Goal: Task Accomplishment & Management: Manage account settings

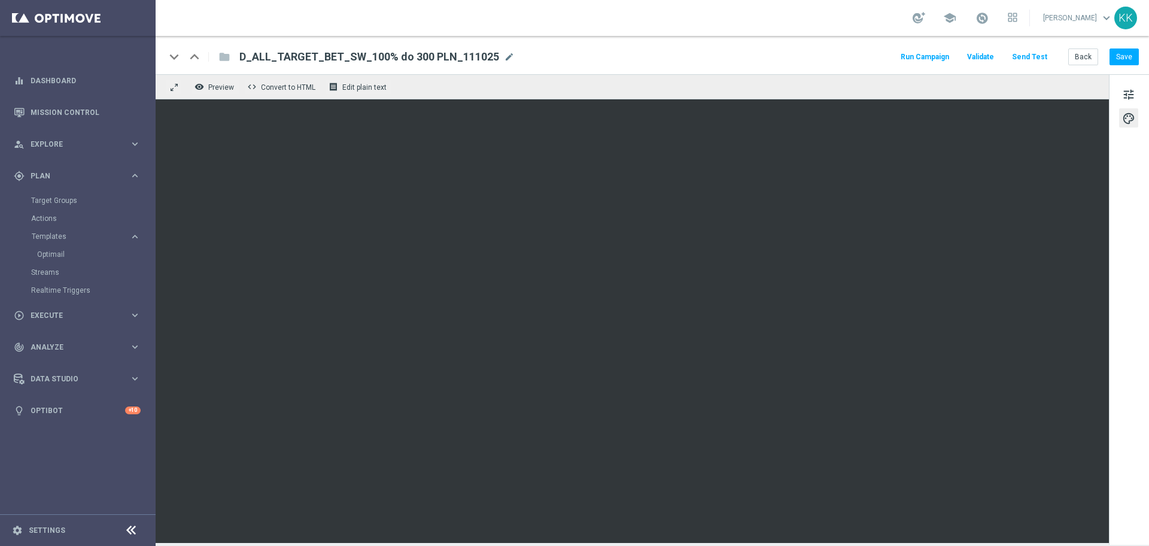
click at [1020, 57] on button "Send Test" at bounding box center [1029, 57] width 39 height 16
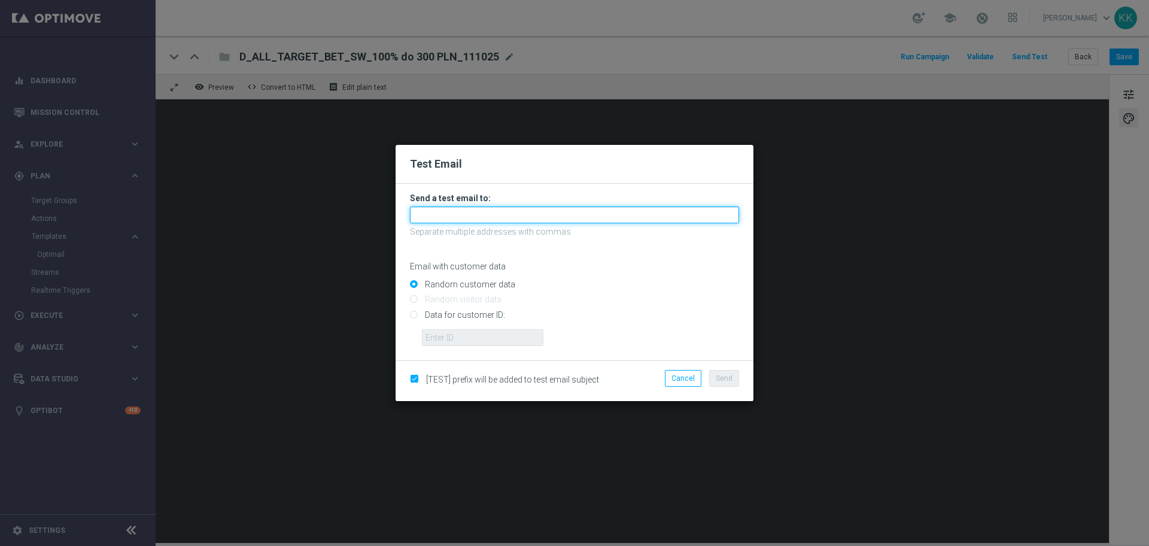
click at [508, 214] on input "text" at bounding box center [574, 215] width 329 height 17
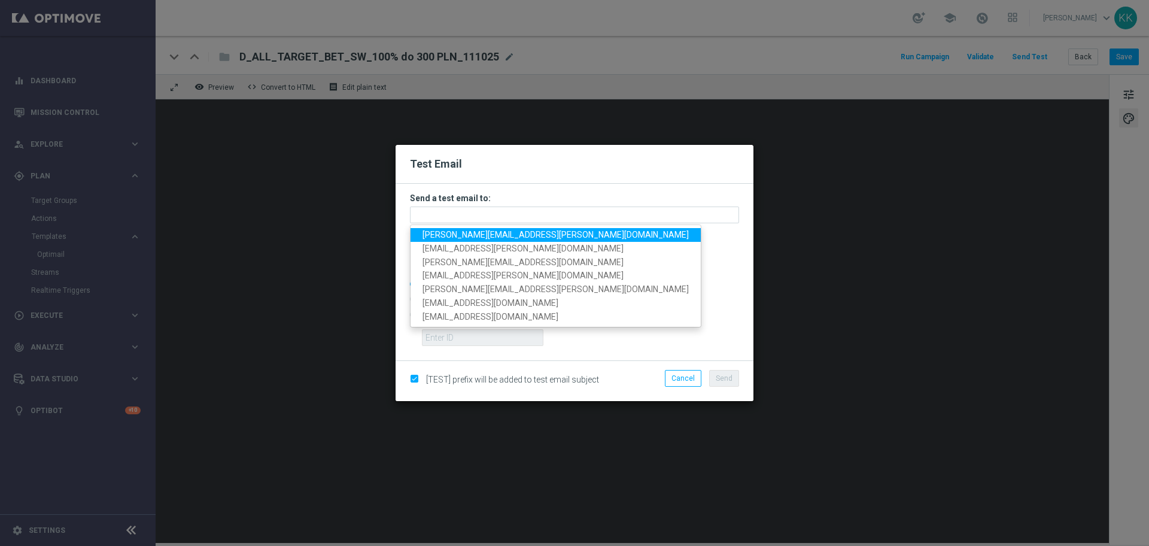
click at [494, 230] on span "[PERSON_NAME][EMAIL_ADDRESS][PERSON_NAME][DOMAIN_NAME]" at bounding box center [556, 235] width 266 height 10
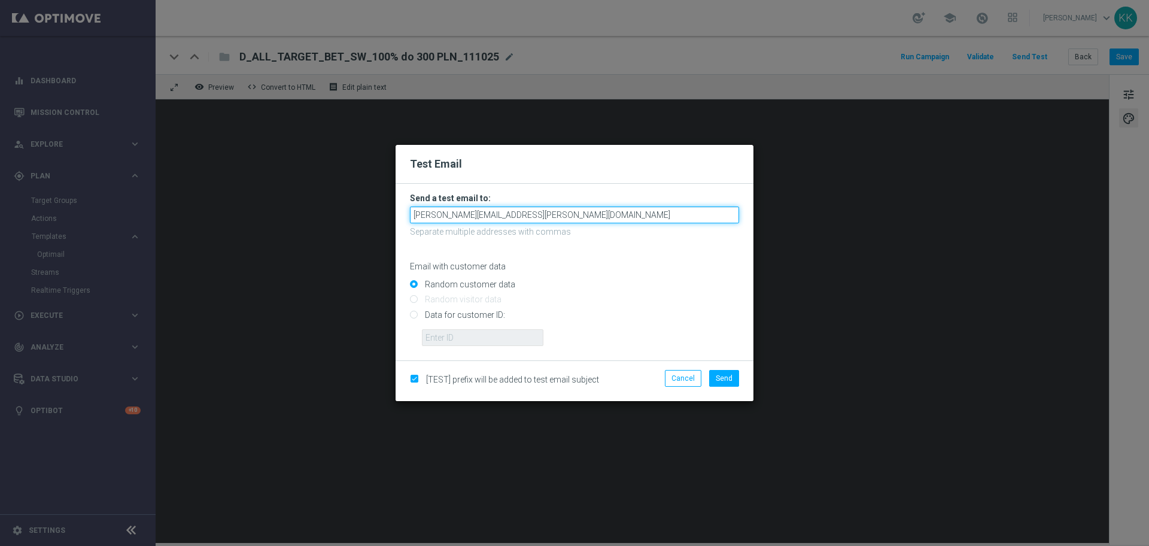
click at [556, 210] on input "[PERSON_NAME][EMAIL_ADDRESS][PERSON_NAME][DOMAIN_NAME]" at bounding box center [574, 215] width 329 height 17
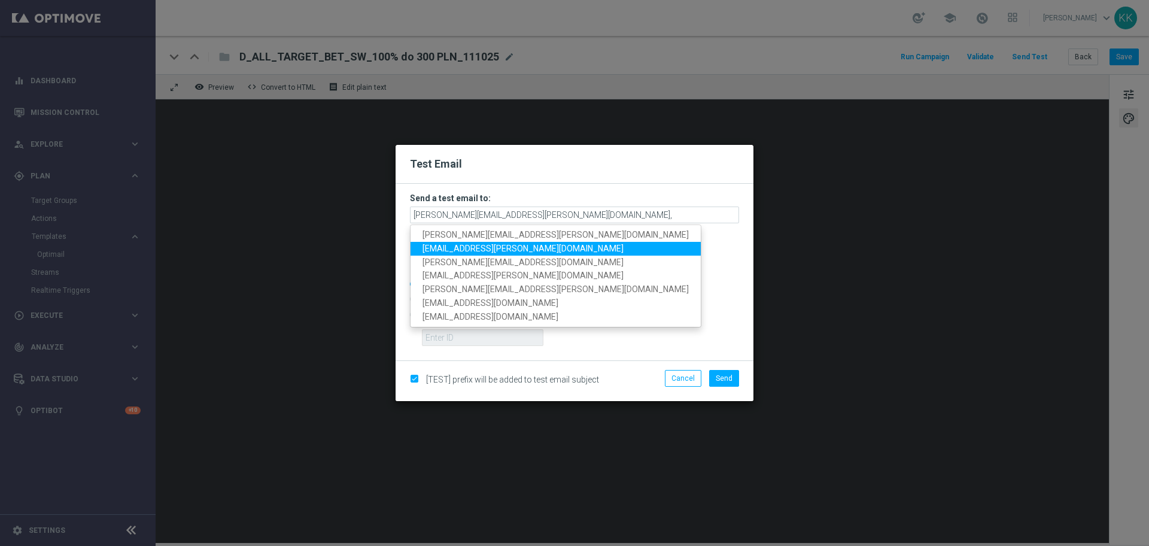
click at [521, 247] on link "[EMAIL_ADDRESS][PERSON_NAME][DOMAIN_NAME]" at bounding box center [556, 249] width 290 height 14
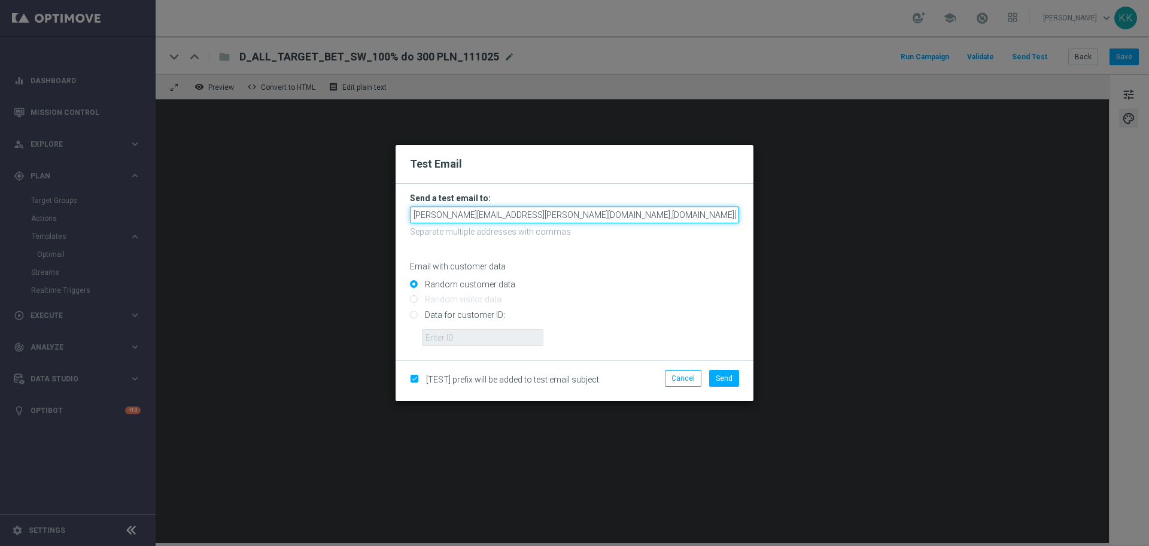
click at [622, 215] on input "[PERSON_NAME][EMAIL_ADDRESS][PERSON_NAME][DOMAIN_NAME],[DOMAIN_NAME][EMAIL_ADDR…" at bounding box center [574, 215] width 329 height 17
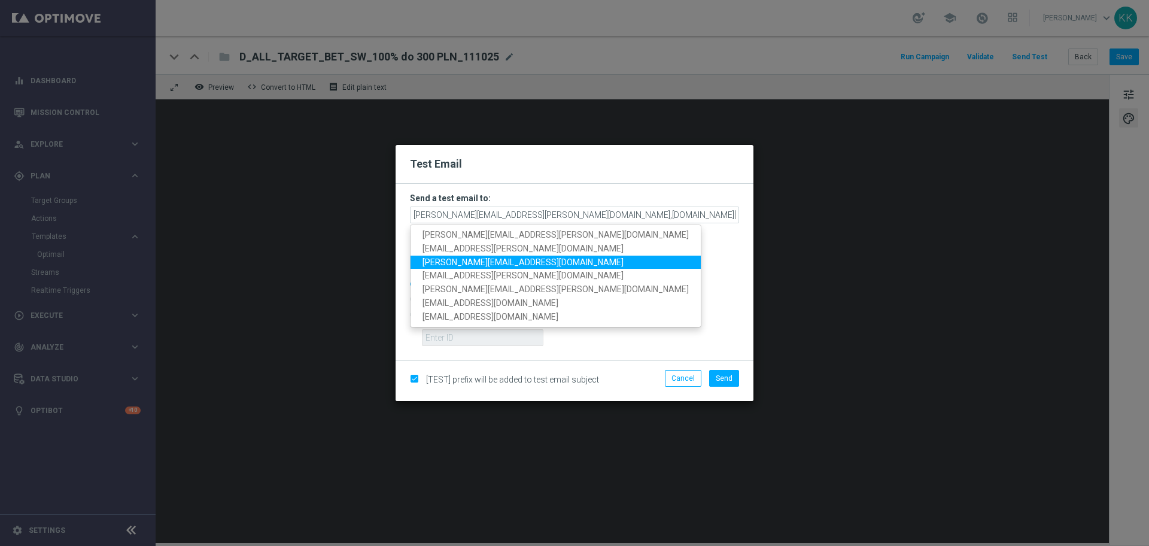
click at [516, 261] on link "[PERSON_NAME][EMAIL_ADDRESS][DOMAIN_NAME]" at bounding box center [556, 262] width 290 height 14
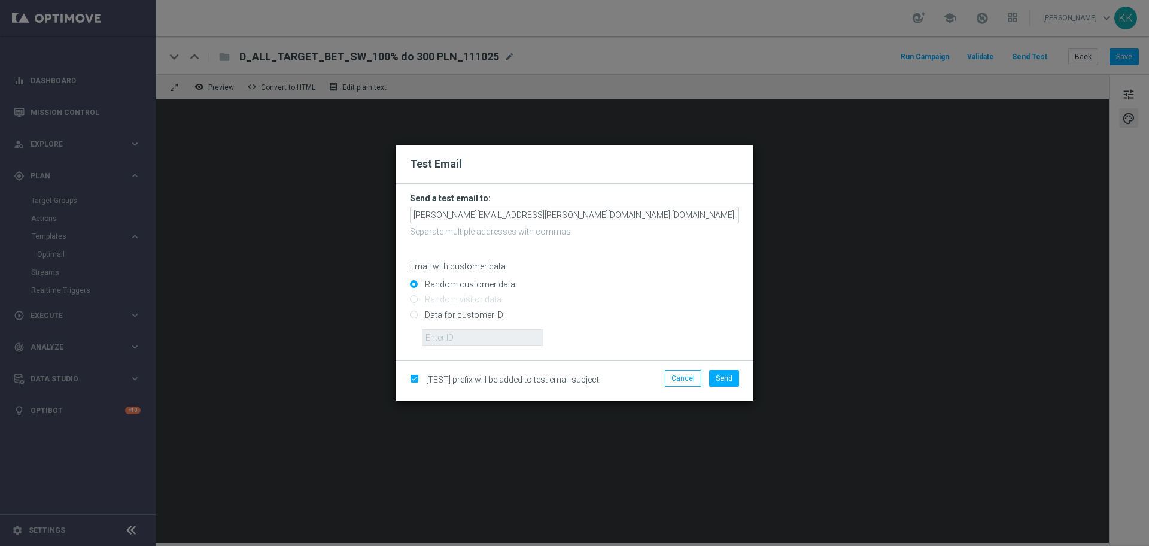
click at [720, 205] on form "Send a test email to: [PERSON_NAME][EMAIL_ADDRESS][PERSON_NAME][DOMAIN_NAME],[D…" at bounding box center [574, 269] width 329 height 153
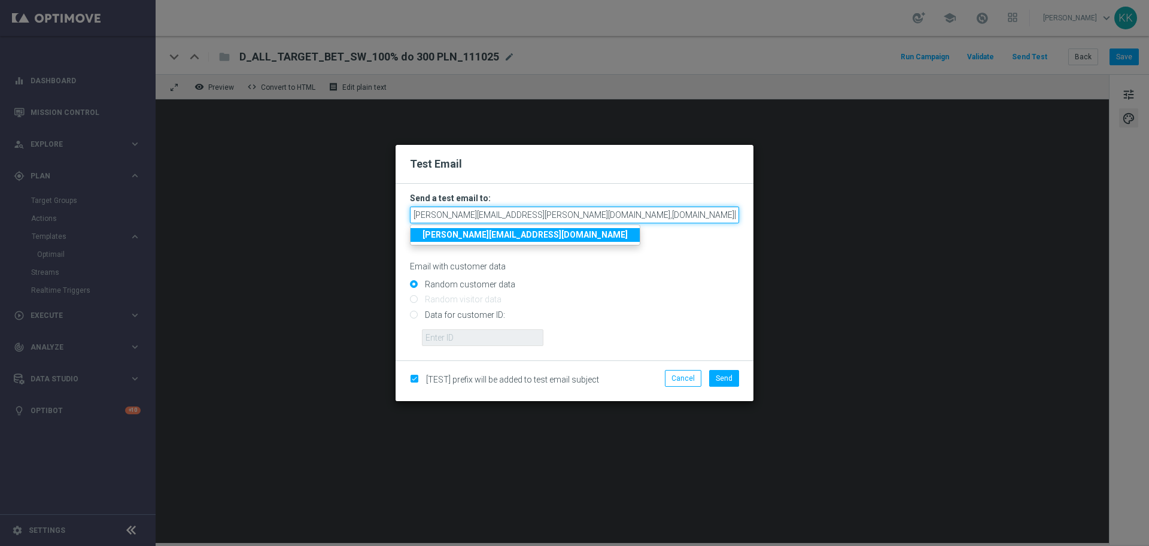
click at [721, 207] on input "[PERSON_NAME][EMAIL_ADDRESS][PERSON_NAME][DOMAIN_NAME],[DOMAIN_NAME][EMAIL_ADDR…" at bounding box center [574, 215] width 329 height 17
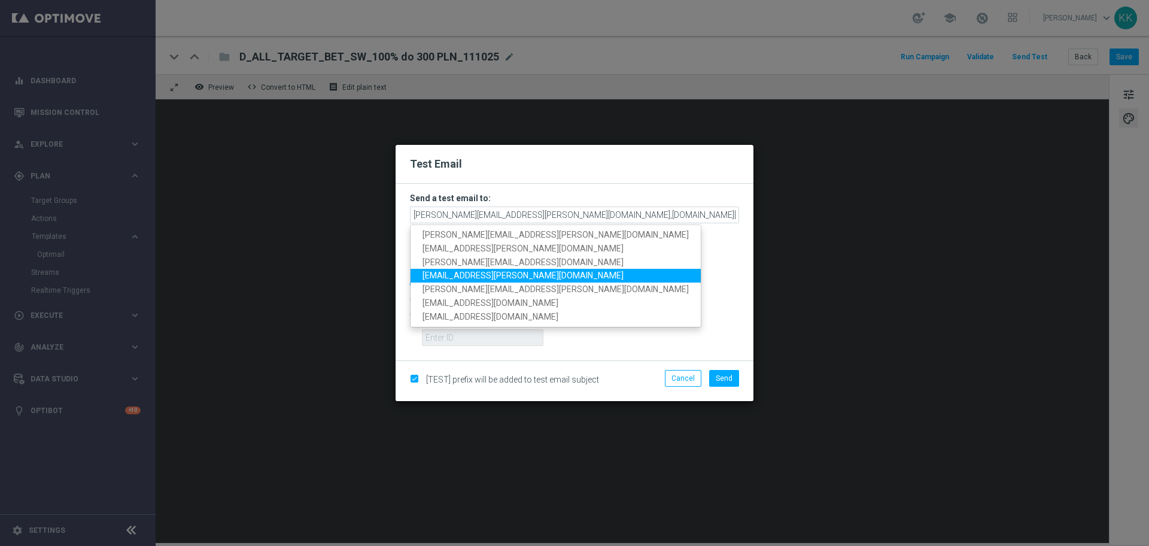
click at [484, 271] on span "[EMAIL_ADDRESS][PERSON_NAME][DOMAIN_NAME]" at bounding box center [523, 276] width 201 height 10
type input "[PERSON_NAME][EMAIL_ADDRESS][PERSON_NAME][DOMAIN_NAME],[DOMAIN_NAME][EMAIL_ADDR…"
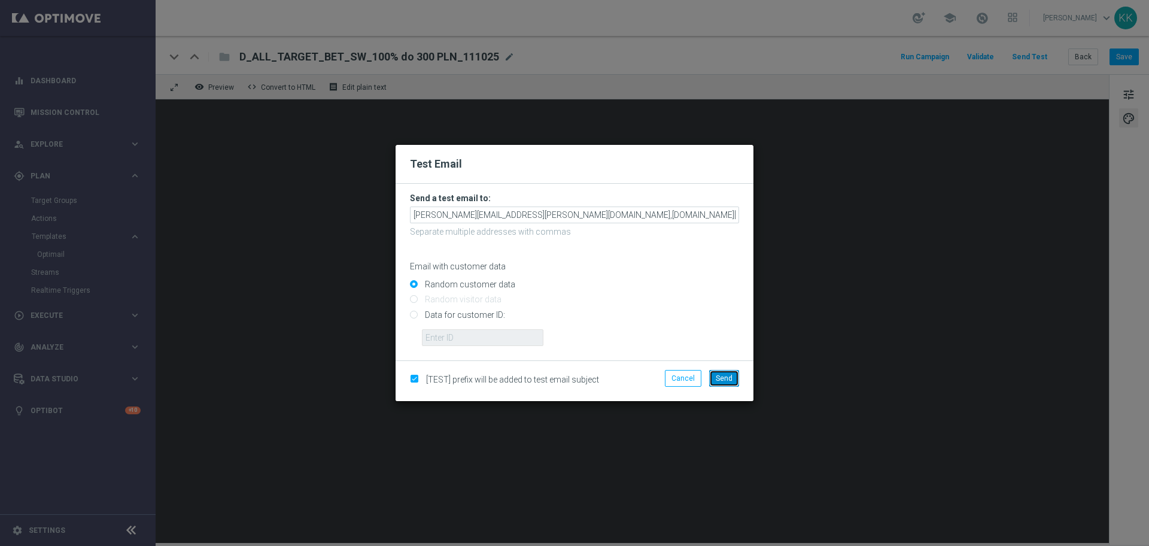
click at [721, 372] on button "Send" at bounding box center [724, 378] width 30 height 17
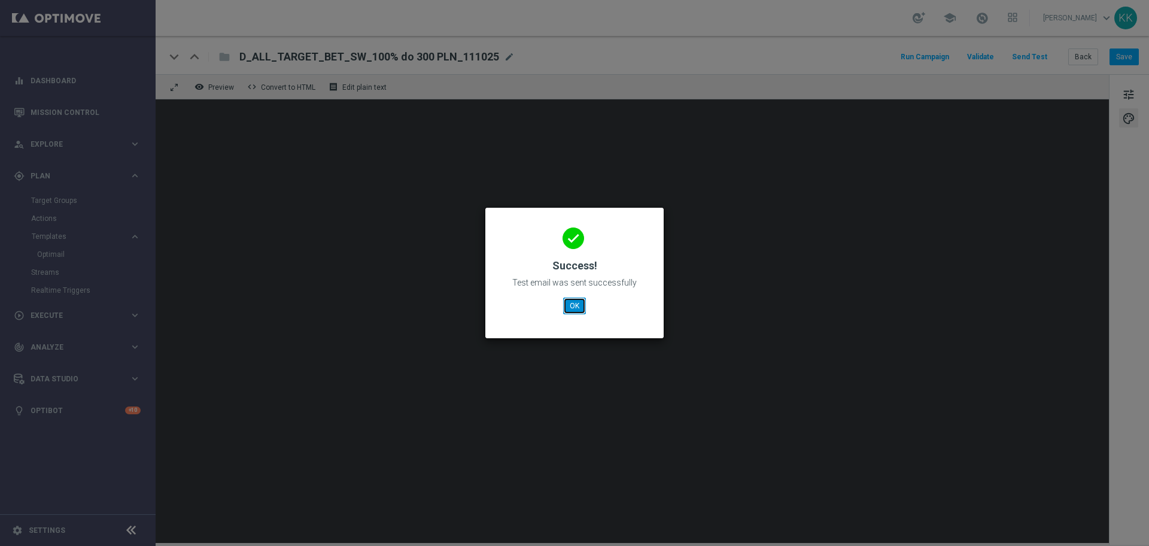
click at [568, 308] on button "OK" at bounding box center [574, 306] width 23 height 17
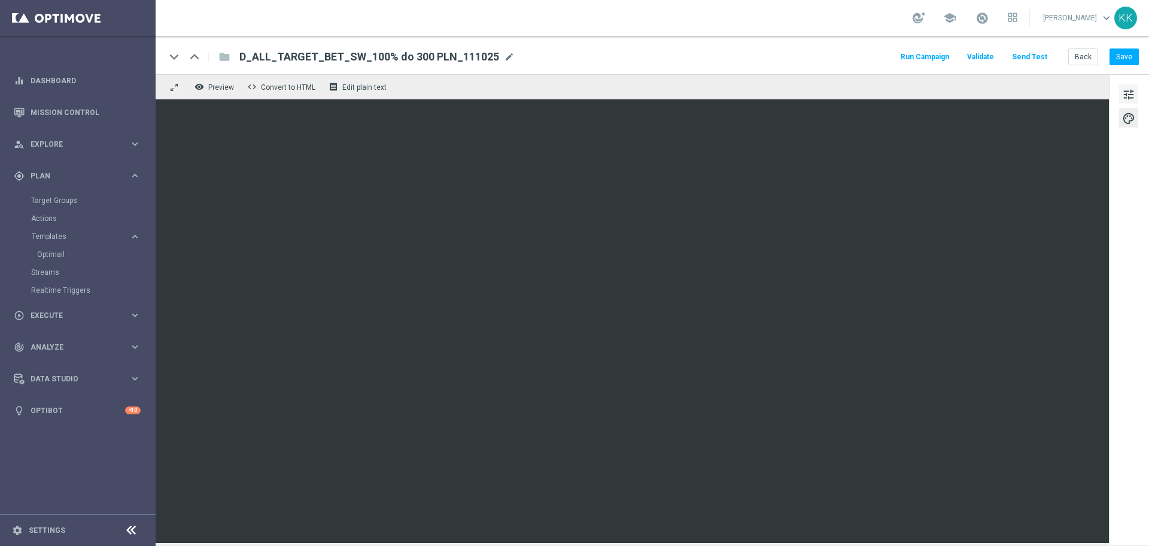
click at [1131, 98] on span "tune" at bounding box center [1128, 95] width 13 height 16
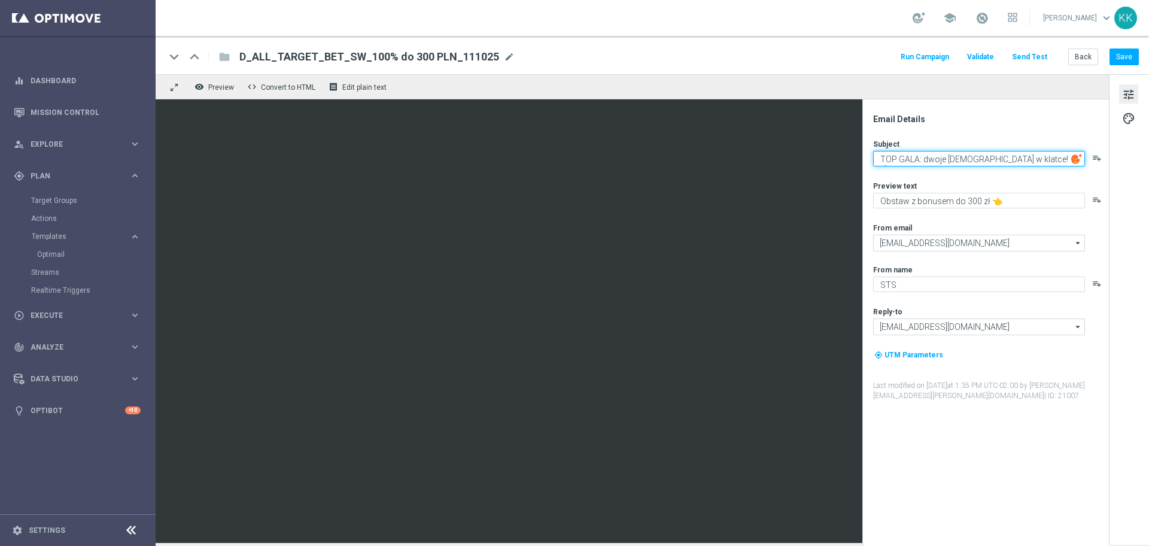
drag, startPoint x: 1039, startPoint y: 154, endPoint x: 924, endPoint y: 160, distance: 115.1
click at [924, 160] on textarea "TOP GALA: dwoje [DEMOGRAPHIC_DATA] w klatce! 🔥💪" at bounding box center [979, 159] width 212 height 16
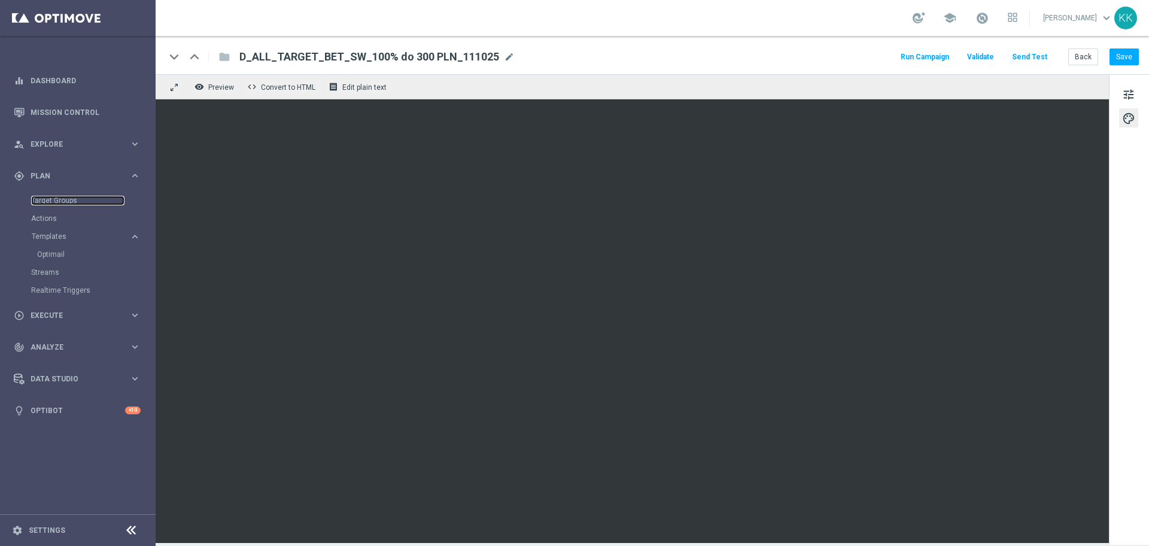
drag, startPoint x: 60, startPoint y: 205, endPoint x: 361, endPoint y: 1, distance: 363.3
click at [60, 204] on link "Target Groups" at bounding box center [77, 201] width 93 height 10
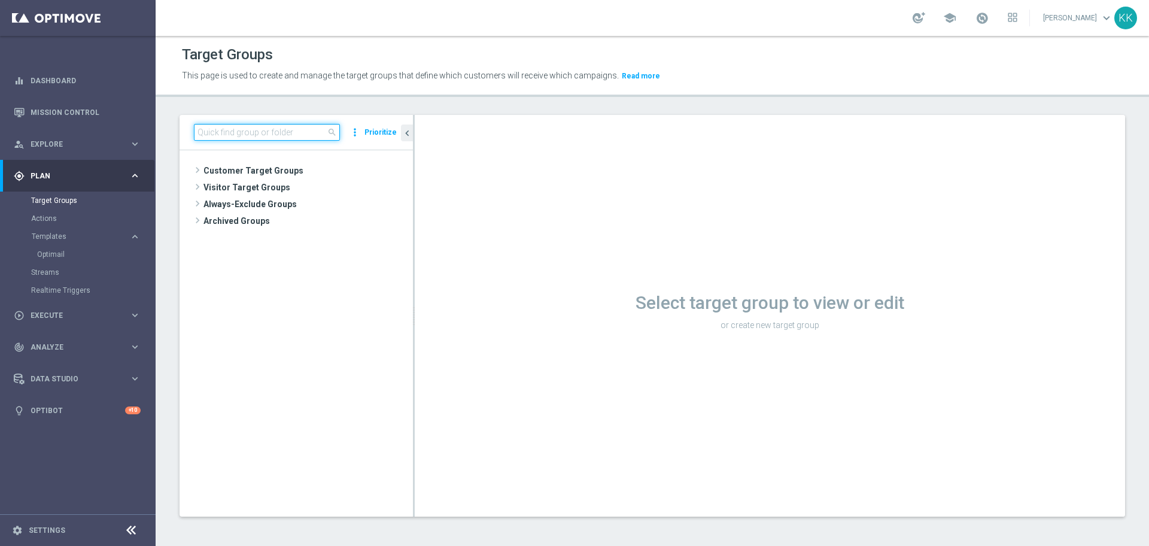
click at [287, 127] on input at bounding box center [267, 132] width 146 height 17
paste input "LMECZE_091025_SMS"
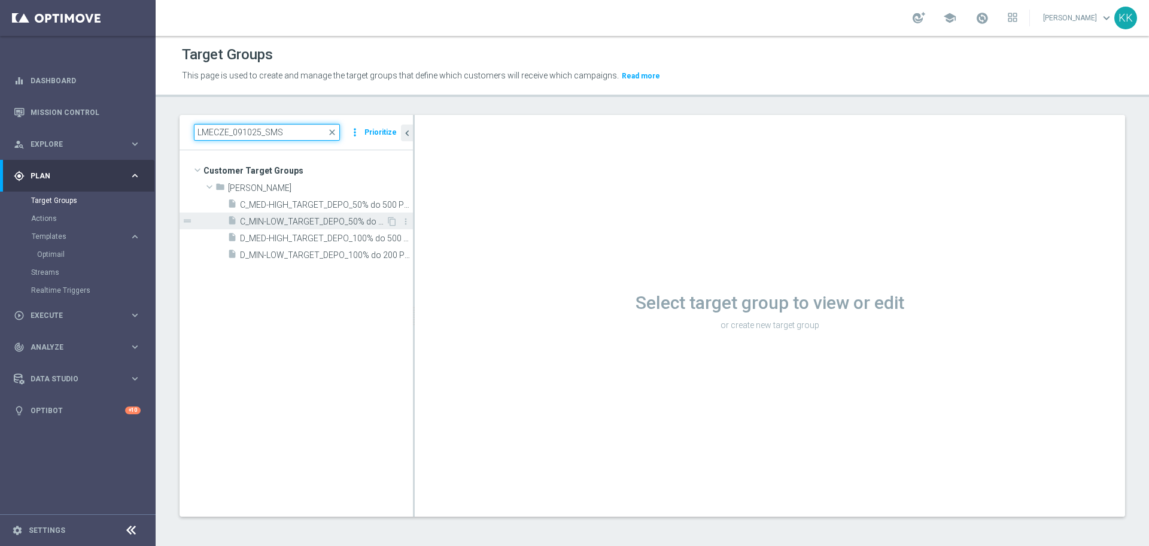
type input "LMECZE_091025_SMS"
click at [253, 215] on div "insert_drive_file C_MIN-LOW_TARGET_DEPO_50% do 200 PLN_PLMECZE_091025_SMS" at bounding box center [306, 221] width 159 height 17
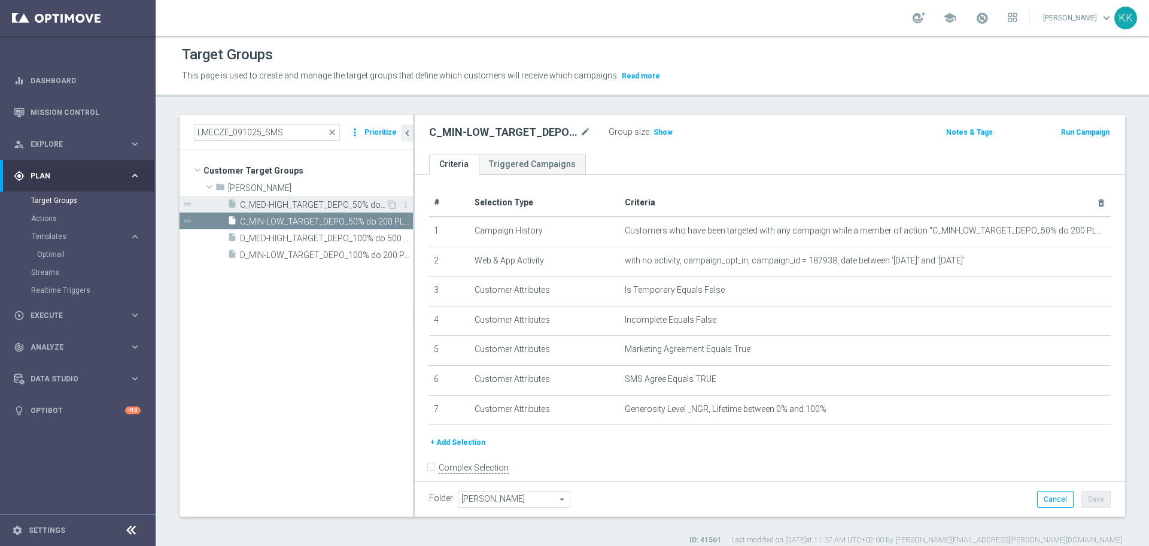
click at [277, 209] on span "C_MED-HIGH_TARGET_DEPO_50% do 500 PLN_PLMECZE_091025_SMS1" at bounding box center [313, 205] width 146 height 10
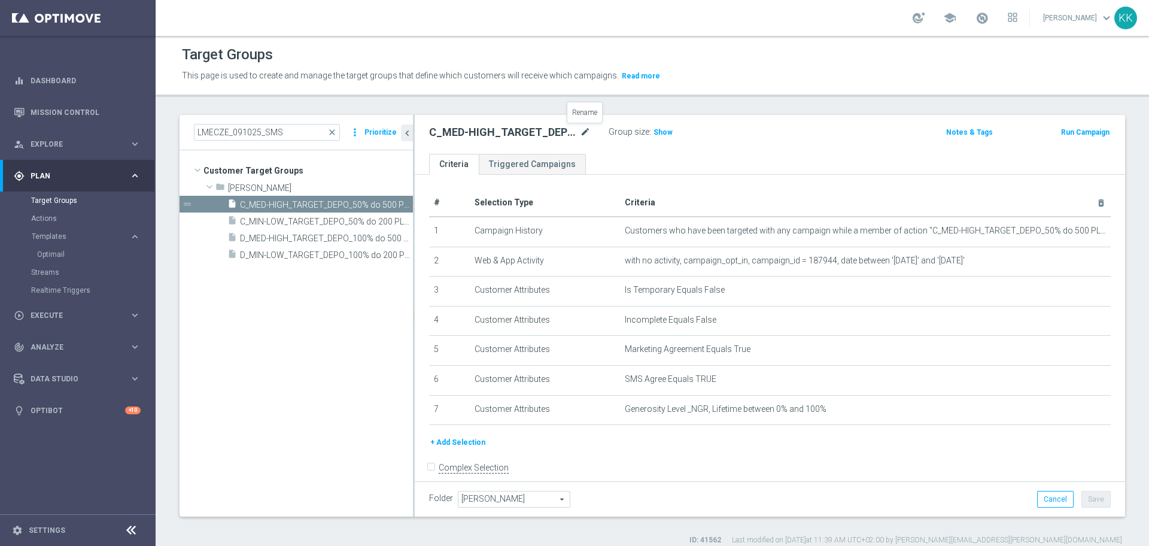
click at [582, 136] on icon "mode_edit" at bounding box center [585, 132] width 11 height 14
type input "C_MED-HIGH_TARGET_DEPO_50% do 500 PLN_PLMECZE_091025_SMS"
click at [758, 108] on div "Target Groups This page is used to create and manage the target groups that def…" at bounding box center [653, 291] width 994 height 510
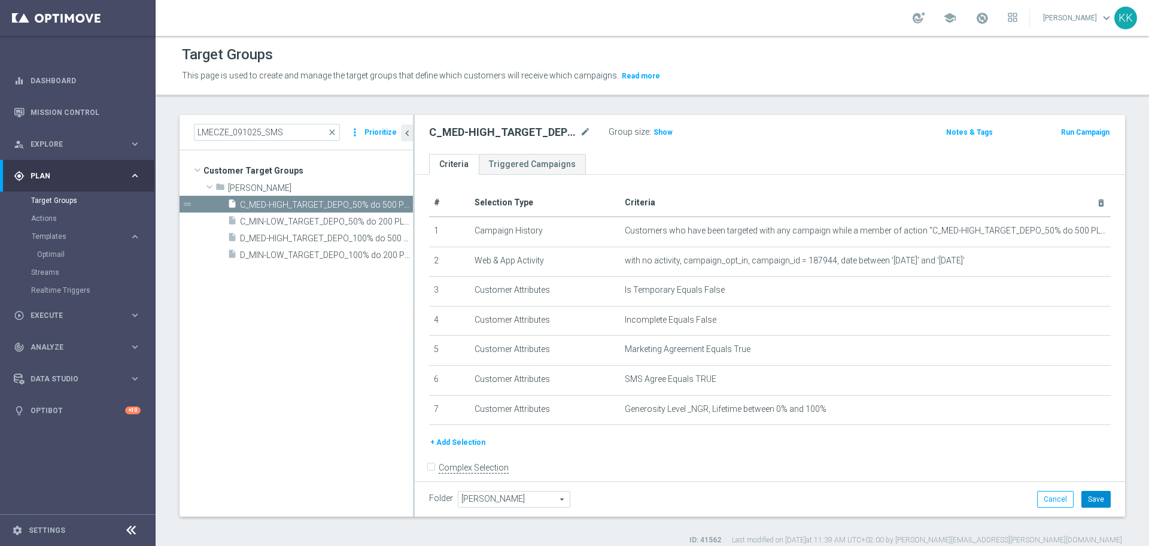
click at [1082, 493] on button "Save" at bounding box center [1096, 499] width 29 height 17
click at [375, 211] on div "insert_drive_file C_MED-HIGH_TARGET_DEPO_50% do 500 PLN_PLMECZE_091025_SMS" at bounding box center [306, 204] width 159 height 17
click at [582, 137] on icon "mode_edit" at bounding box center [585, 132] width 11 height 14
click at [712, 117] on div "C_MED-HIGH_TARGET_DEPO_50% do 500 PLN_PLMECZE_091025_SMS mode_edit Group size :…" at bounding box center [770, 134] width 711 height 39
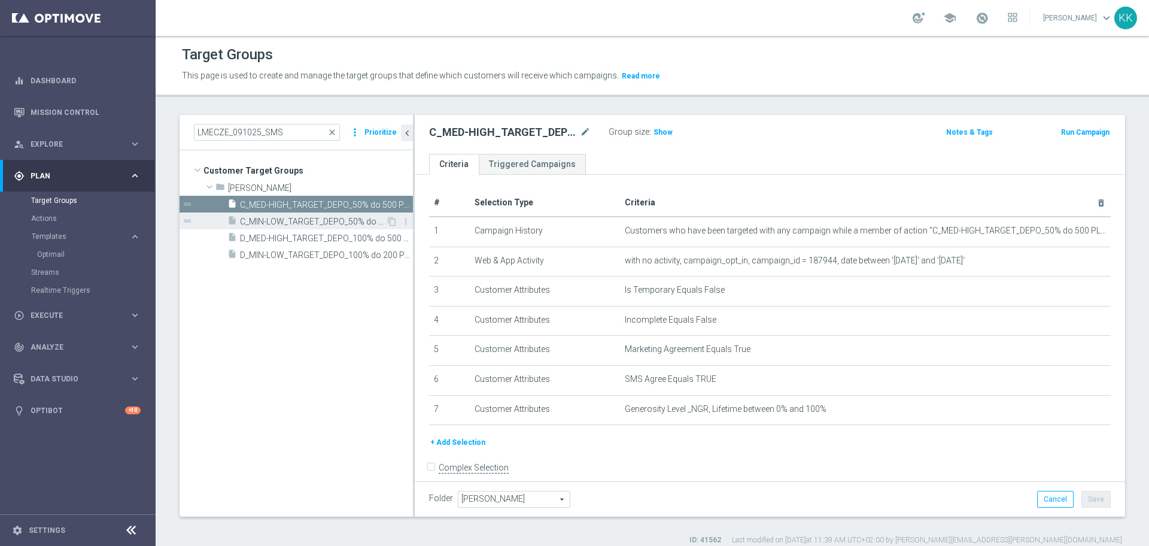
click at [315, 220] on span "C_MIN-LOW_TARGET_DEPO_50% do 200 PLN_PLMECZE_091025_SMS" at bounding box center [313, 222] width 146 height 10
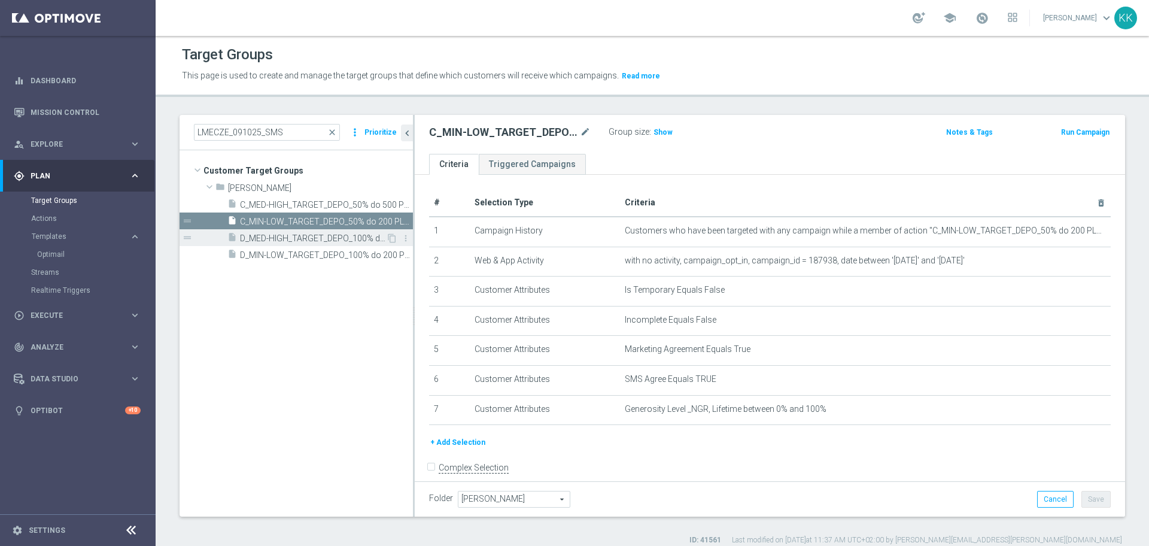
click at [289, 237] on span "D_MED-HIGH_TARGET_DEPO_100% do 500 PLN_PLMECZE_091025_SMS1" at bounding box center [313, 238] width 146 height 10
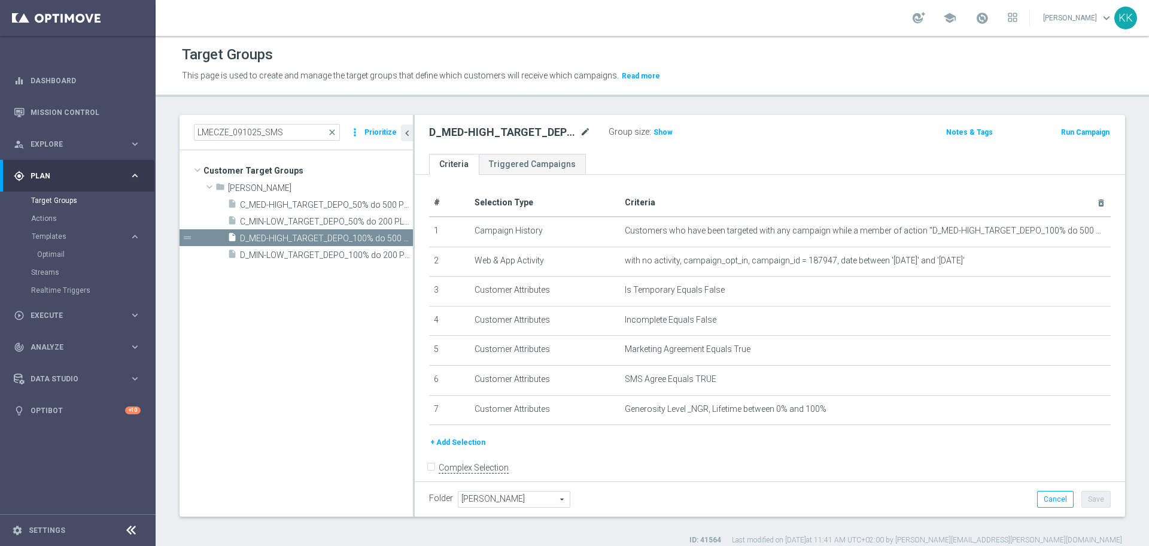
click at [583, 132] on icon "mode_edit" at bounding box center [585, 132] width 11 height 14
type input "D_MED-HIGH_TARGET_DEPO_100% do 500 PLN_PLMECZE_091025_SMS"
click at [933, 481] on div "Folder [PERSON_NAME] [PERSON_NAME] arrow_drop_down search Cancel Save Saving..." at bounding box center [770, 498] width 711 height 35
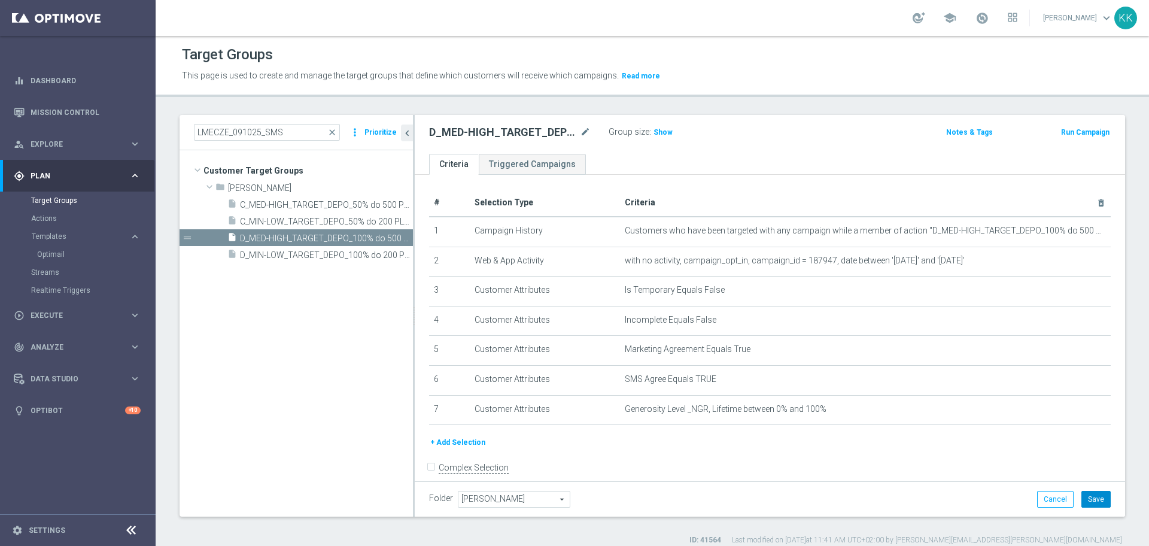
click at [1094, 495] on button "Save" at bounding box center [1096, 499] width 29 height 17
click at [320, 259] on span "D_MIN-LOW_TARGET_DEPO_100% do 200 PLN_PLMECZE_091025_SMS1" at bounding box center [313, 255] width 146 height 10
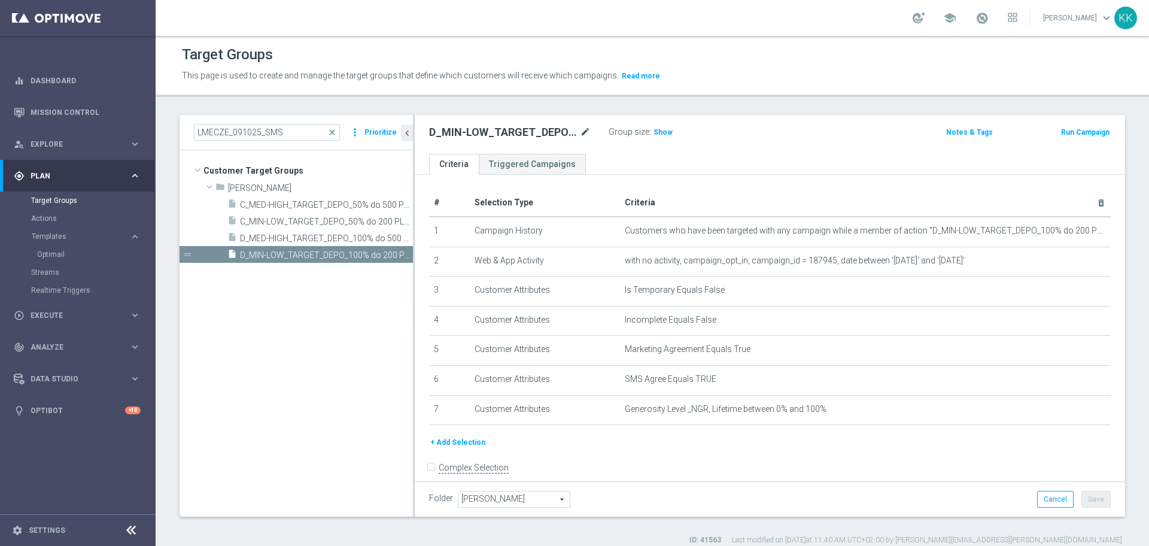
click at [585, 131] on icon "mode_edit" at bounding box center [585, 132] width 11 height 14
type input "D_MIN-LOW_TARGET_DEPO_100% do 200 PLN_PLMECZE_091025_SMS"
click at [733, 104] on div "Target Groups This page is used to create and manage the target groups that def…" at bounding box center [653, 291] width 994 height 510
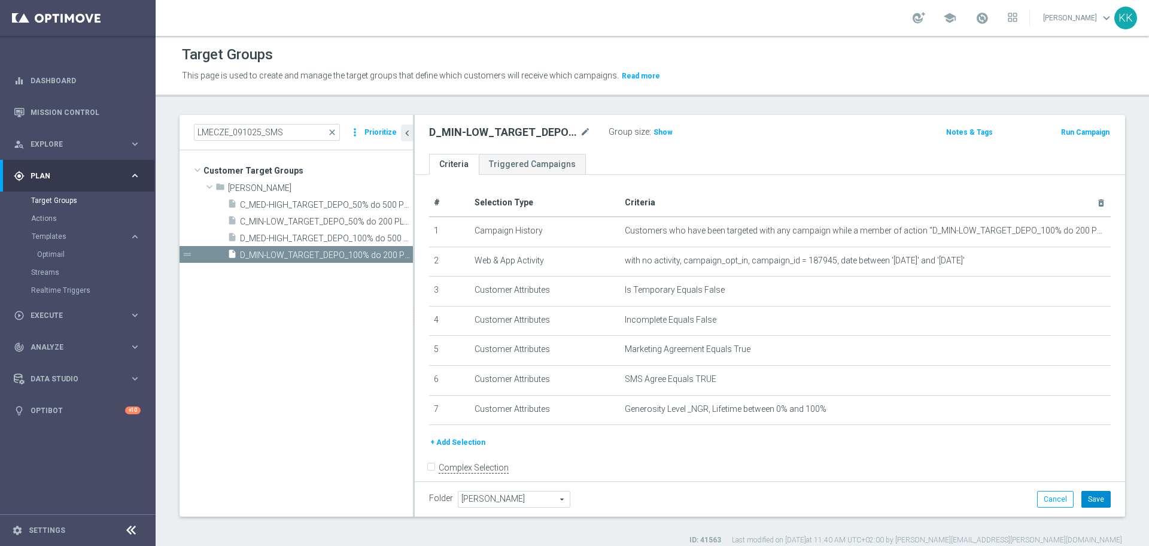
click at [1096, 495] on button "Save" at bounding box center [1096, 499] width 29 height 17
click at [317, 202] on span "C_MED-HIGH_TARGET_DEPO_50% do 500 PLN_PLMECZE_091025_SMS" at bounding box center [313, 205] width 146 height 10
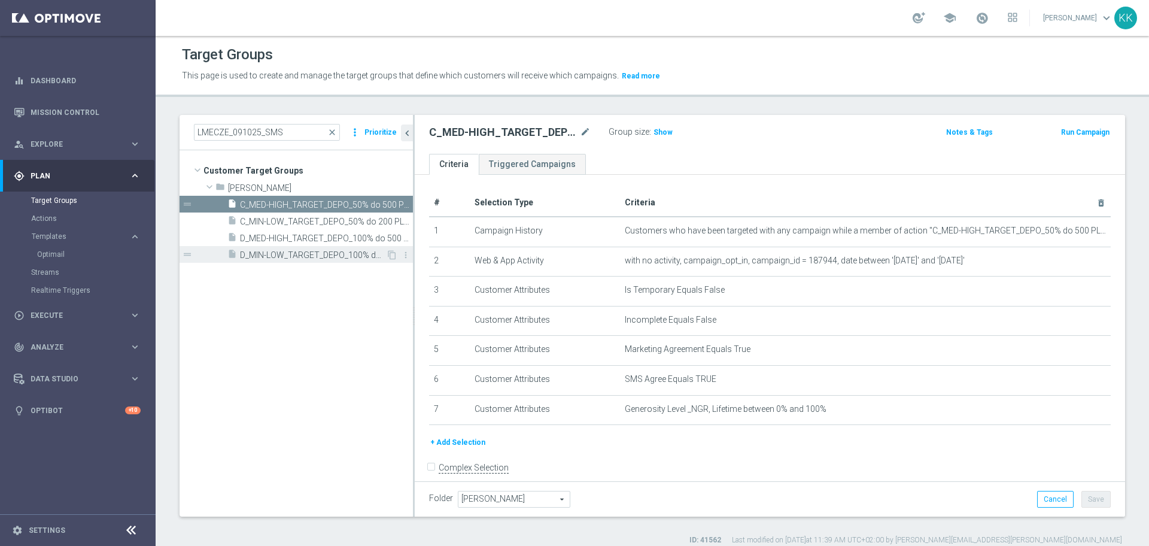
click at [326, 251] on span "D_MIN-LOW_TARGET_DEPO_100% do 200 PLN_PLMECZE_091025_SMS" at bounding box center [313, 255] width 146 height 10
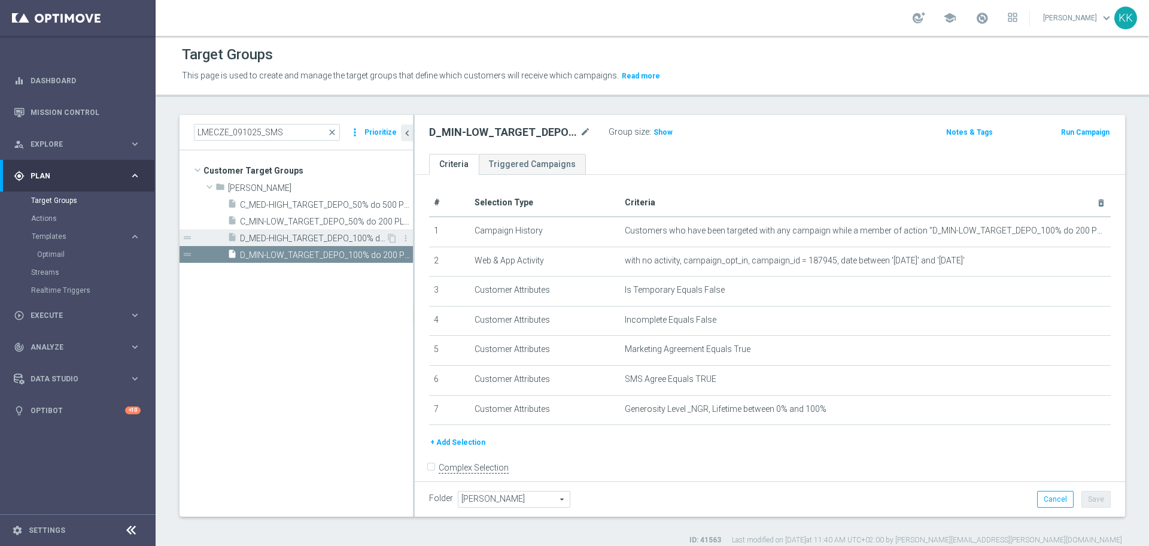
click at [288, 240] on span "D_MED-HIGH_TARGET_DEPO_100% do 500 PLN_PLMECZE_091025_SMS" at bounding box center [313, 238] width 146 height 10
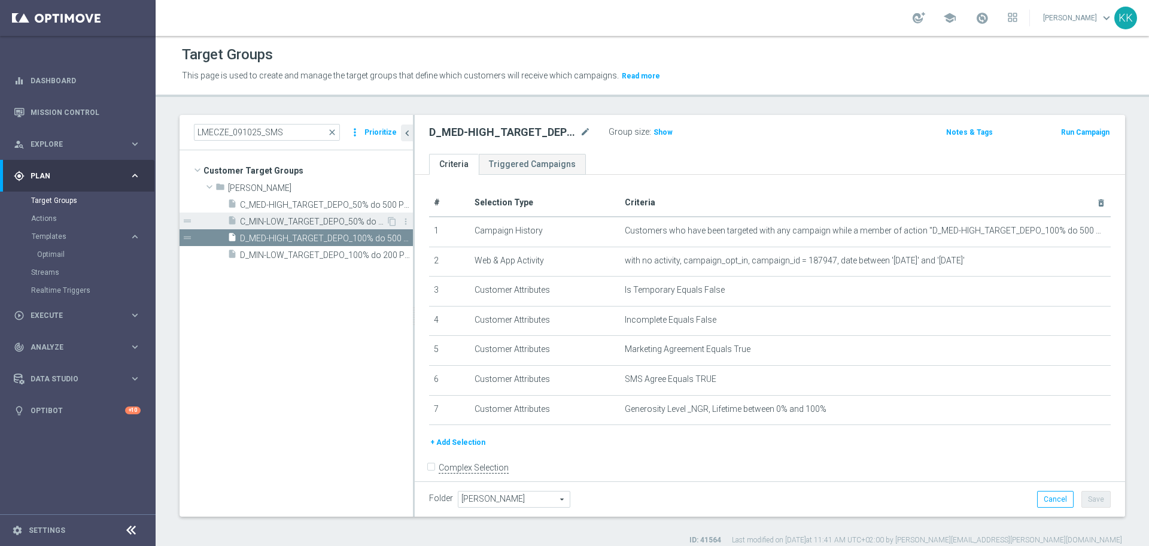
click at [277, 221] on span "C_MIN-LOW_TARGET_DEPO_50% do 200 PLN_PLMECZE_091025_SMS" at bounding box center [313, 222] width 146 height 10
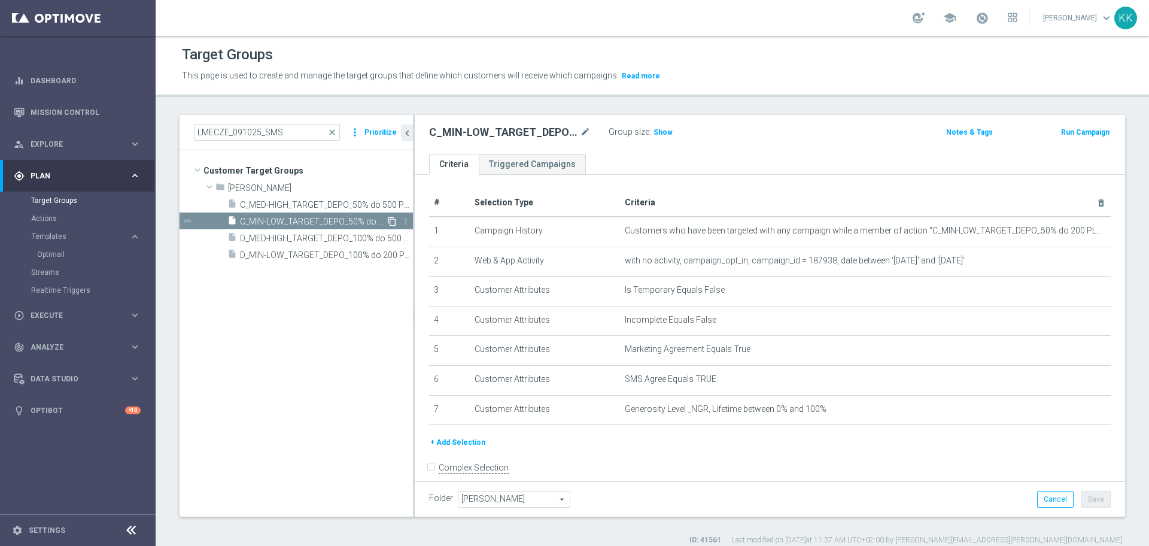
click at [390, 220] on icon "content_copy" at bounding box center [392, 222] width 10 height 10
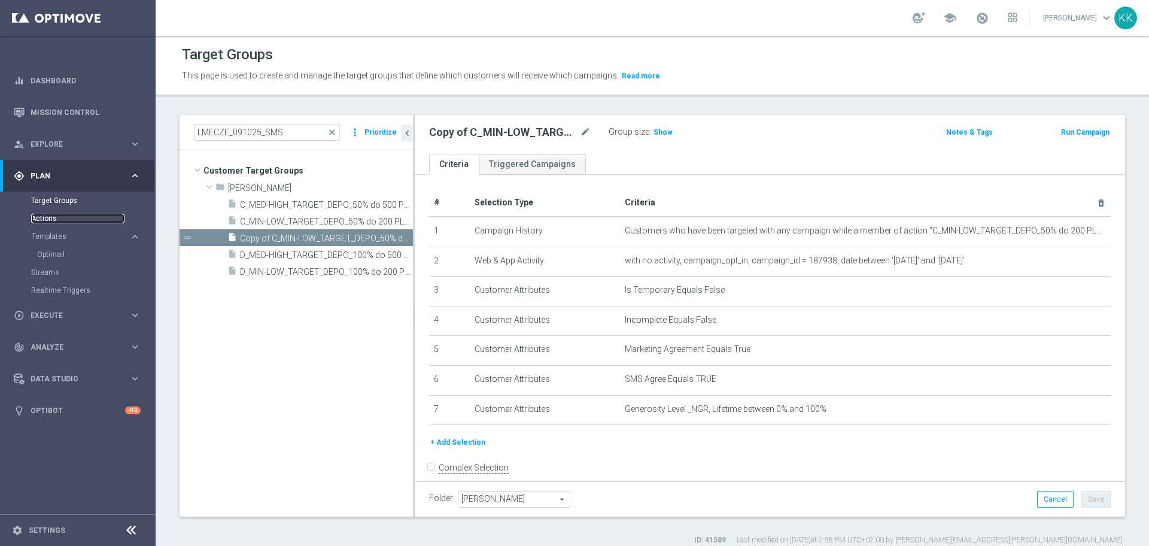
click at [66, 217] on link "Actions" at bounding box center [77, 219] width 93 height 10
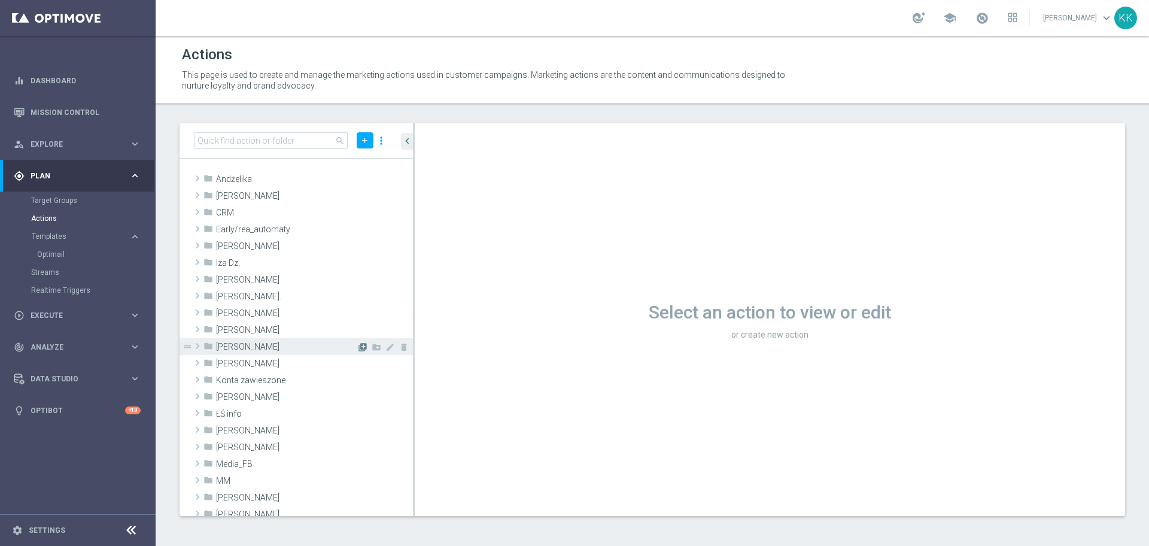
click at [358, 345] on icon "library_add" at bounding box center [363, 347] width 10 height 10
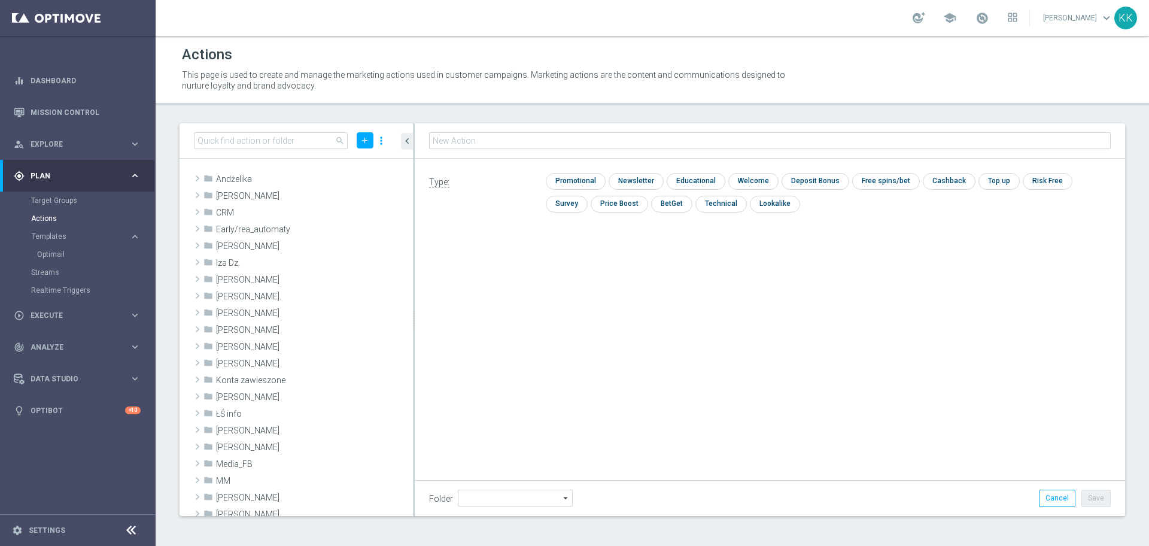
type input "[PERSON_NAME]"
type input "D_ALL_TARGET_BET_SW_100% do 300 PLN_111025"
click at [566, 187] on input "checkbox" at bounding box center [574, 181] width 57 height 16
checkbox input "true"
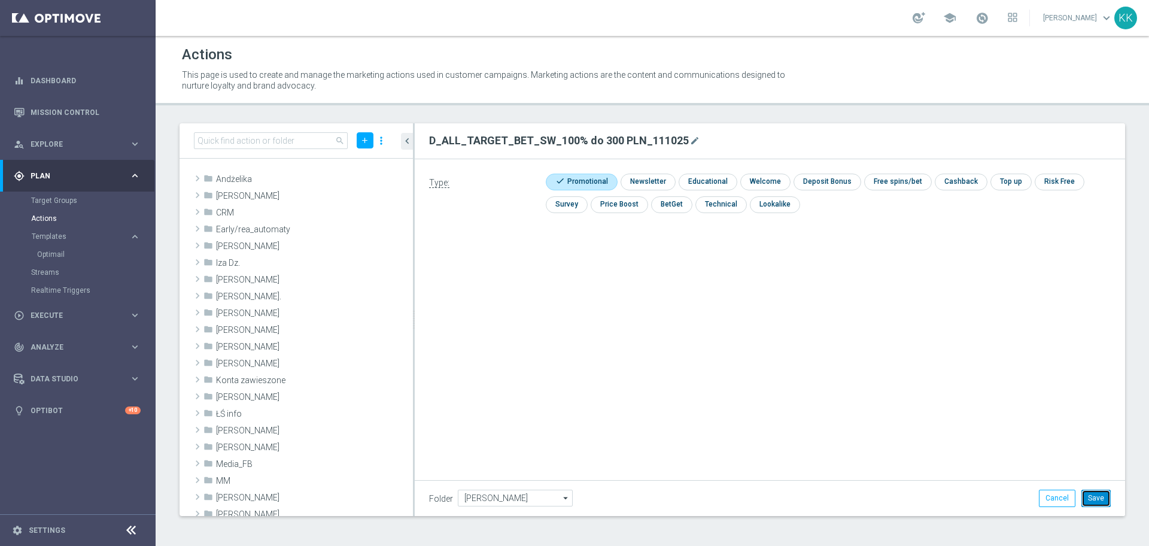
click at [1096, 494] on button "Save" at bounding box center [1096, 498] width 29 height 17
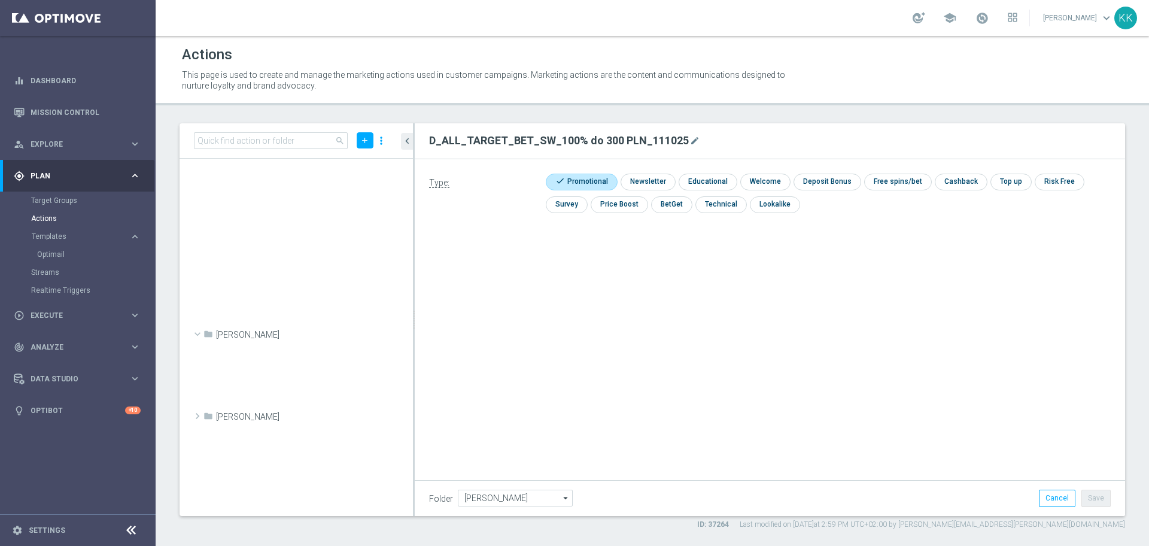
scroll to position [34764, 0]
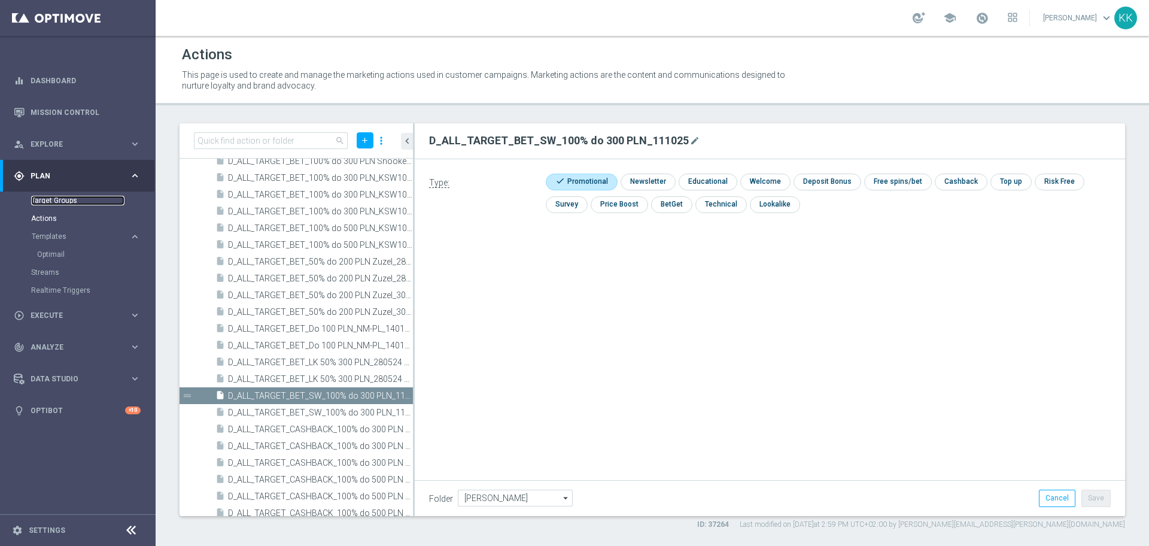
click at [67, 204] on link "Target Groups" at bounding box center [77, 201] width 93 height 10
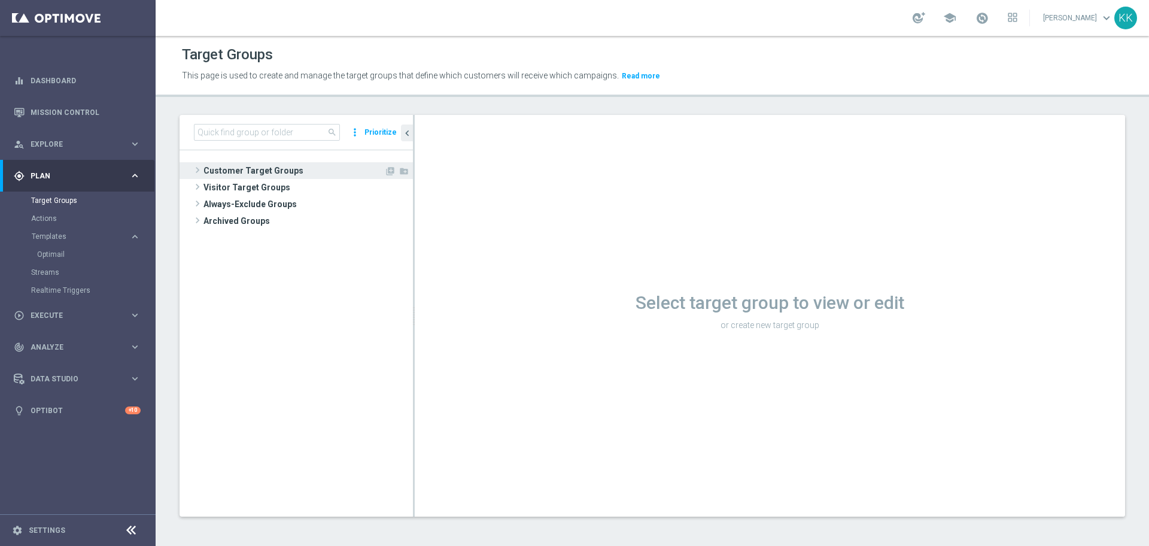
click at [305, 168] on span "Customer Target Groups" at bounding box center [294, 170] width 181 height 17
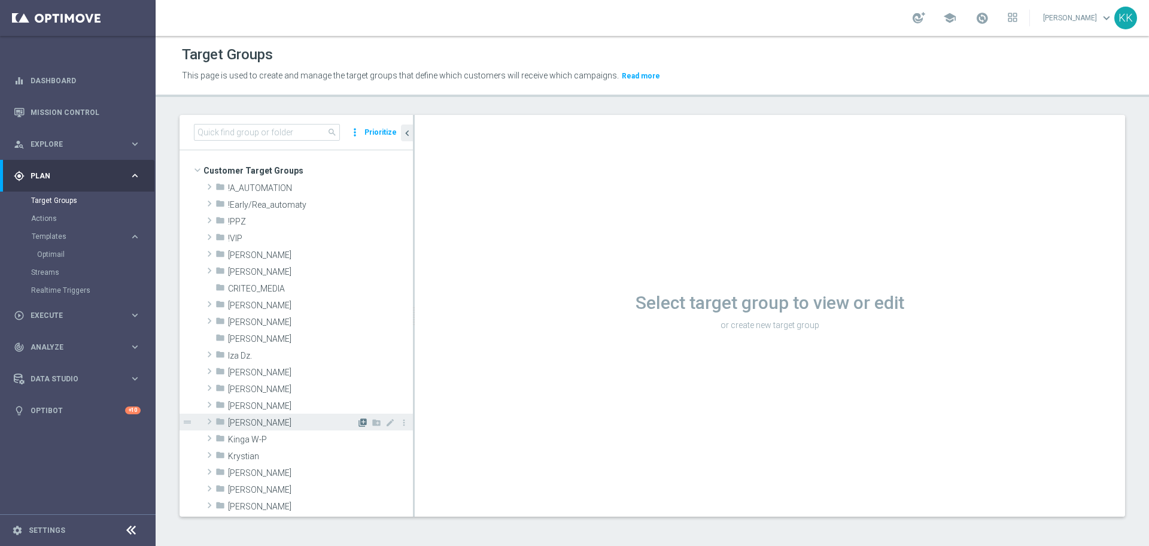
click at [358, 422] on icon "library_add" at bounding box center [363, 423] width 10 height 10
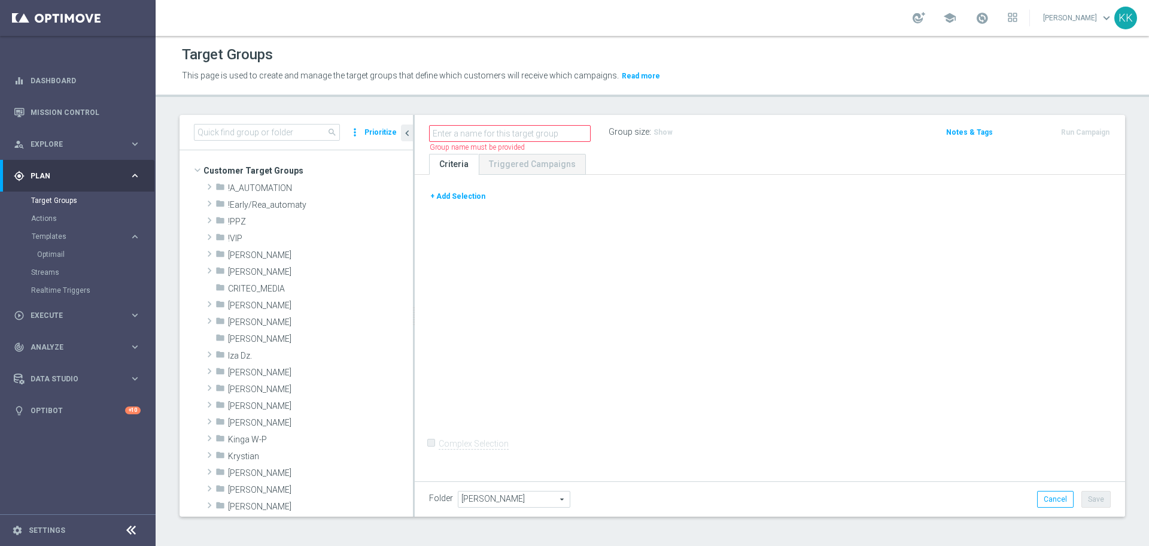
click at [541, 146] on div "Name length must be more than 2 characters Name length must be under 850 charac…" at bounding box center [770, 134] width 711 height 39
click at [530, 131] on input "text" at bounding box center [510, 133] width 162 height 17
paste input "D_ALL_TARGET_BET_SW_100% do 300 PLN_111025_SMS"
click at [530, 131] on input "D_ALL_TARGET_BET_SW_100% do 300 PLN_111025_SMS" at bounding box center [510, 133] width 162 height 17
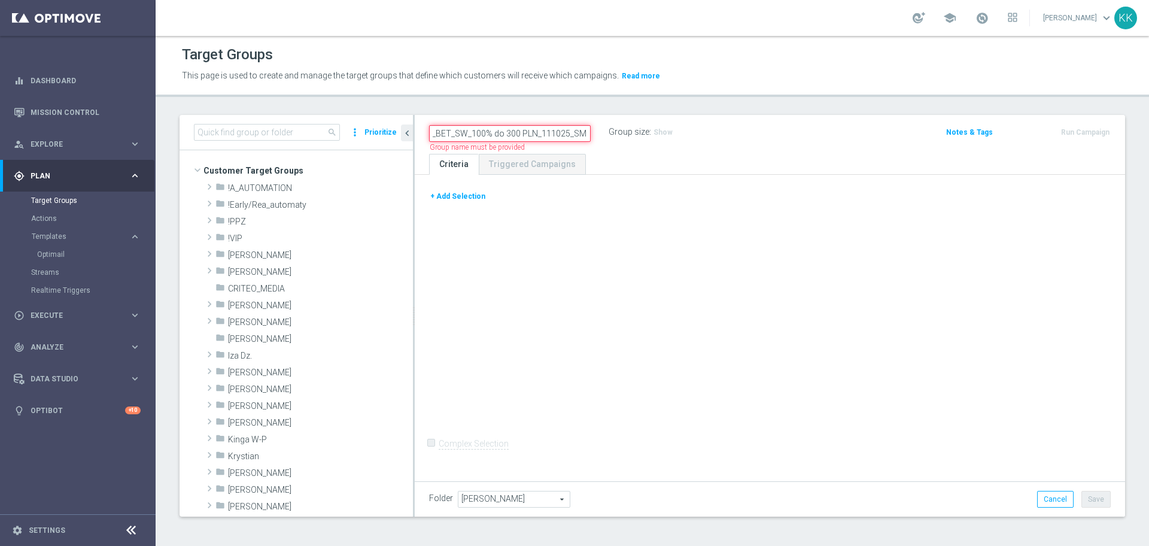
type input "D_ALL_TARGET_BET_SW_100% do 300 PLN_111025_SMS"
click at [742, 130] on div "D_ALL_TARGET_BET_SW_100% do 300 PLN_111025_SMS Name length must be more than 2 …" at bounding box center [653, 133] width 466 height 18
click at [465, 197] on button "+ Add Selection" at bounding box center [457, 196] width 57 height 13
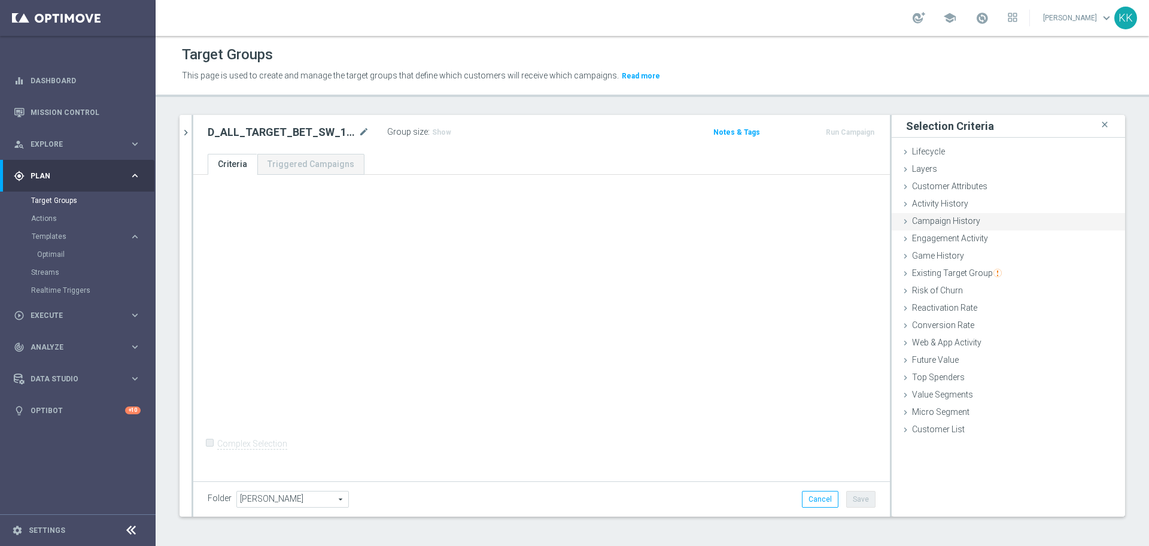
click at [943, 223] on span "Campaign History" at bounding box center [946, 221] width 68 height 10
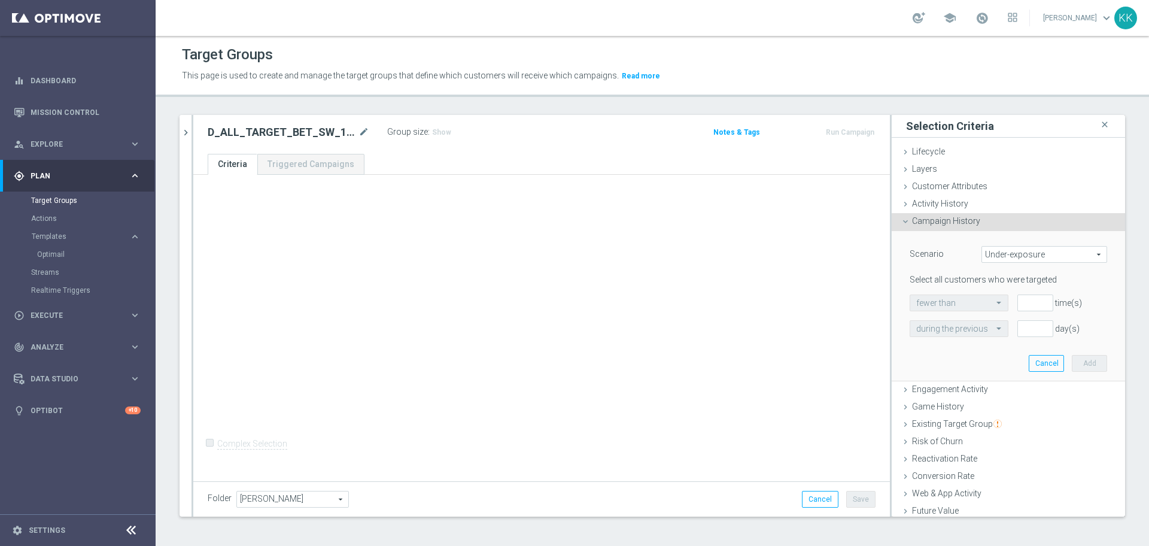
click at [983, 259] on span "Under-exposure" at bounding box center [1044, 255] width 125 height 16
click at [984, 328] on label "Custom" at bounding box center [1044, 334] width 125 height 16
type input "Custom"
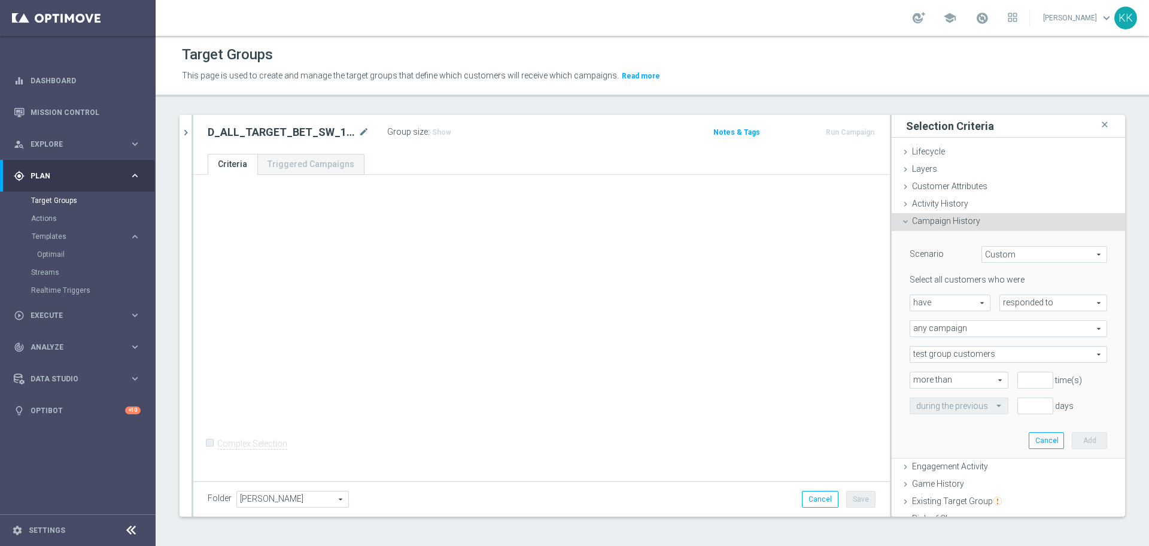
click at [1000, 299] on span "responded to" at bounding box center [1053, 303] width 107 height 16
click at [1006, 340] on span "been targeted with" at bounding box center [1053, 336] width 95 height 10
type input "been targeted with"
click at [960, 324] on span "any campaign" at bounding box center [1009, 329] width 196 height 16
click at [955, 372] on span "one or more actions" at bounding box center [1009, 377] width 184 height 10
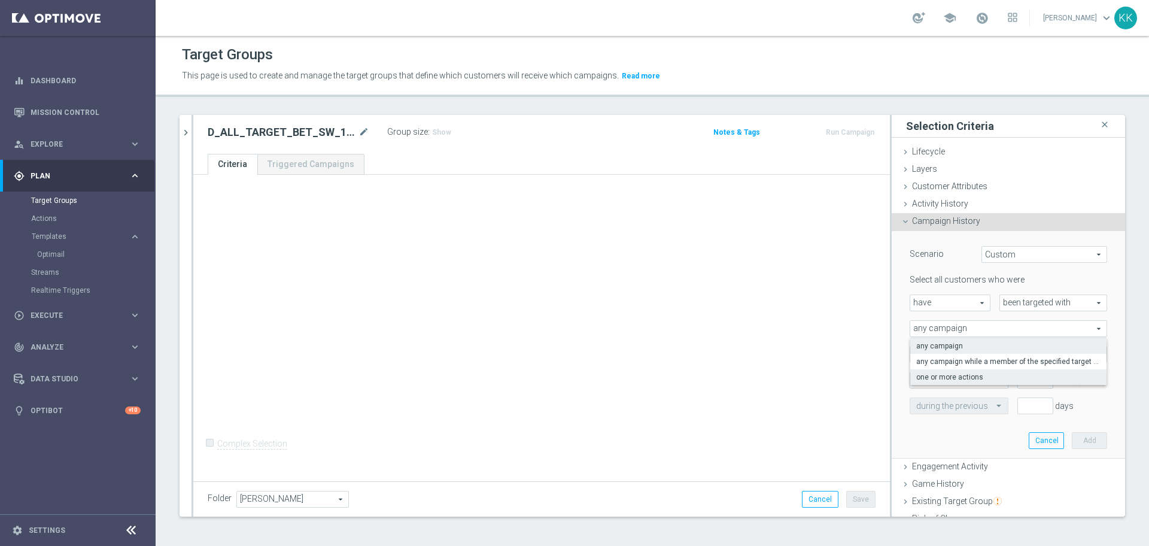
type input "one or more actions"
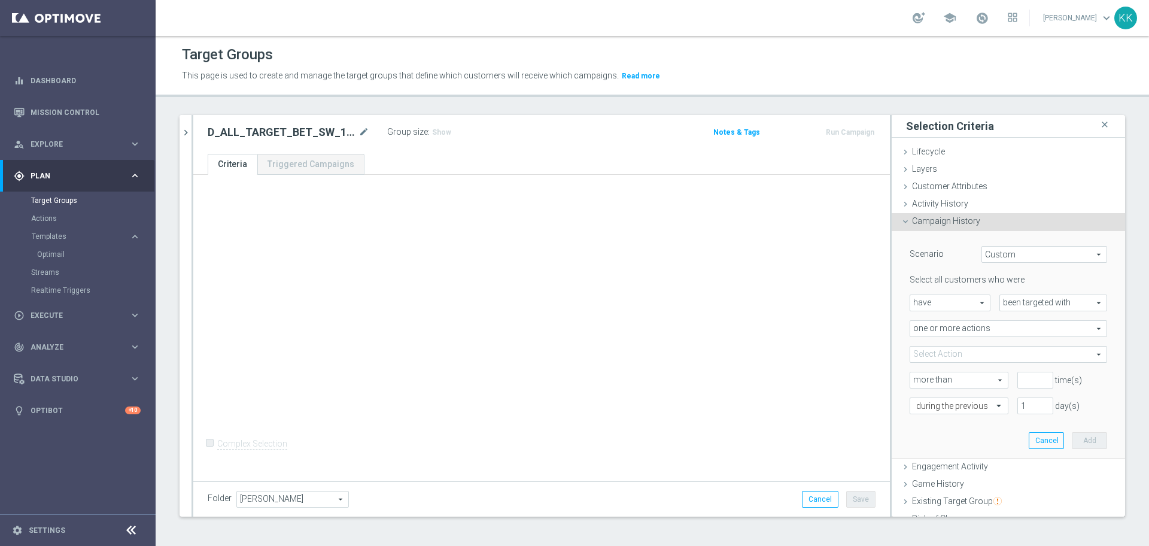
click at [957, 353] on span at bounding box center [1009, 355] width 196 height 16
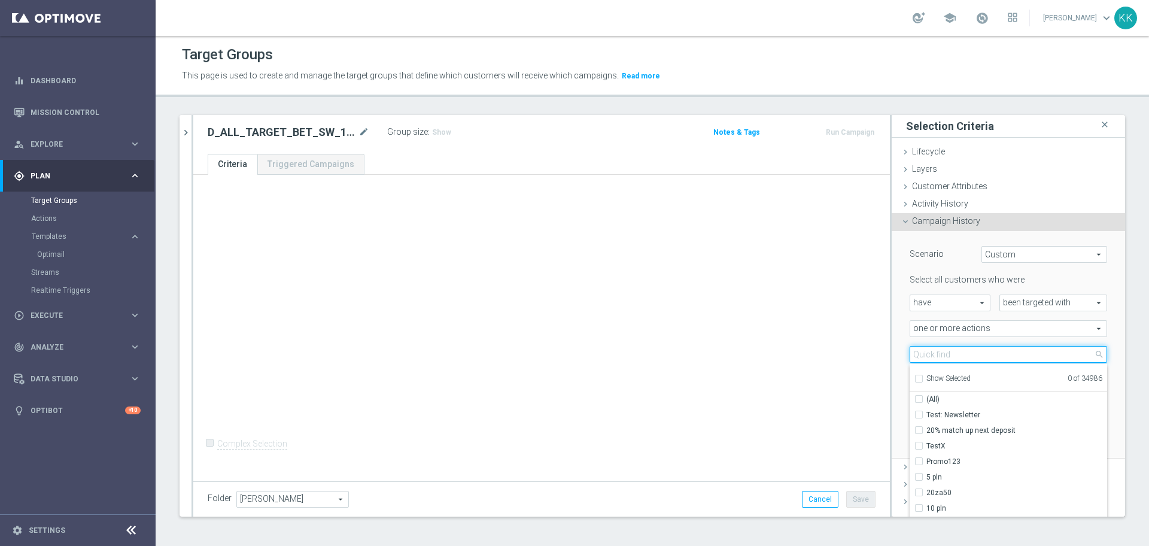
click at [943, 357] on input "search" at bounding box center [1009, 354] width 198 height 17
paste input "D_ALL_TARGET_BET_SW_100% do 300 PLN_111025_SMS"
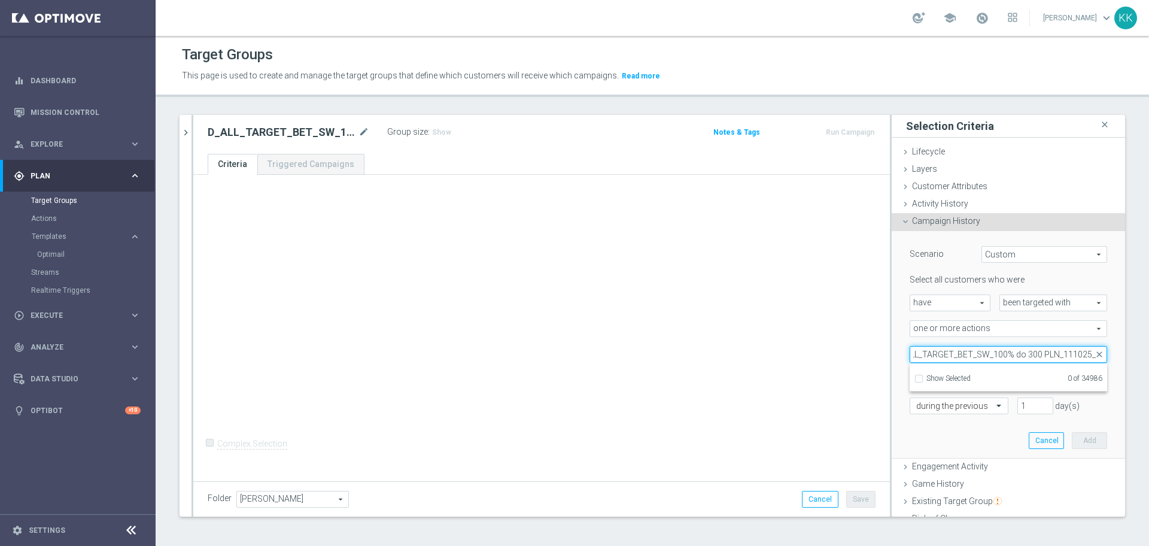
scroll to position [0, 22]
type input "D_ALL_TARGET_BET_SW_100% do 300 PLN_111025"
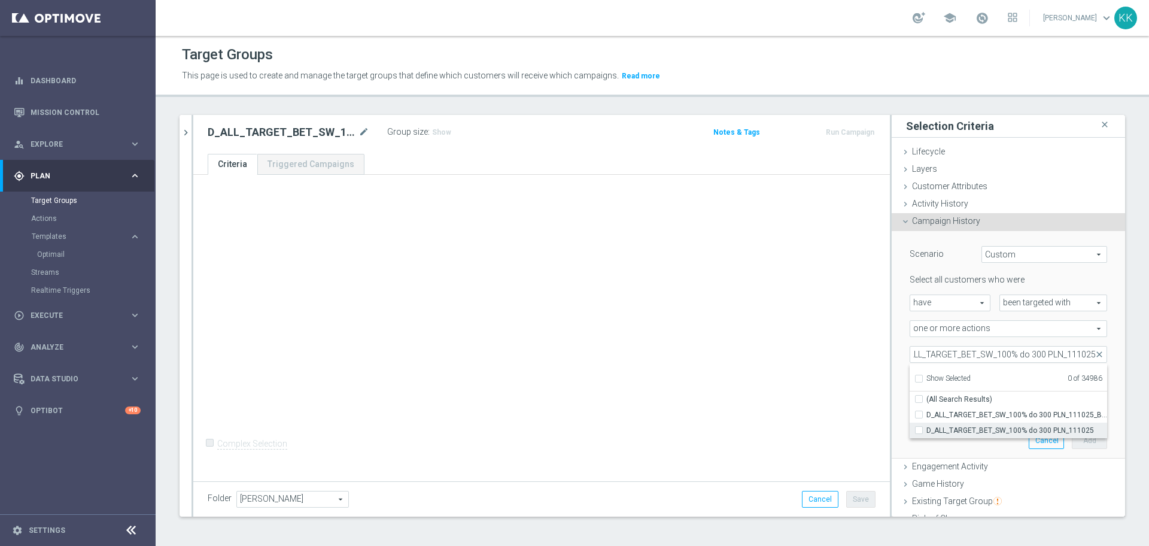
click at [919, 427] on input "D_ALL_TARGET_BET_SW_100% do 300 PLN_111025" at bounding box center [923, 430] width 8 height 8
checkbox input "true"
type input "D_ALL_TARGET_BET_SW_100% do 300 PLN_111025"
click at [816, 411] on div "+ Add Selection Complex Selection Invalid Expression" at bounding box center [541, 326] width 697 height 303
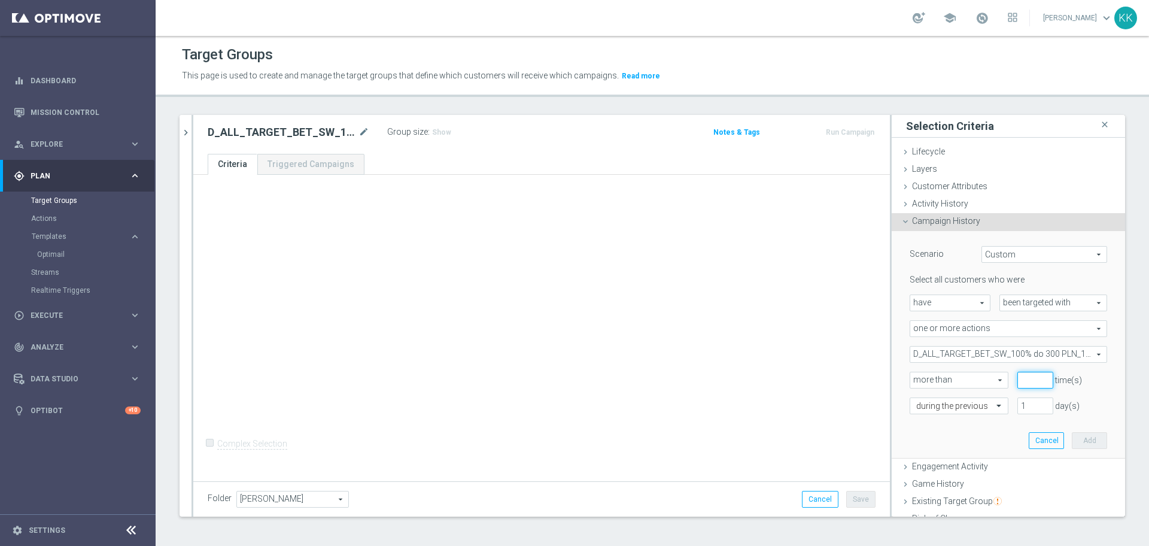
click at [1018, 385] on input "number" at bounding box center [1036, 380] width 36 height 17
type input "0"
click at [928, 410] on input "text" at bounding box center [948, 406] width 62 height 11
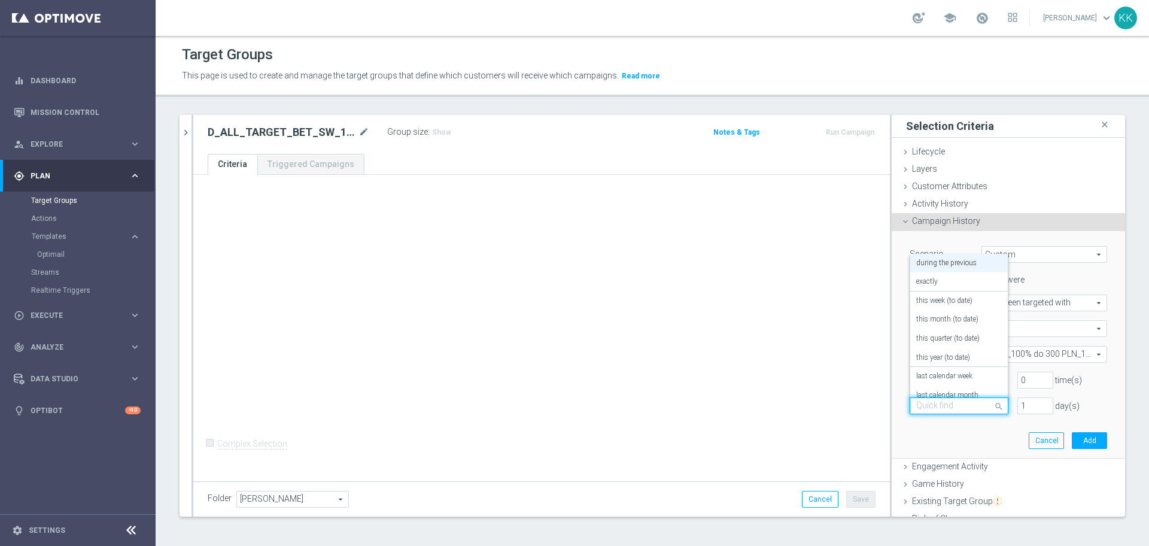
click at [928, 411] on input "text" at bounding box center [948, 406] width 62 height 11
click at [931, 360] on div "in this range" at bounding box center [960, 365] width 86 height 19
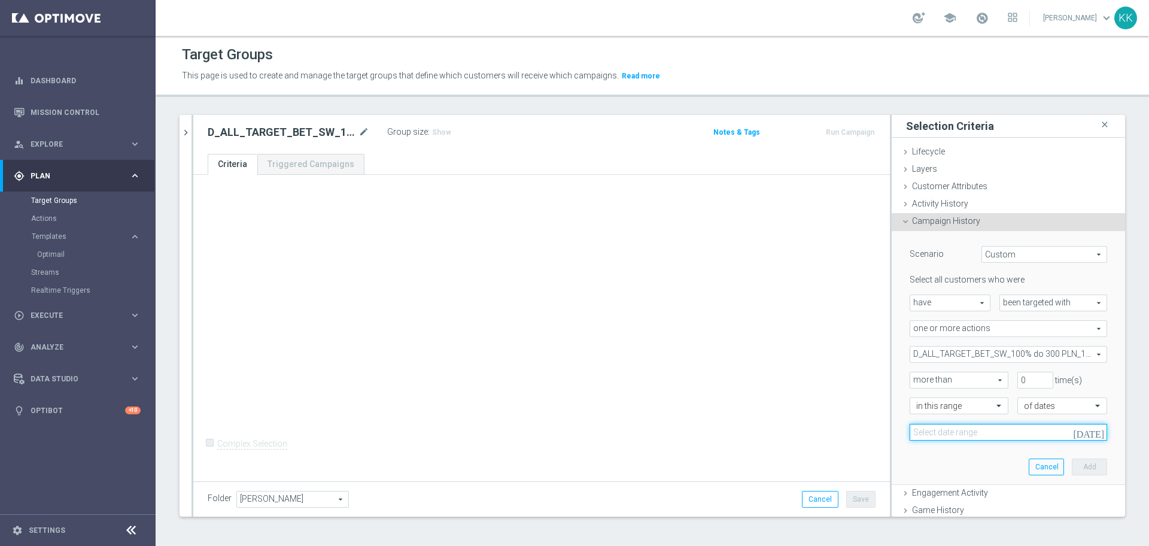
click at [958, 436] on input at bounding box center [1009, 432] width 198 height 17
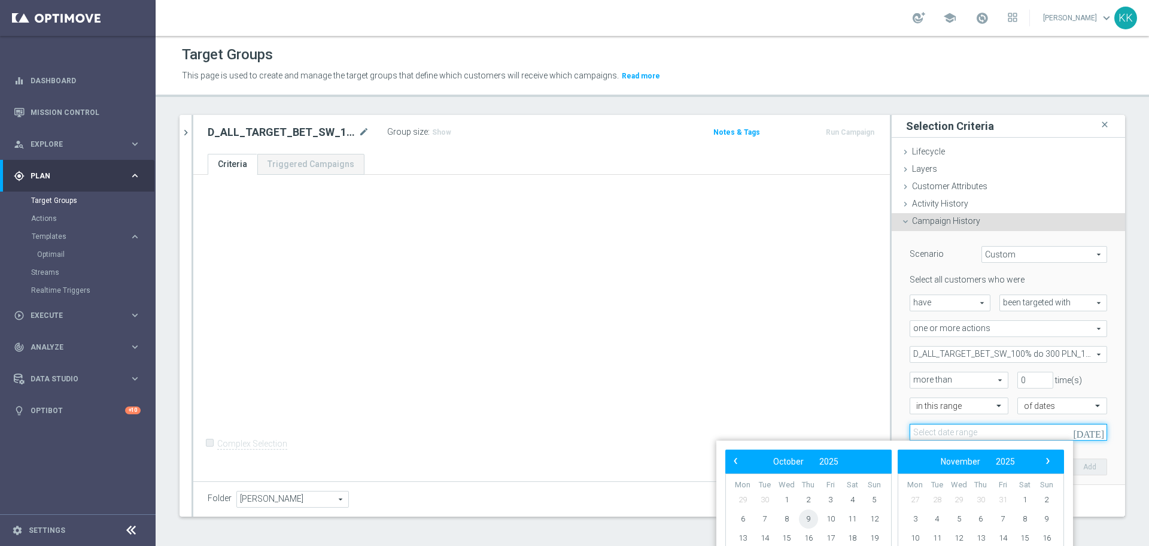
scroll to position [16, 0]
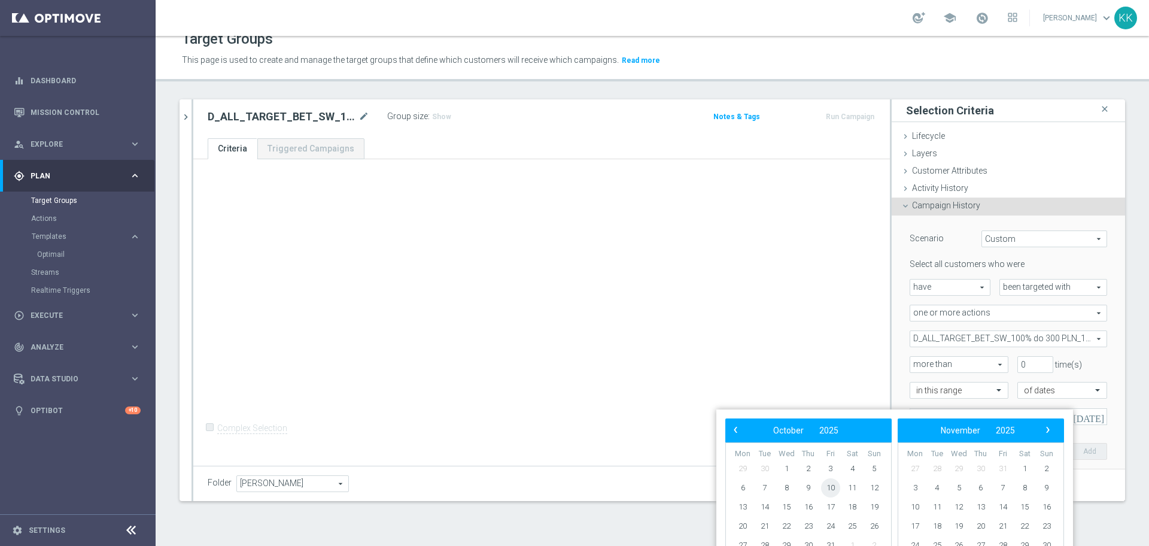
click at [833, 487] on span "10" at bounding box center [830, 487] width 19 height 19
click at [852, 487] on span "11" at bounding box center [852, 487] width 19 height 19
type input "[DATE] - [DATE]"
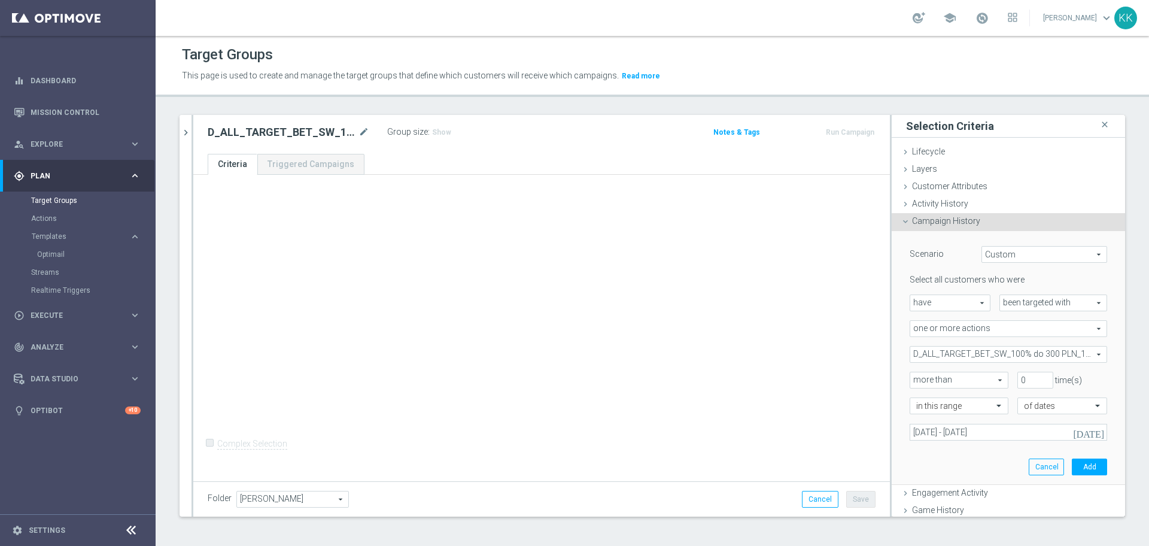
scroll to position [0, 0]
click at [1072, 468] on button "Add" at bounding box center [1089, 467] width 35 height 17
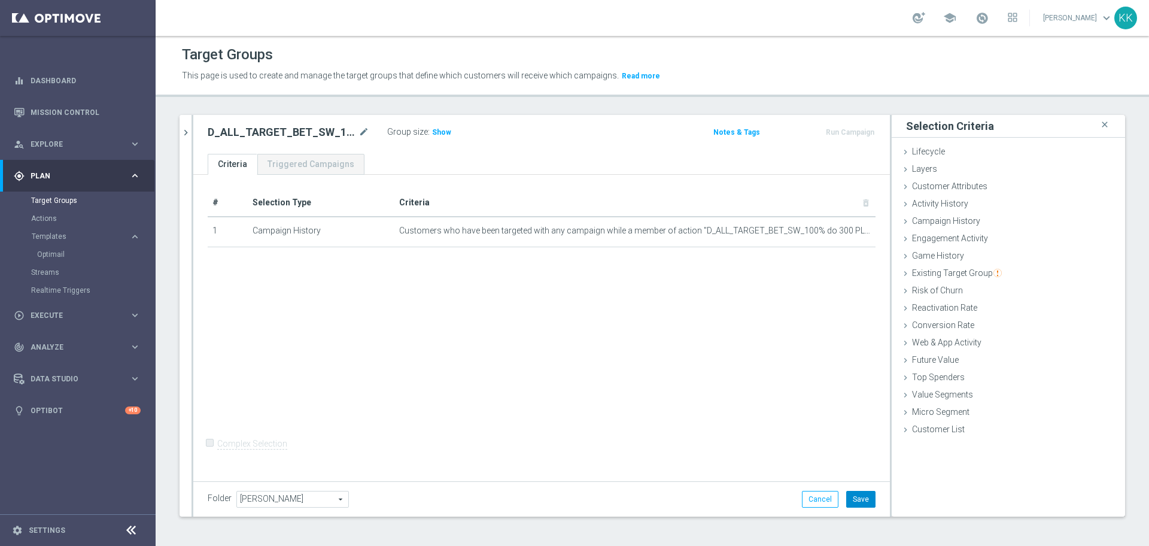
click at [857, 499] on button "Save" at bounding box center [860, 499] width 29 height 17
click at [955, 347] on span "Web & App Activity" at bounding box center [946, 343] width 69 height 10
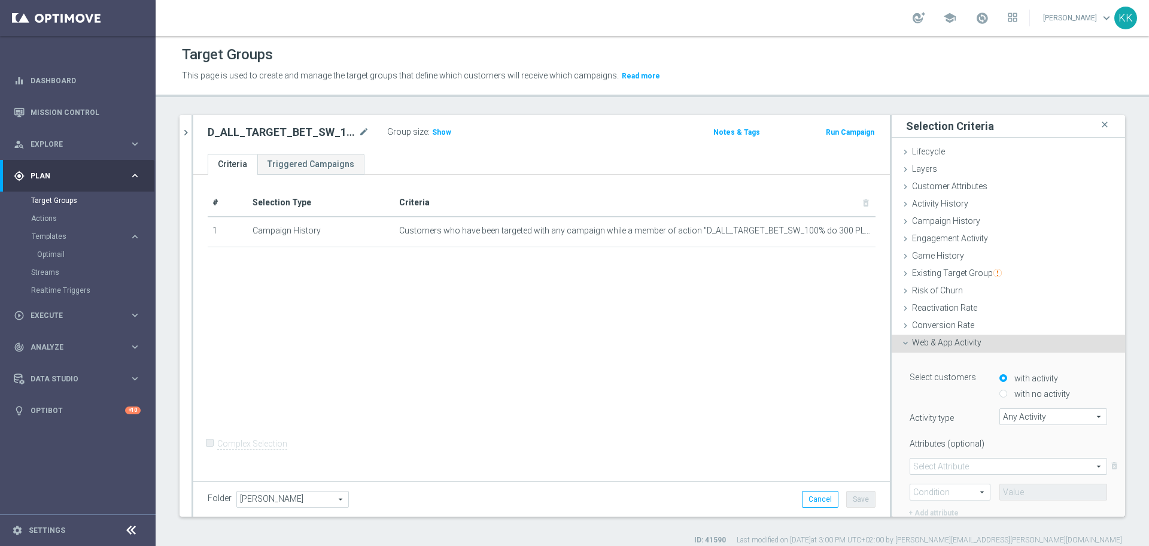
click at [1000, 394] on input "with no activity" at bounding box center [1004, 394] width 8 height 8
radio input "true"
click at [1003, 414] on span "Any Activity" at bounding box center [1053, 417] width 107 height 16
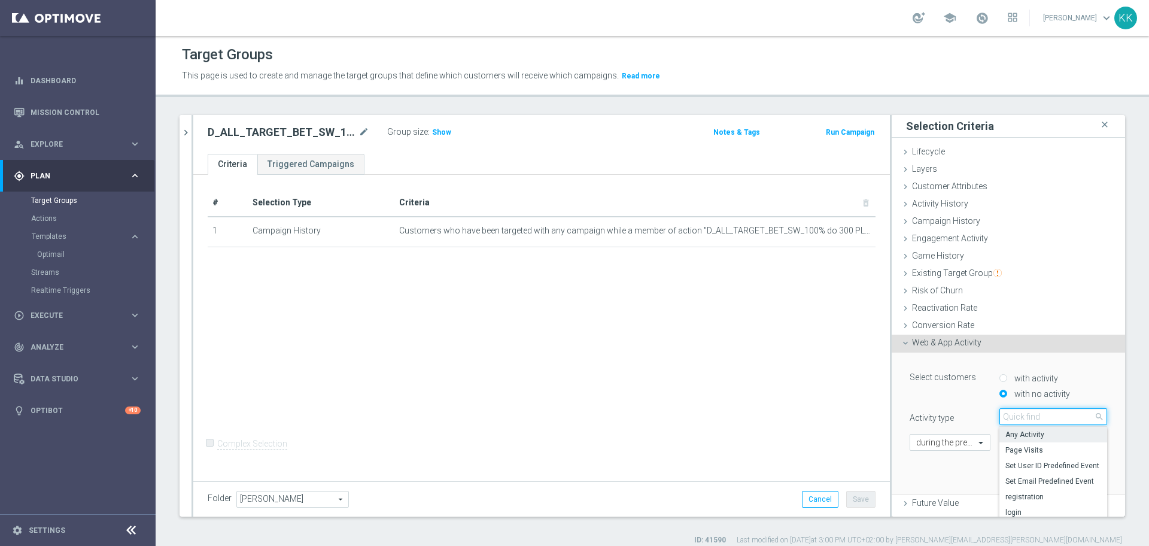
click at [1003, 414] on input "search" at bounding box center [1054, 416] width 108 height 17
type input "camp"
click at [1010, 433] on span "campaign_opt_in" at bounding box center [1054, 435] width 96 height 10
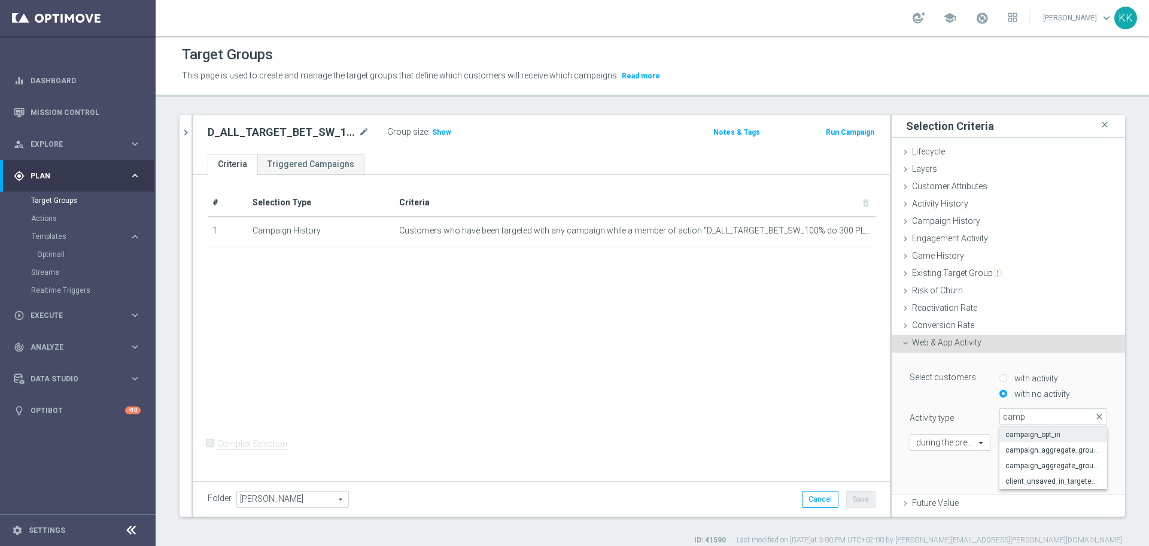
type input "campaign_opt_in"
click at [945, 469] on span at bounding box center [1009, 467] width 196 height 16
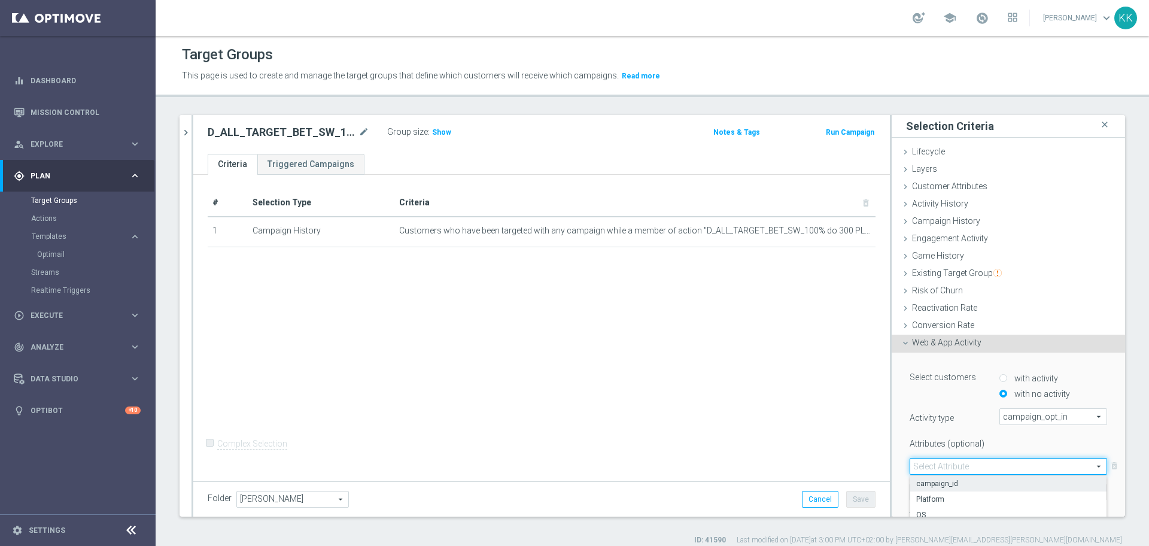
click at [939, 488] on label "campaign_id" at bounding box center [1009, 484] width 196 height 16
type input "campaign_id"
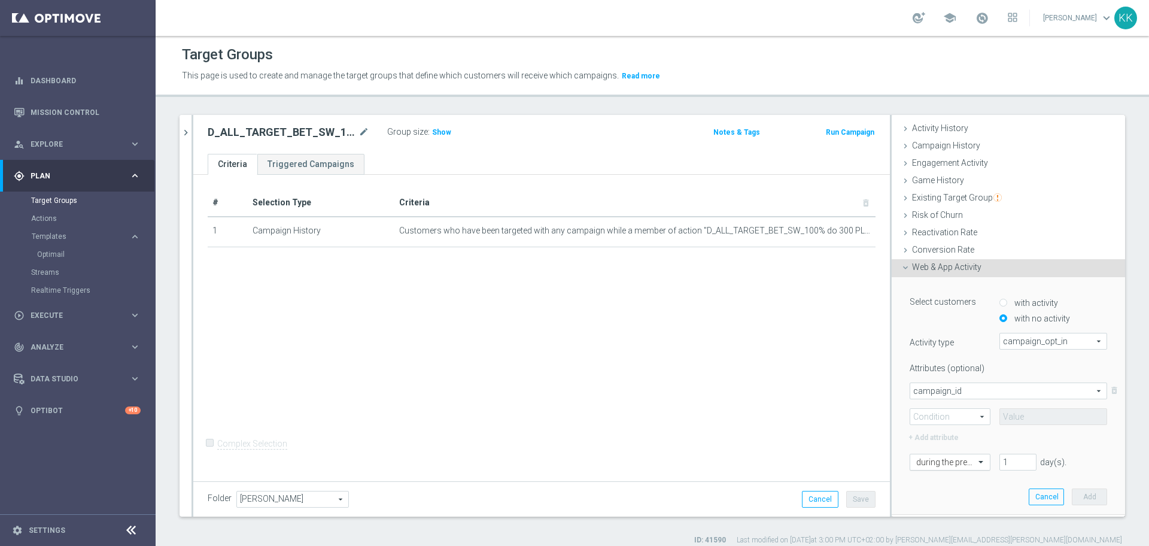
scroll to position [150, 0]
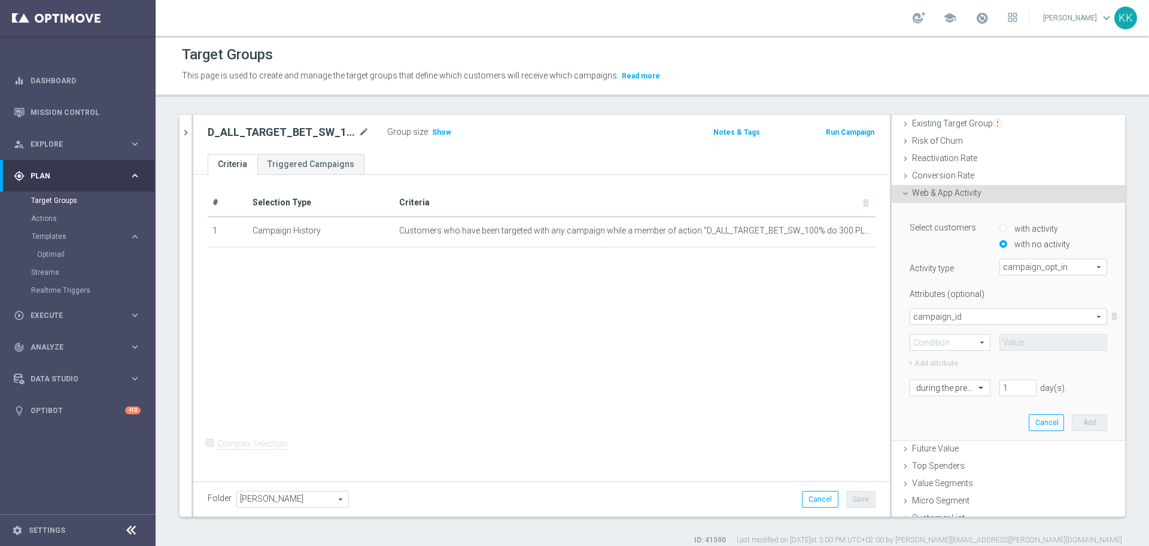
click at [959, 339] on span at bounding box center [951, 343] width 80 height 16
click at [943, 357] on span "=" at bounding box center [951, 360] width 68 height 10
type input "="
click at [1022, 337] on input at bounding box center [1054, 342] width 108 height 17
click at [971, 357] on div "+ Add attribute" at bounding box center [1009, 362] width 216 height 16
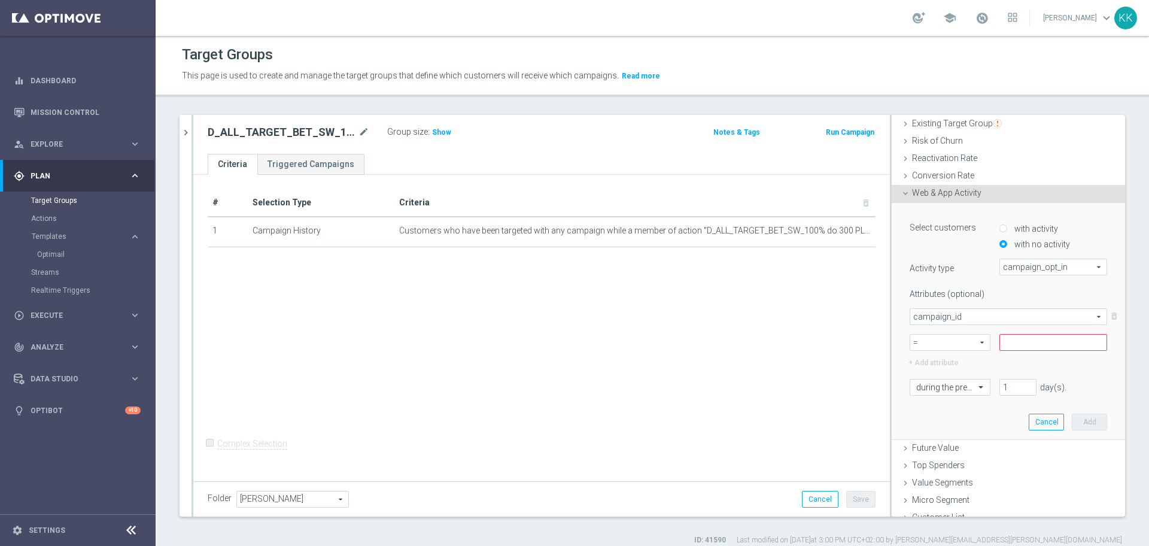
click at [987, 350] on div "Attributes (optional) campaign_id campaign_id arrow_drop_down search delete_for…" at bounding box center [1009, 327] width 198 height 86
click at [1010, 338] on input at bounding box center [1054, 342] width 108 height 17
paste input "188303"
click at [1010, 338] on input "188303" at bounding box center [1054, 342] width 108 height 17
type input "188303"
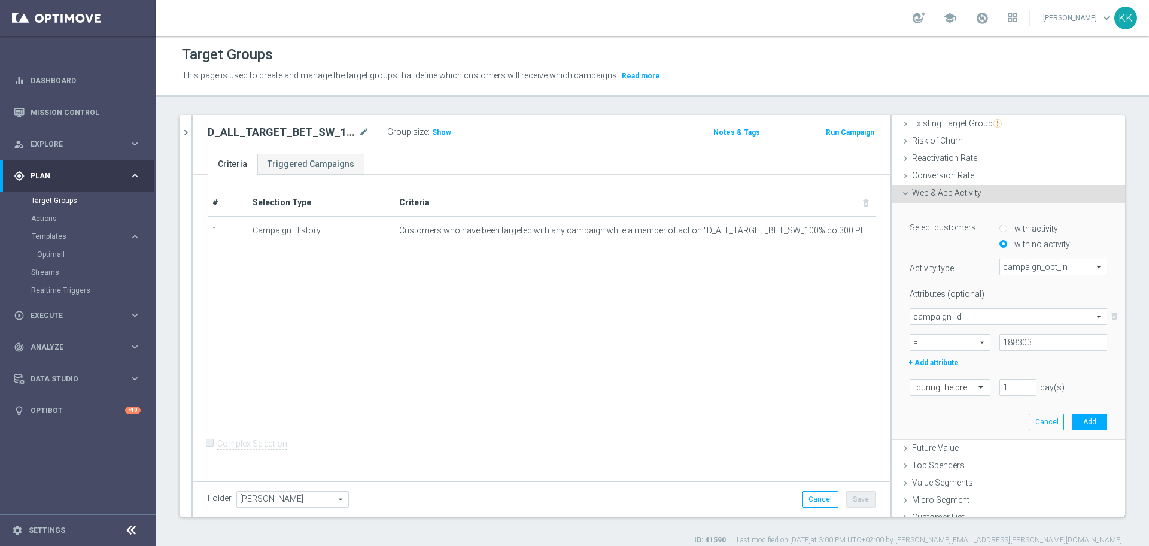
click at [920, 387] on input "text" at bounding box center [939, 388] width 44 height 11
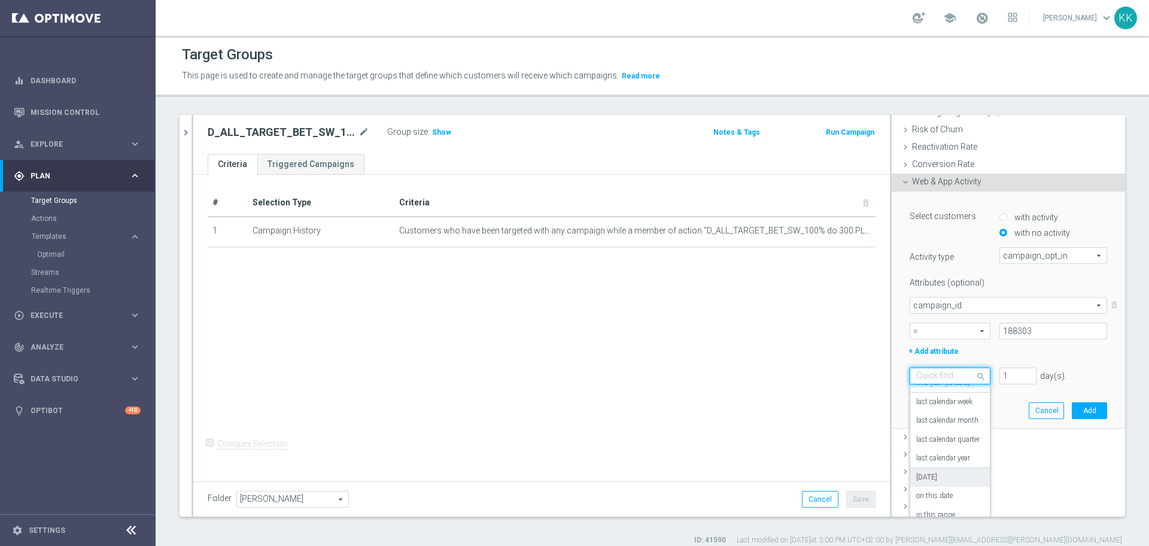
scroll to position [171, 0]
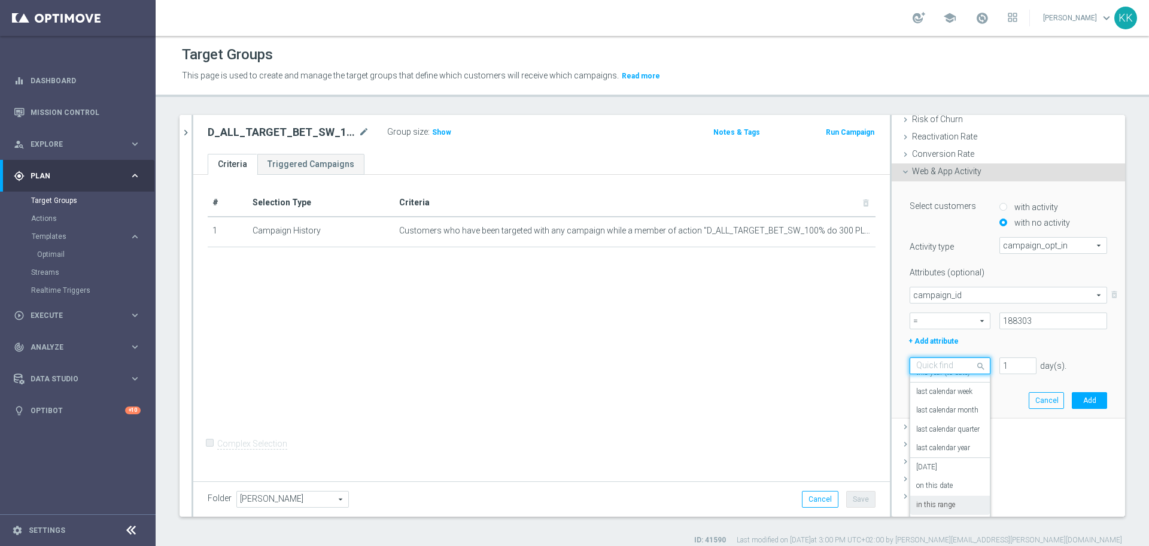
click at [934, 497] on div "in this range" at bounding box center [951, 505] width 68 height 19
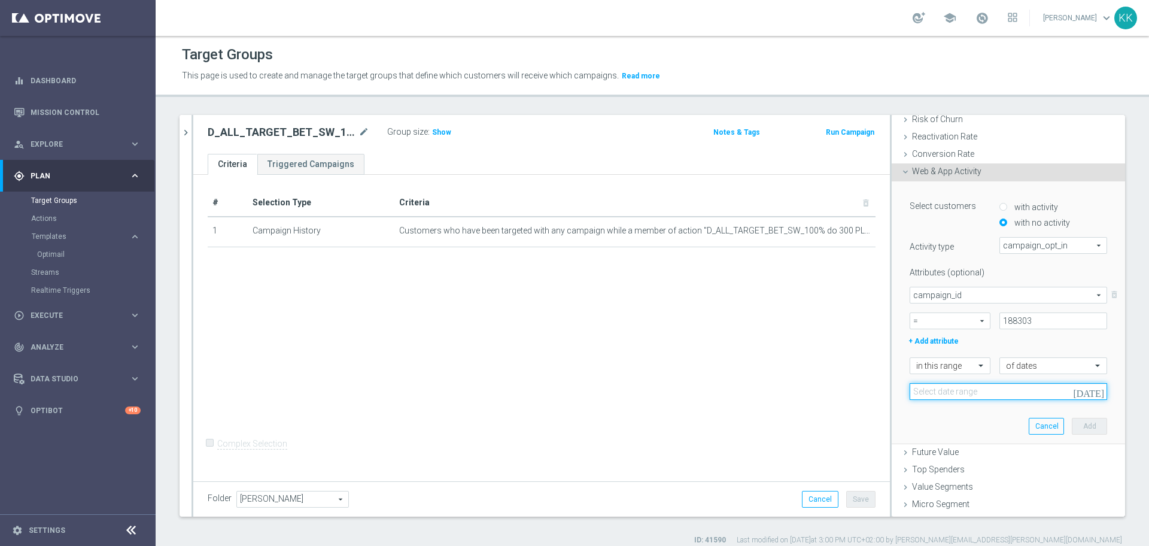
click at [946, 390] on input at bounding box center [1009, 391] width 198 height 17
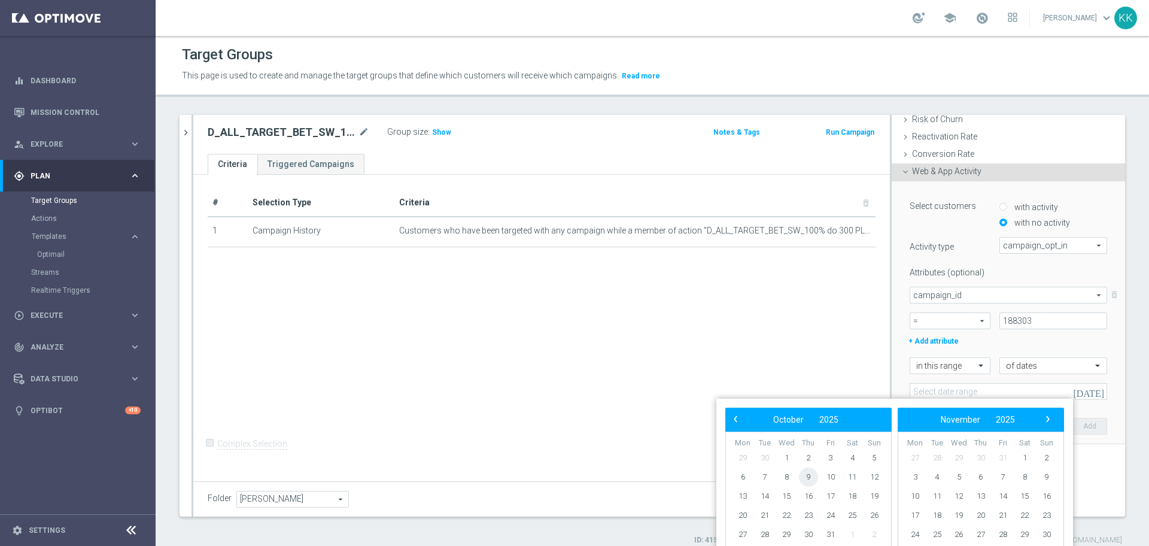
click at [814, 474] on span "9" at bounding box center [808, 477] width 19 height 19
click at [810, 476] on span "9" at bounding box center [808, 477] width 19 height 19
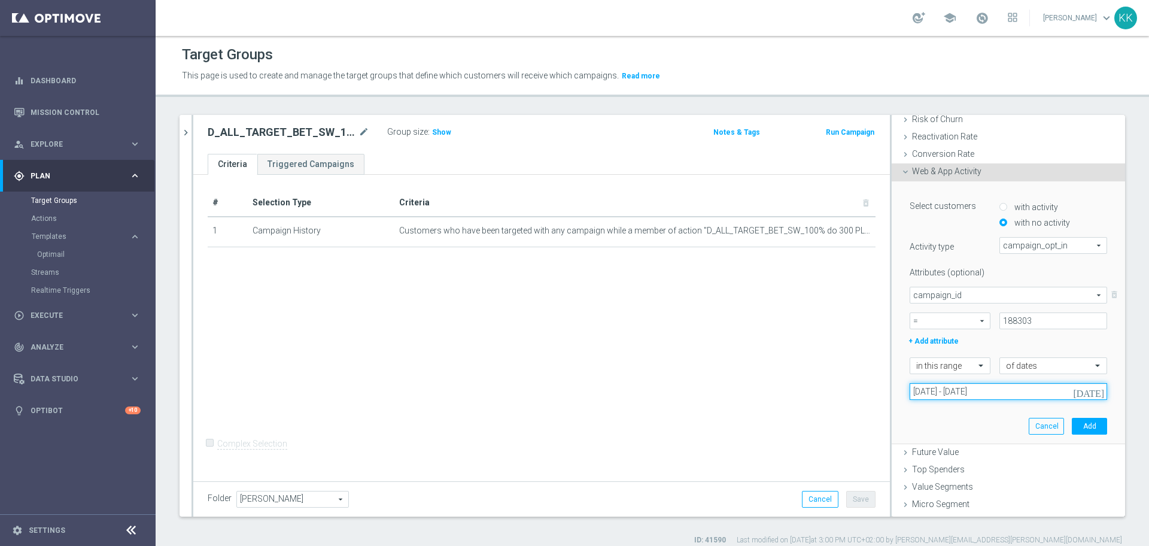
click at [969, 388] on input "[DATE] - [DATE]" at bounding box center [1009, 391] width 198 height 17
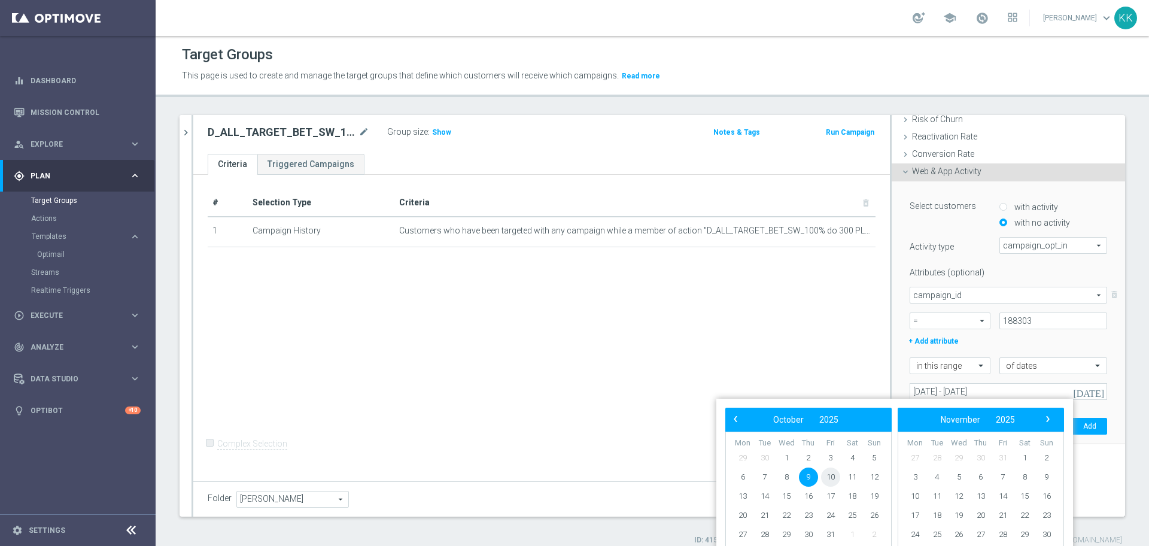
click at [829, 477] on span "10" at bounding box center [830, 477] width 19 height 19
click at [856, 478] on span "11" at bounding box center [852, 477] width 19 height 19
type input "[DATE] - [DATE]"
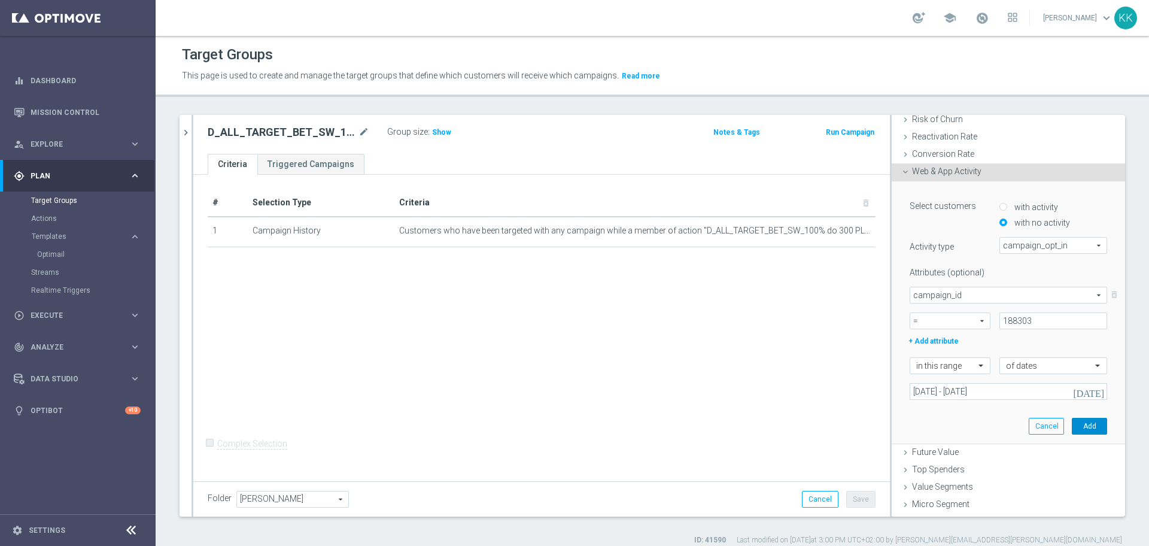
click at [1072, 423] on button "Add" at bounding box center [1089, 426] width 35 height 17
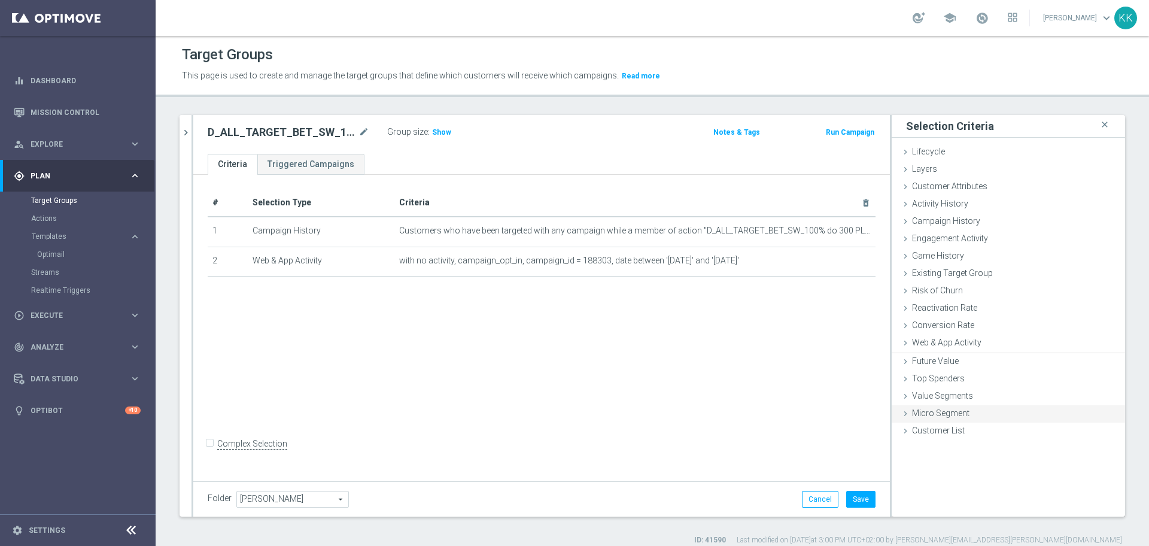
scroll to position [0, 0]
click at [967, 192] on div "Customer Attributes done" at bounding box center [1008, 187] width 233 height 18
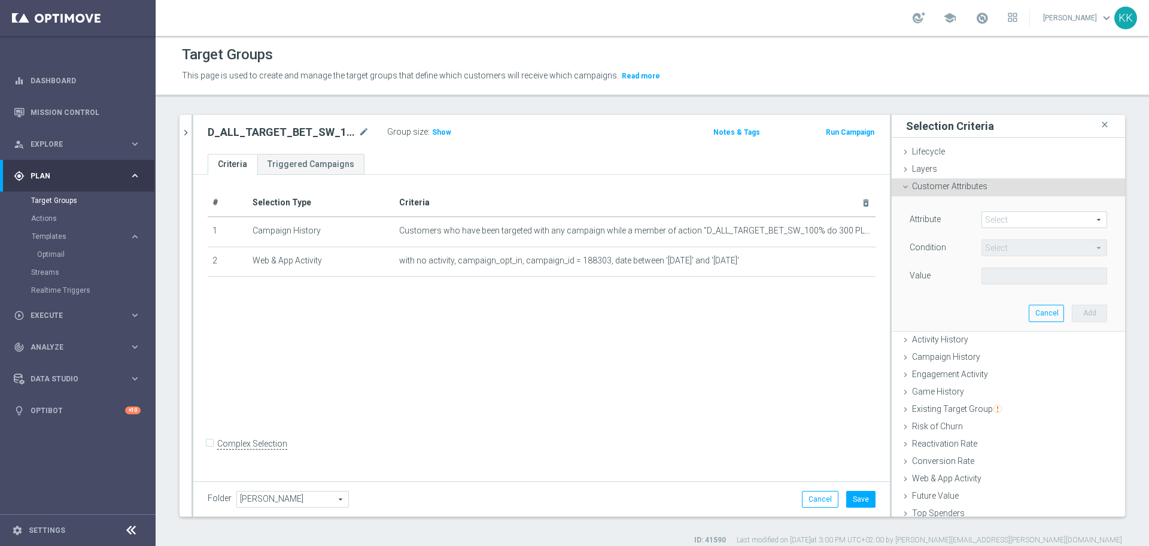
click at [1031, 227] on span at bounding box center [1044, 220] width 125 height 16
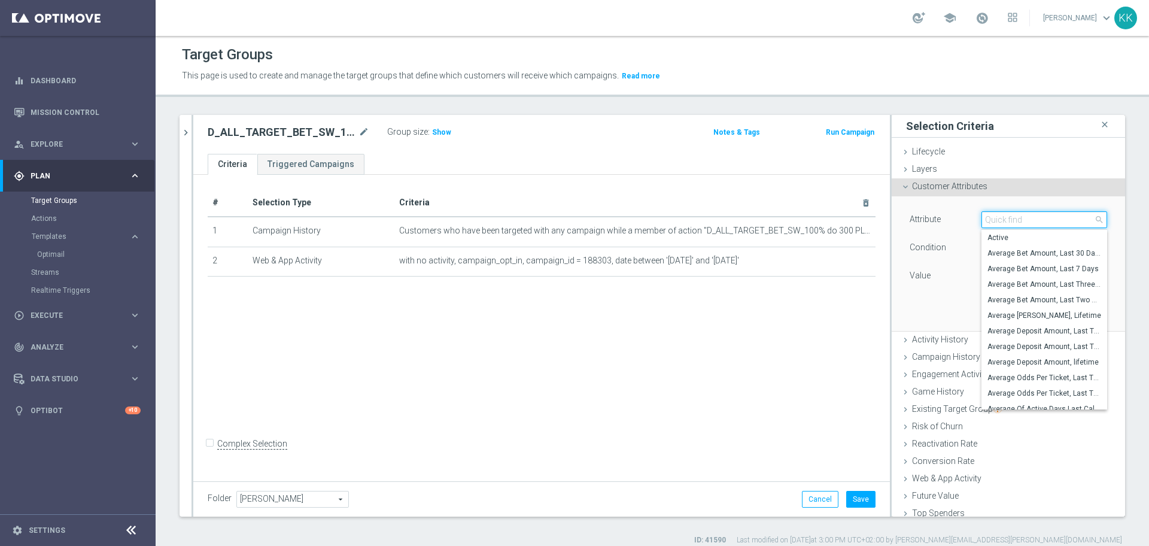
click at [1031, 227] on input "search" at bounding box center [1045, 219] width 126 height 17
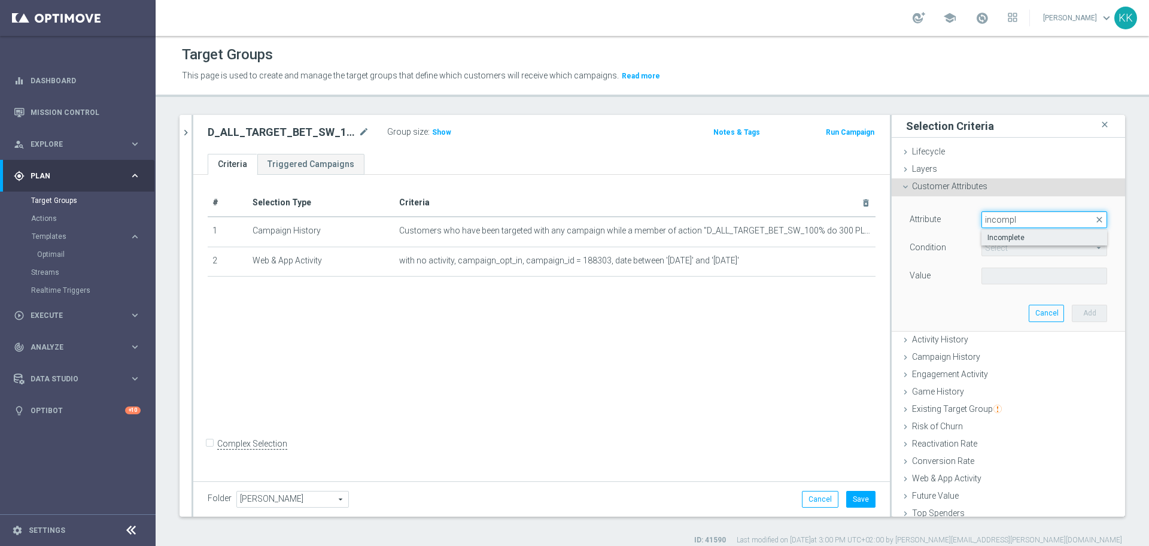
type input "incompl"
click at [989, 240] on span "Incomplete" at bounding box center [1045, 238] width 114 height 10
type input "Incomplete"
type input "Equals"
click at [987, 281] on span at bounding box center [1044, 276] width 125 height 16
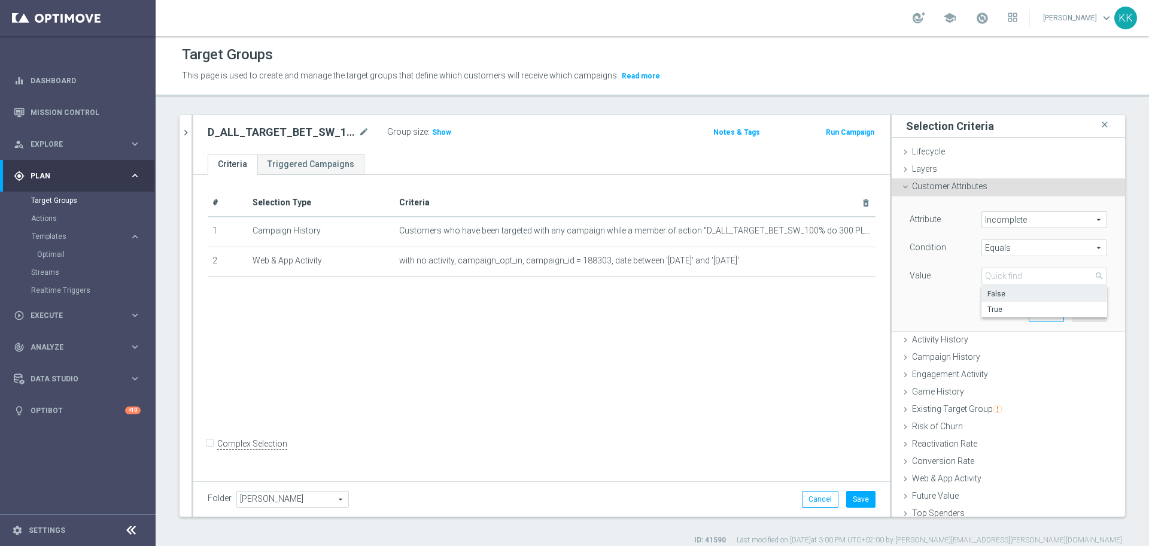
click at [985, 289] on label "False" at bounding box center [1045, 294] width 126 height 16
type input "False"
click at [1075, 317] on button "Add" at bounding box center [1089, 313] width 35 height 17
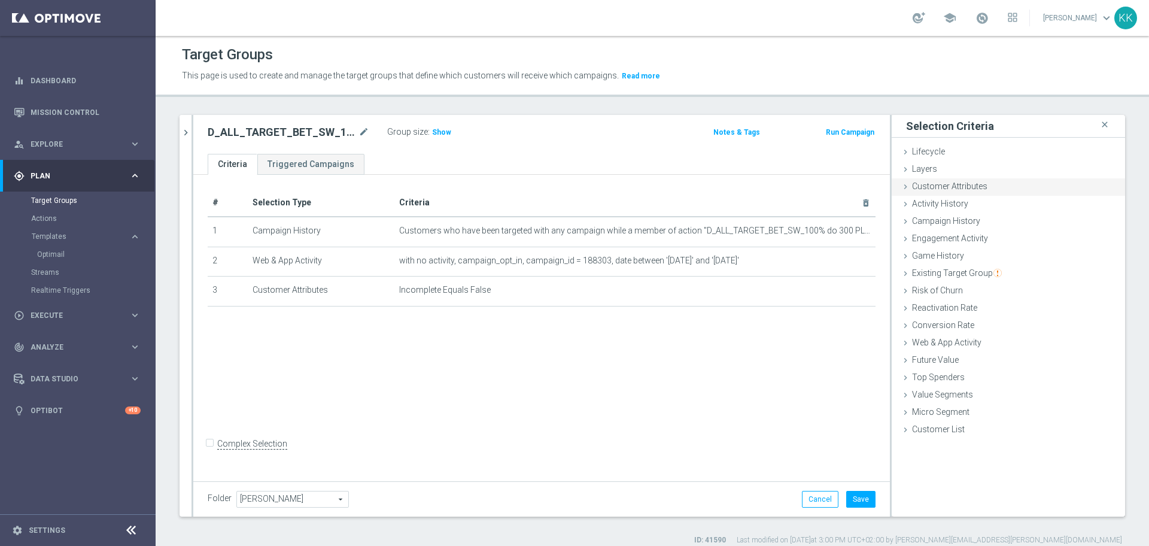
click at [989, 180] on div "Customer Attributes done selection saved" at bounding box center [1008, 187] width 233 height 18
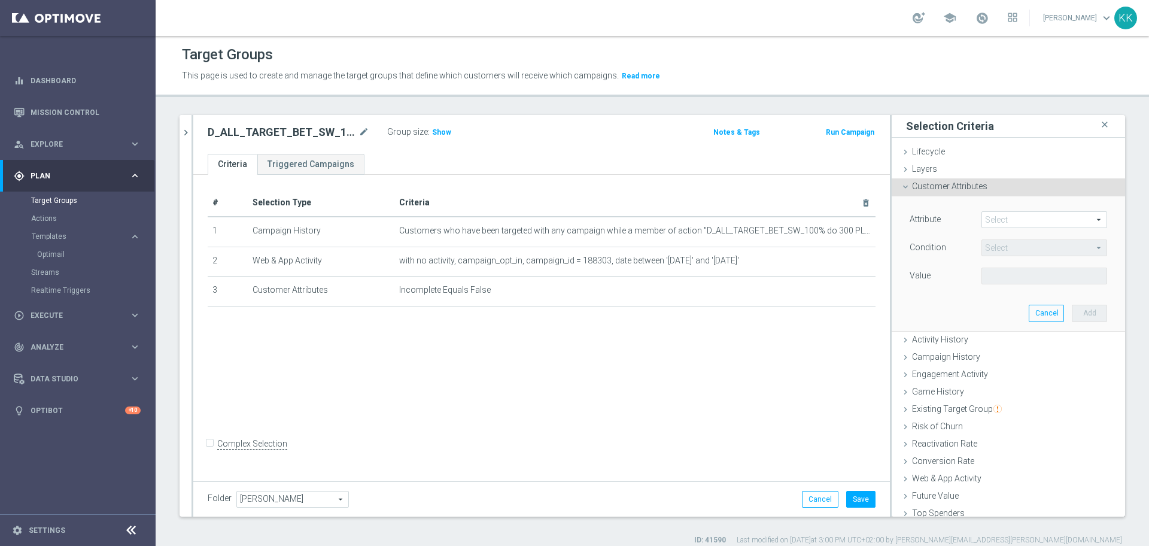
click at [991, 213] on span at bounding box center [1044, 220] width 125 height 16
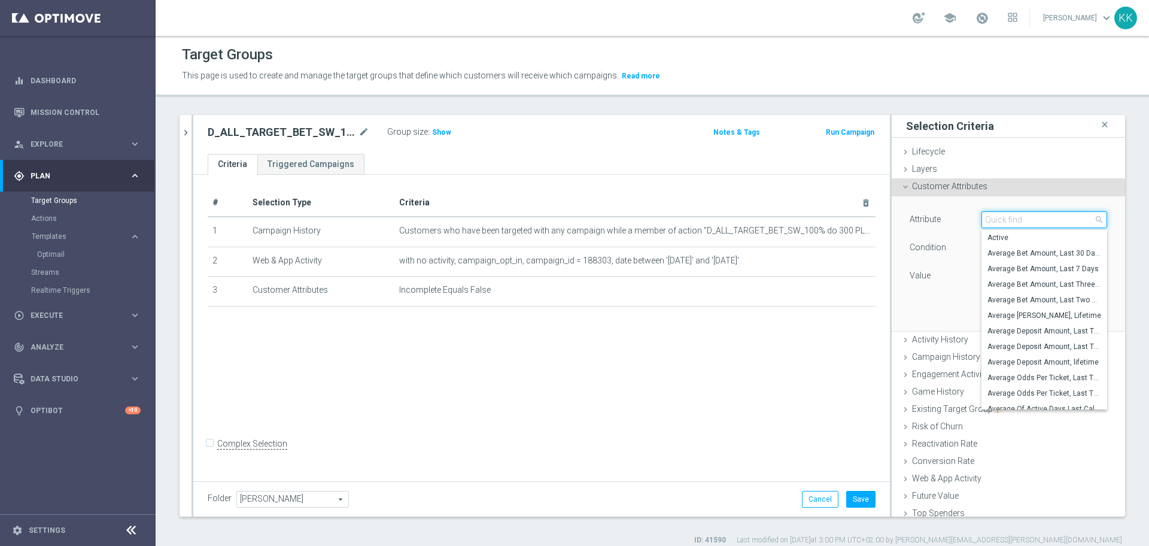
click at [989, 220] on input "search" at bounding box center [1045, 219] width 126 height 17
click at [991, 219] on input "search" at bounding box center [1045, 219] width 126 height 17
type input "tempo"
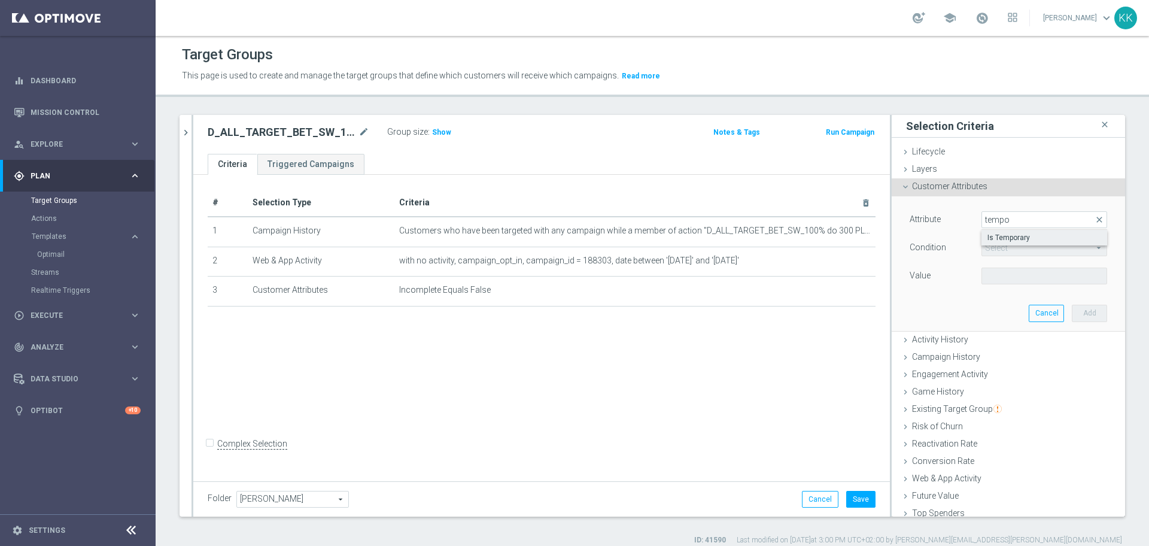
click at [988, 240] on span "Is Temporary" at bounding box center [1045, 238] width 114 height 10
type input "Is Temporary"
type input "Equals"
click at [995, 275] on span at bounding box center [1044, 276] width 125 height 16
click at [996, 299] on span "False" at bounding box center [1045, 294] width 114 height 10
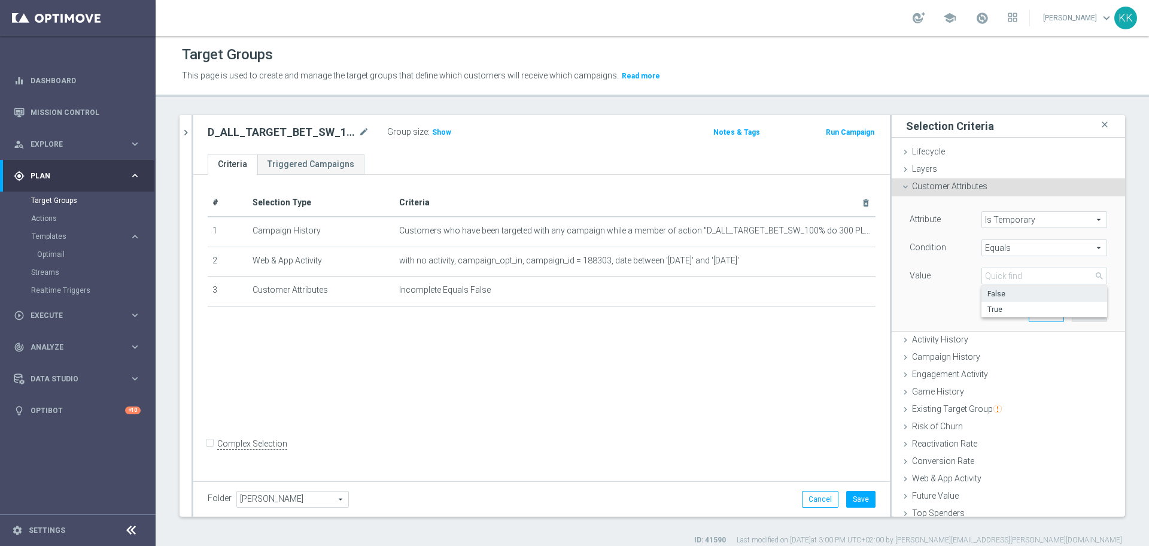
type input "False"
click at [1075, 311] on button "Add" at bounding box center [1089, 313] width 35 height 17
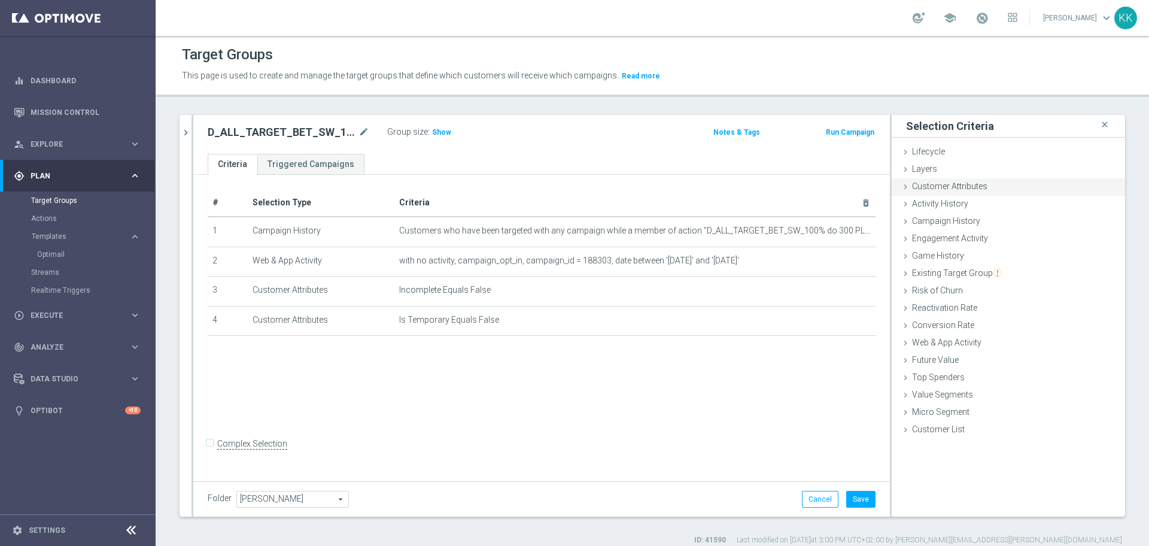
click at [974, 181] on span "Customer Attributes" at bounding box center [949, 186] width 75 height 10
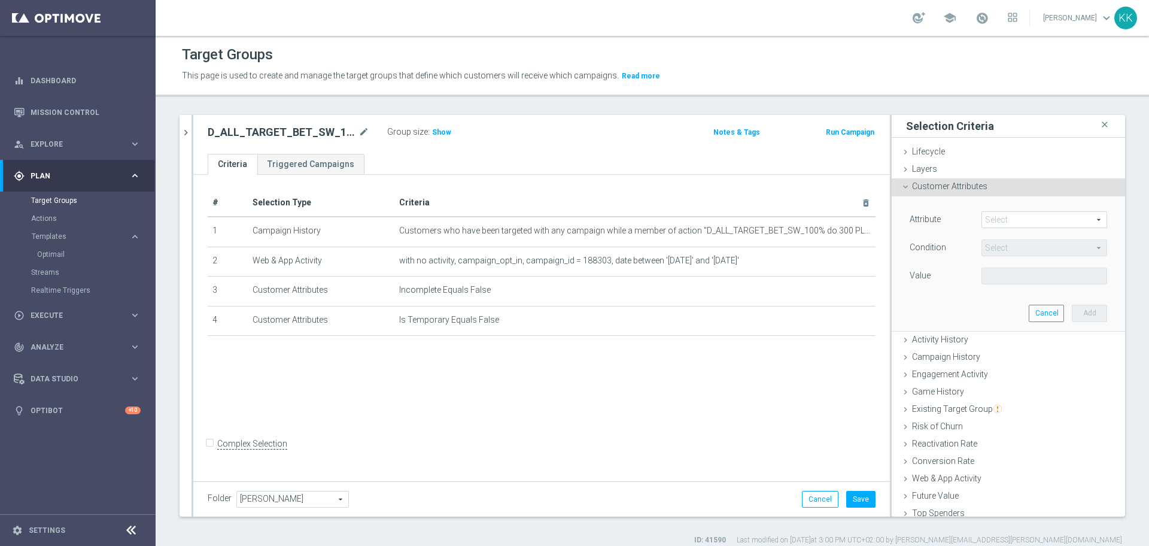
click at [1009, 221] on span at bounding box center [1044, 220] width 125 height 16
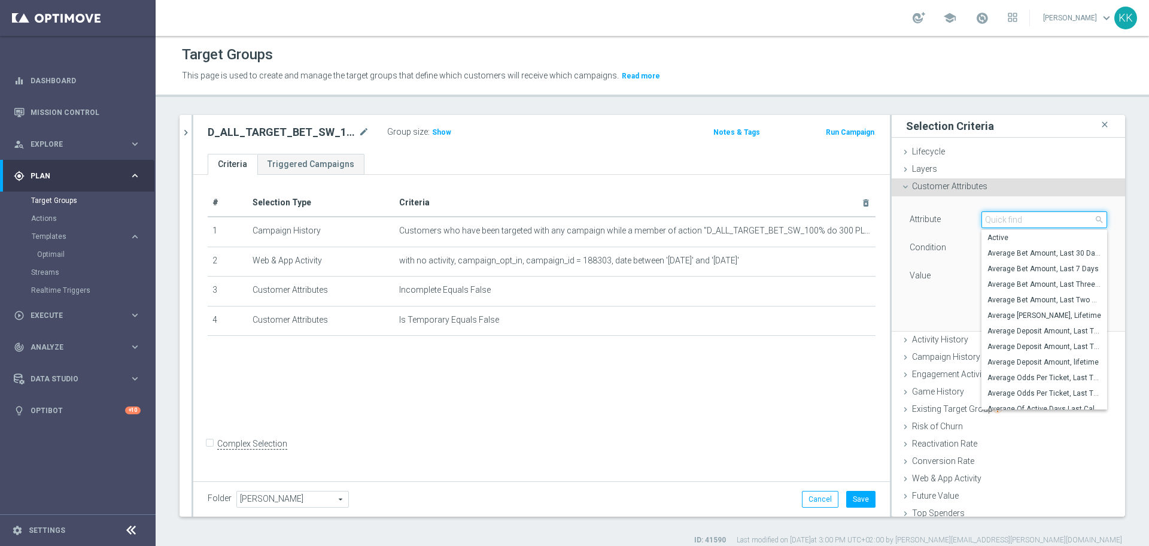
click at [1009, 221] on input "search" at bounding box center [1045, 219] width 126 height 17
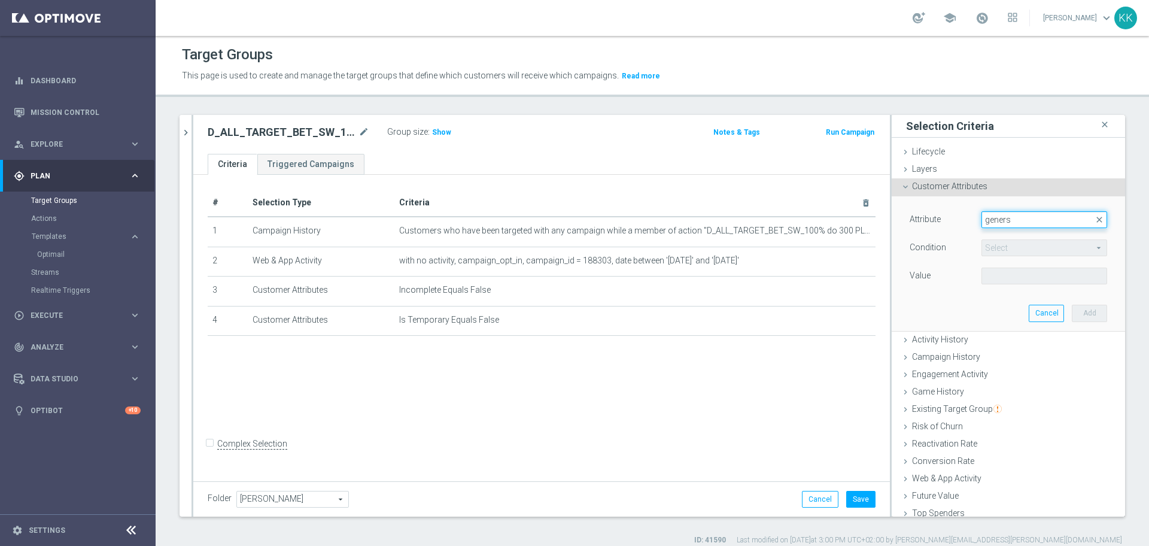
type input "gener"
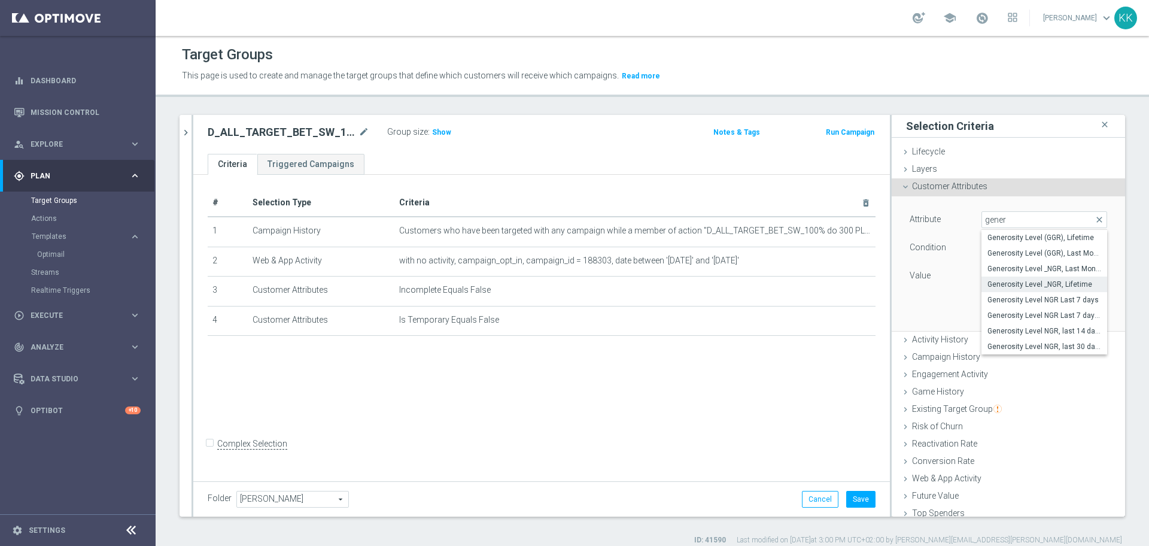
click at [1016, 288] on span "Generosity Level _NGR, Lifetime" at bounding box center [1045, 285] width 114 height 10
type input "Generosity Level _NGR, Lifetime"
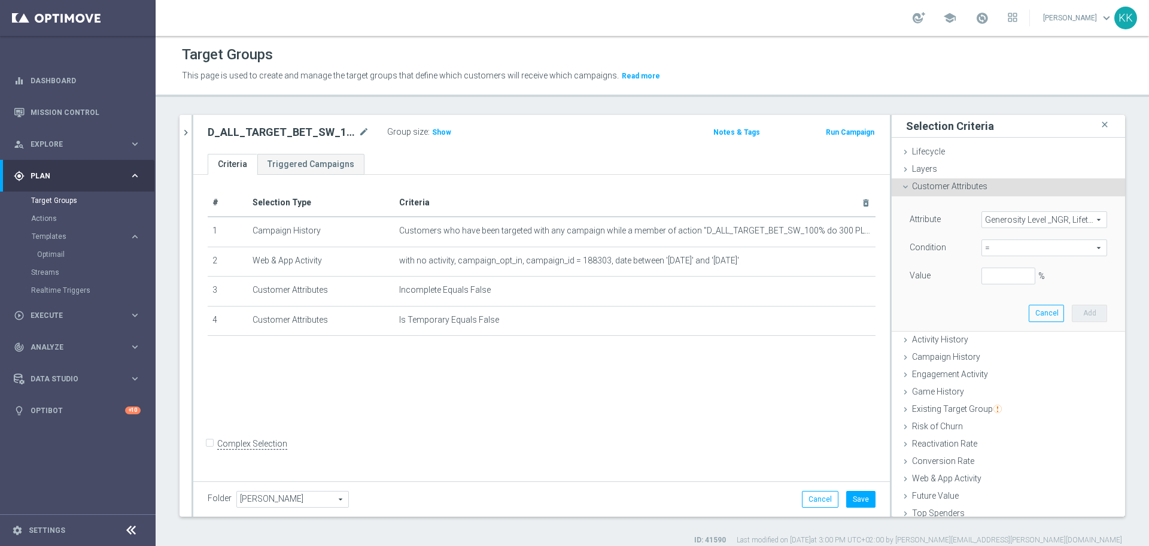
click at [1007, 250] on span "=" at bounding box center [1044, 248] width 125 height 16
click at [996, 361] on span "between" at bounding box center [1045, 359] width 114 height 10
type input "between"
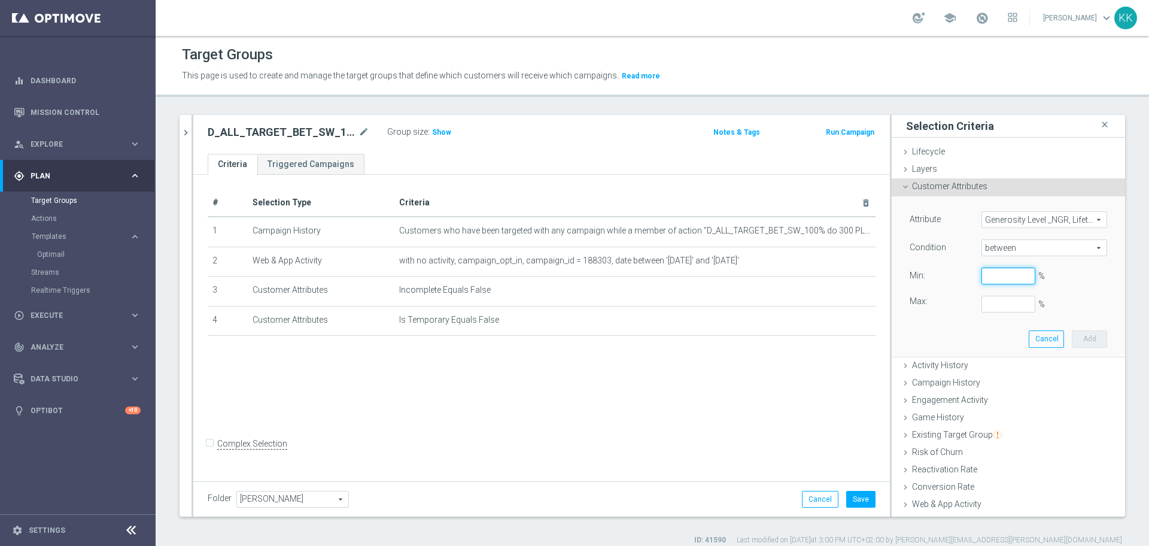
click at [996, 274] on input "%" at bounding box center [1009, 276] width 54 height 17
type input "0"
click at [985, 298] on input "%" at bounding box center [1009, 304] width 54 height 17
click at [1072, 342] on button "Add" at bounding box center [1089, 338] width 35 height 17
type input "1"
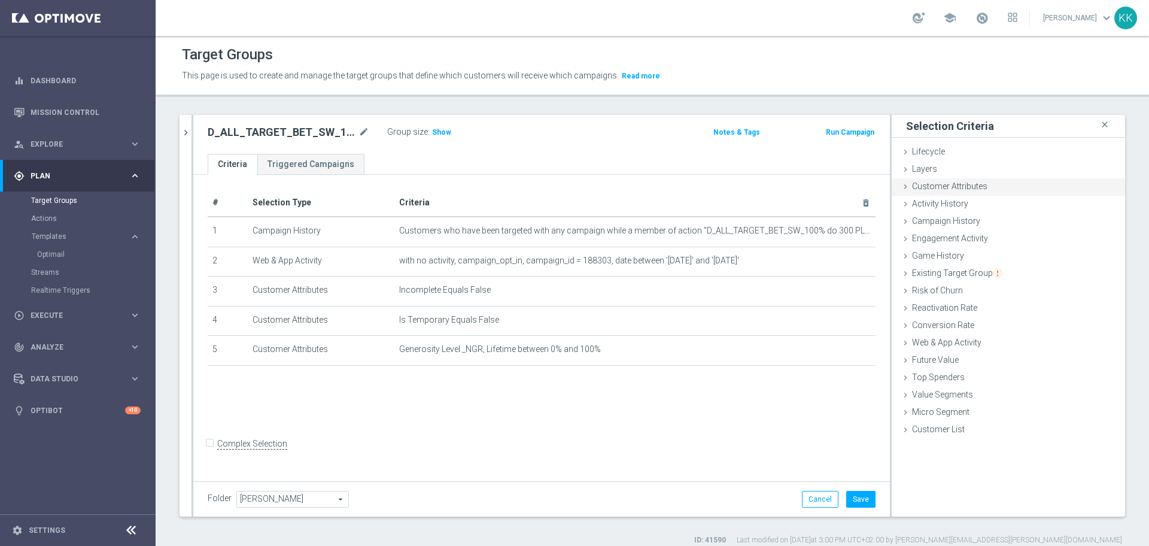
click at [970, 193] on div "Customer Attributes done selection saved" at bounding box center [1008, 187] width 233 height 18
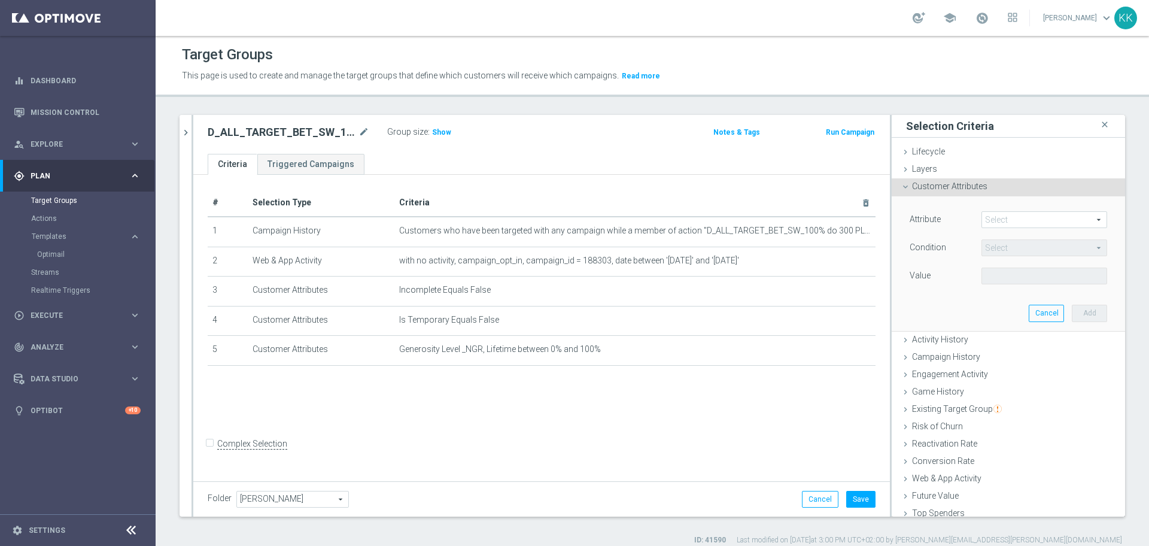
click at [1002, 226] on span at bounding box center [1044, 220] width 125 height 16
click at [0, 0] on input "search" at bounding box center [0, 0] width 0 height 0
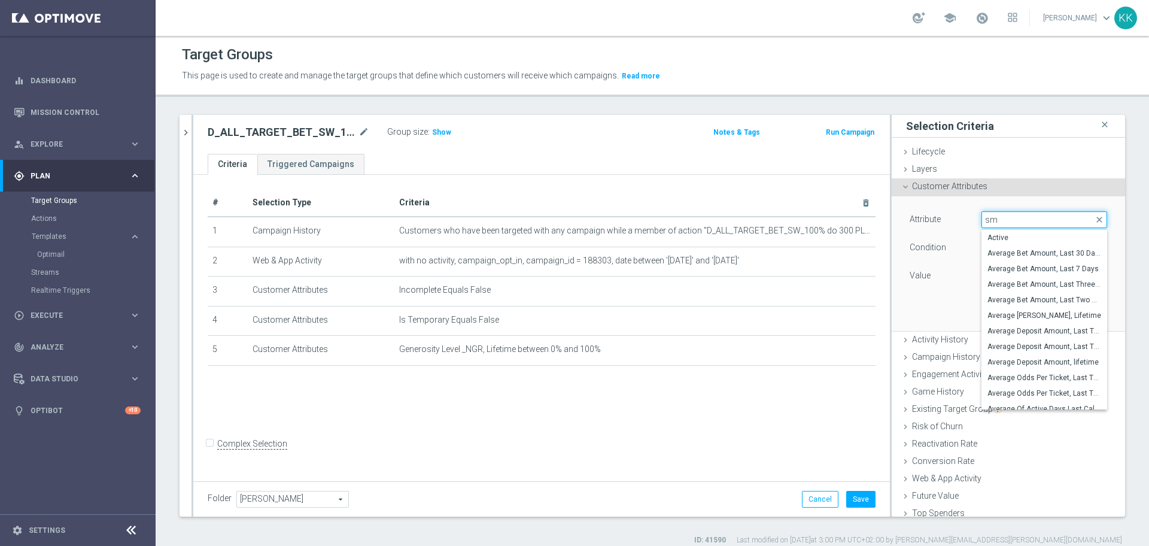
type input "sms"
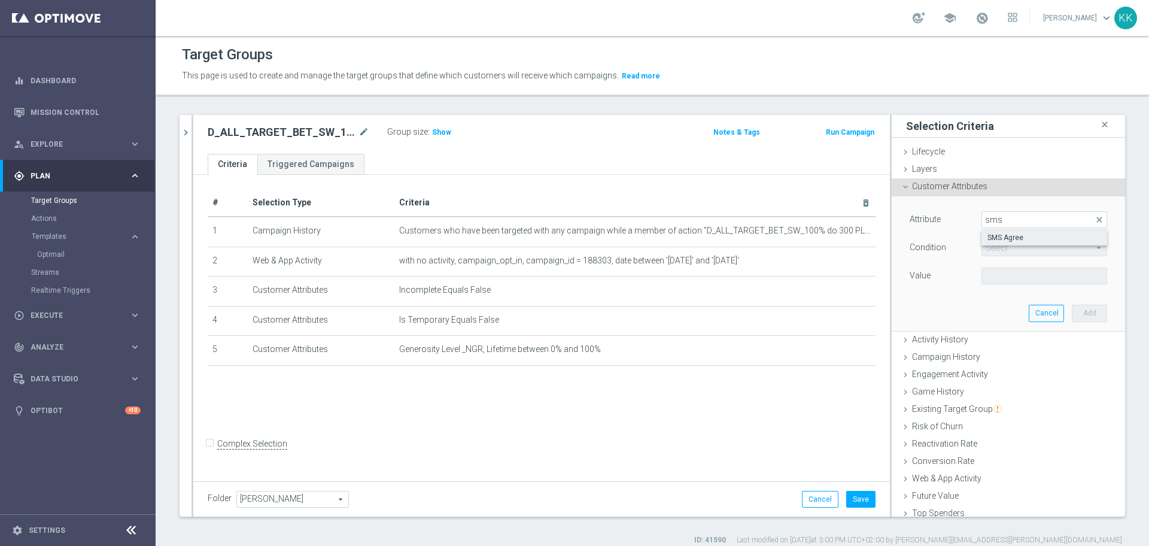
click at [996, 234] on span "SMS Agree" at bounding box center [1045, 238] width 114 height 10
type input "SMS Agree"
type input "Equals"
click at [999, 277] on span at bounding box center [1044, 276] width 125 height 16
click at [1002, 304] on label "TRUE" at bounding box center [1045, 310] width 126 height 16
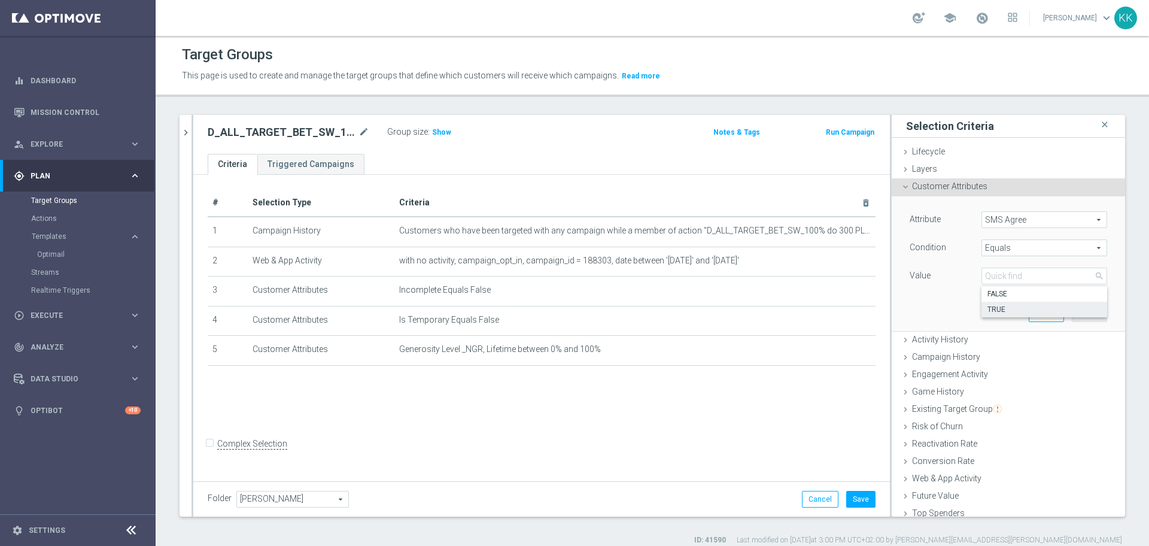
type input "TRUE"
click at [1072, 310] on button "Add" at bounding box center [1089, 313] width 35 height 17
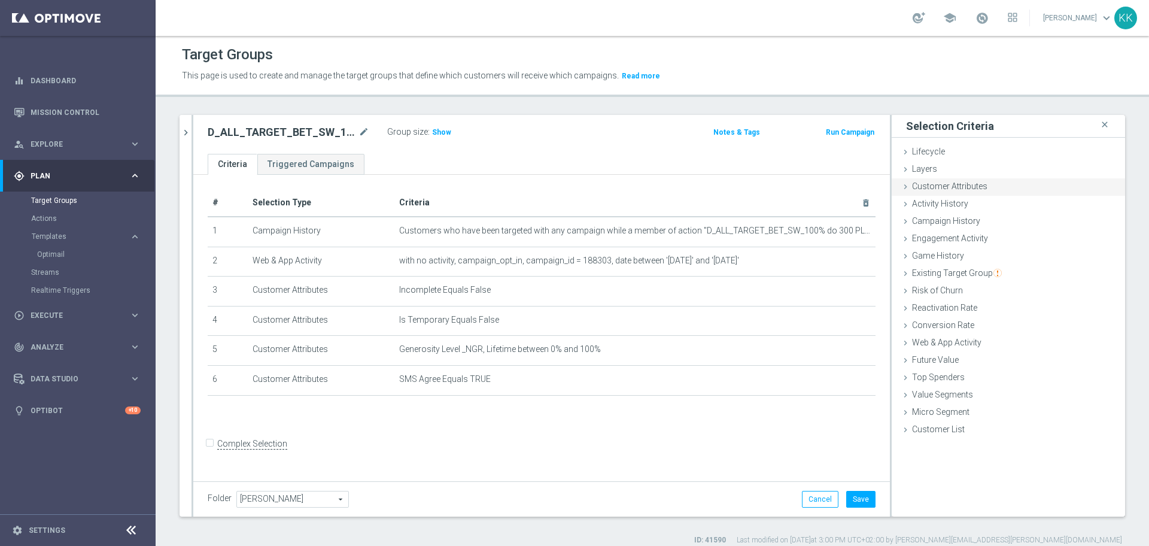
click at [931, 191] on span "Customer Attributes" at bounding box center [949, 186] width 75 height 10
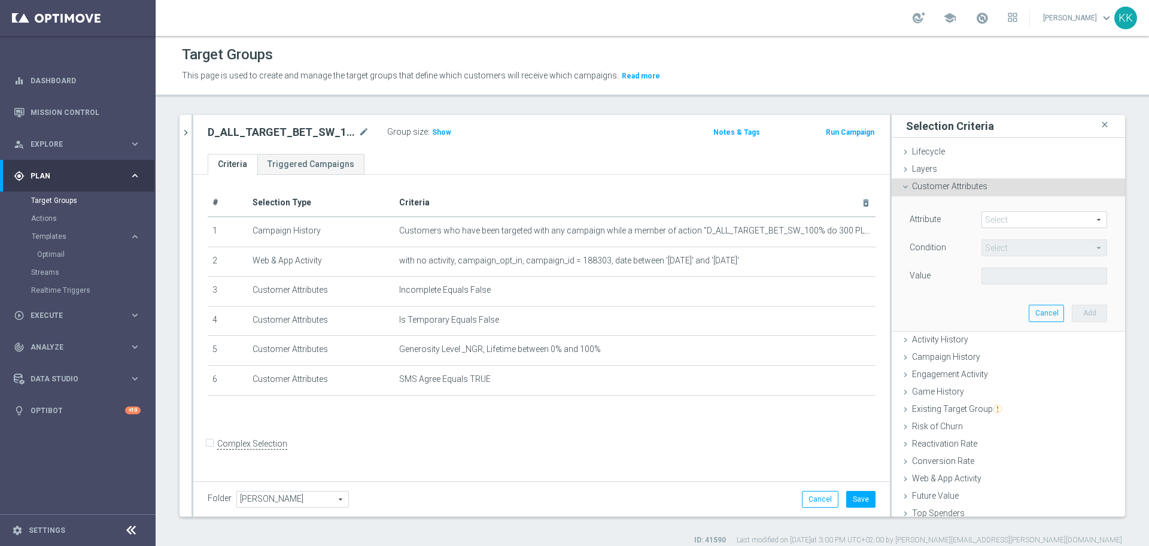
click at [1006, 216] on span at bounding box center [1044, 220] width 125 height 16
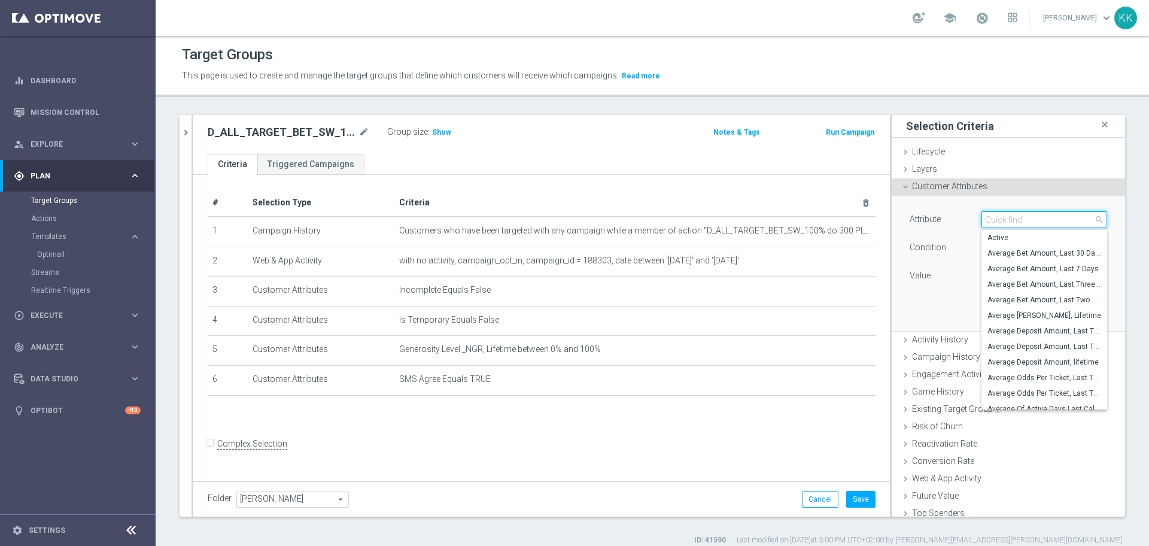
click at [1006, 216] on input "search" at bounding box center [1045, 219] width 126 height 17
type input "phone"
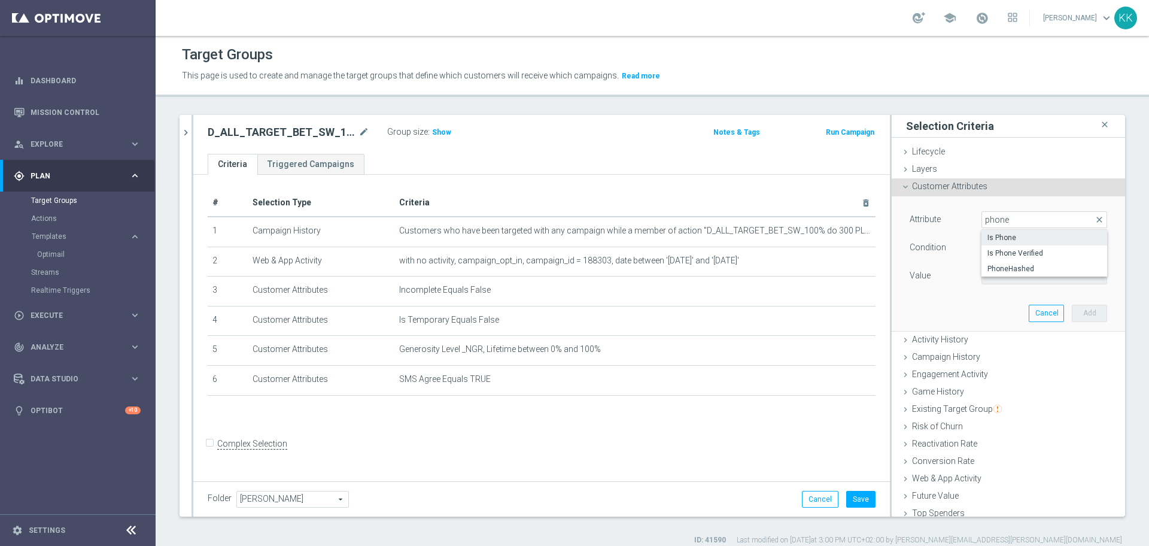
click at [1009, 233] on span "Is Phone" at bounding box center [1045, 238] width 114 height 10
type input "Is Phone"
type input "Equals"
click at [1006, 272] on span at bounding box center [1044, 276] width 125 height 16
click at [1005, 314] on span "Yes" at bounding box center [1045, 310] width 114 height 10
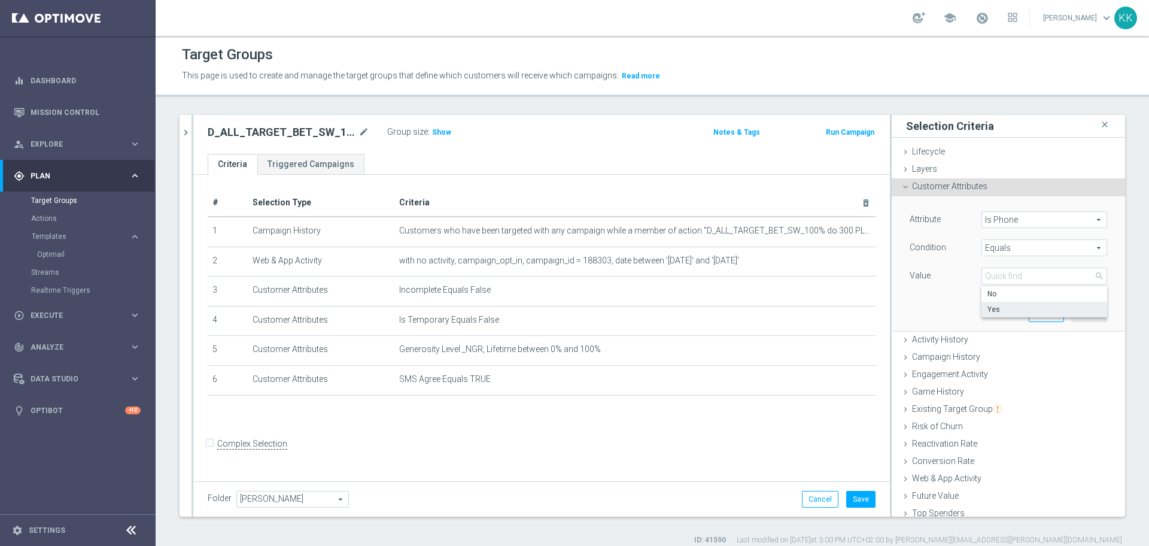
type input "Yes"
click at [1072, 312] on button "Add" at bounding box center [1089, 313] width 35 height 17
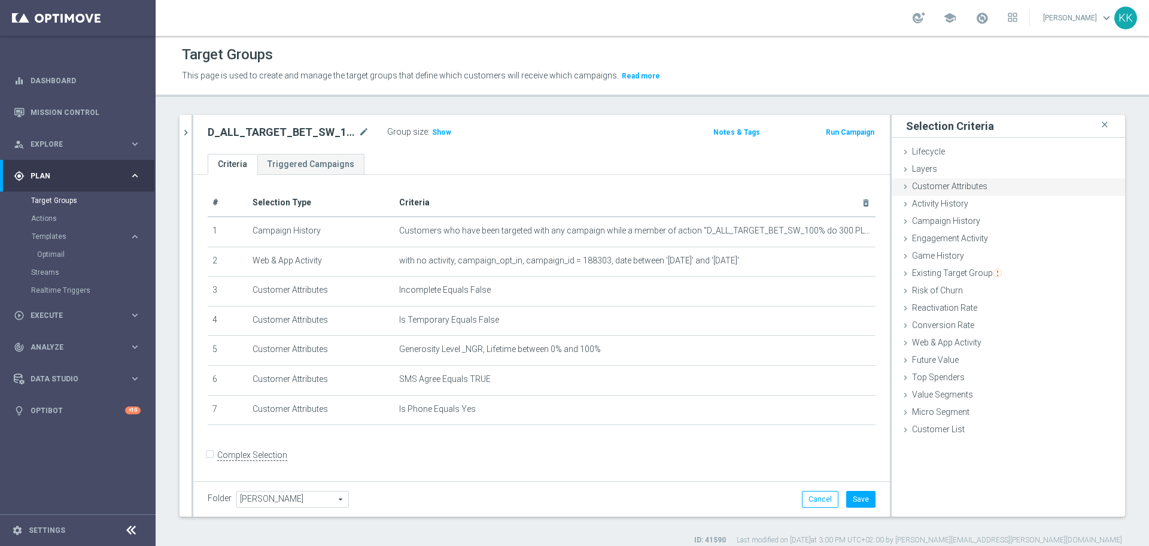
click at [961, 190] on span "Customer Attributes" at bounding box center [949, 186] width 75 height 10
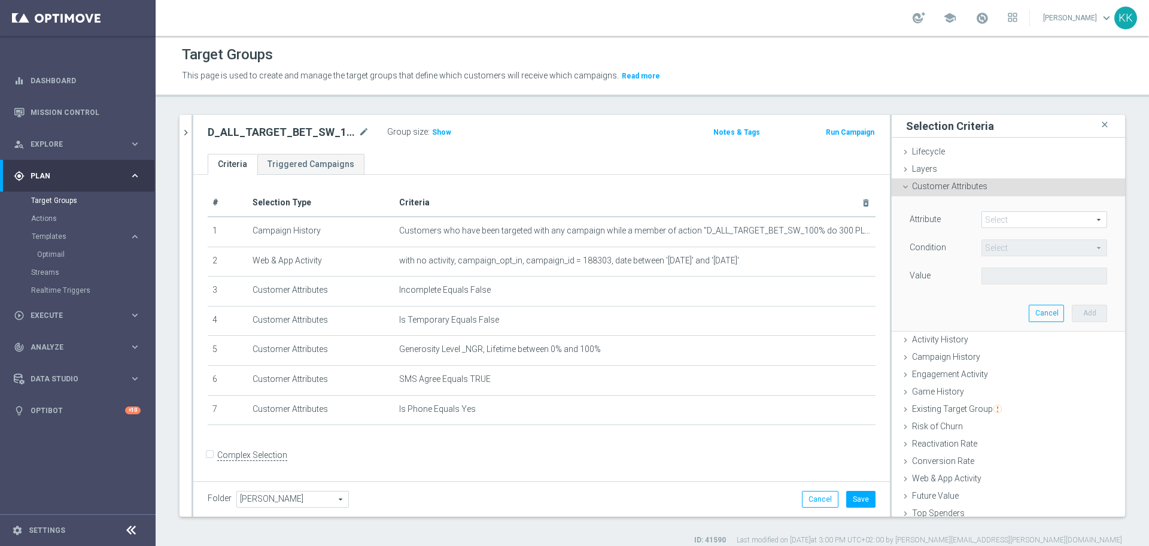
click at [985, 222] on span at bounding box center [1044, 220] width 125 height 16
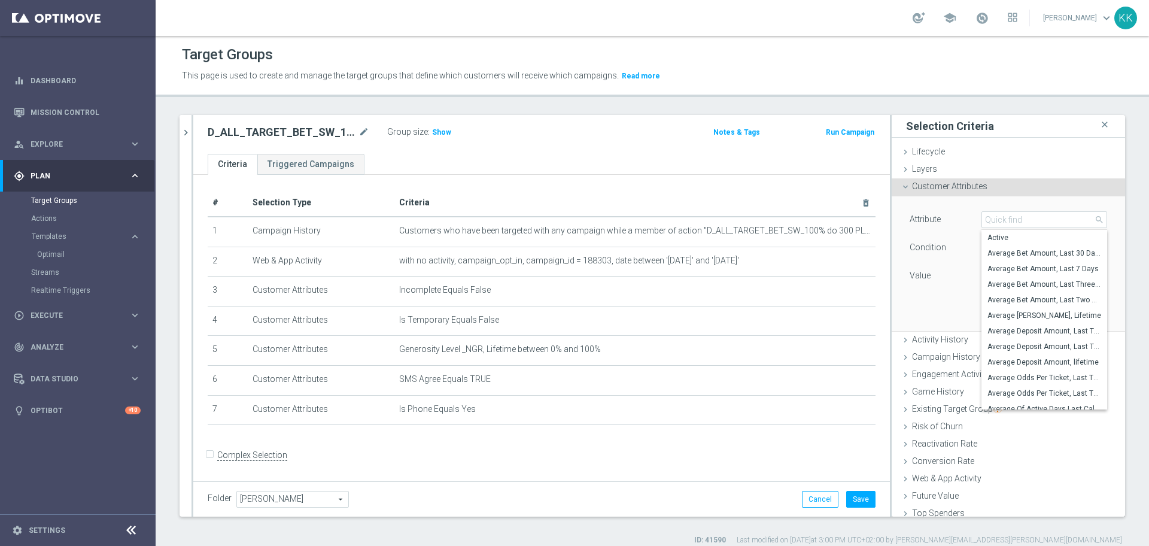
click at [985, 222] on input "search" at bounding box center [1045, 219] width 126 height 17
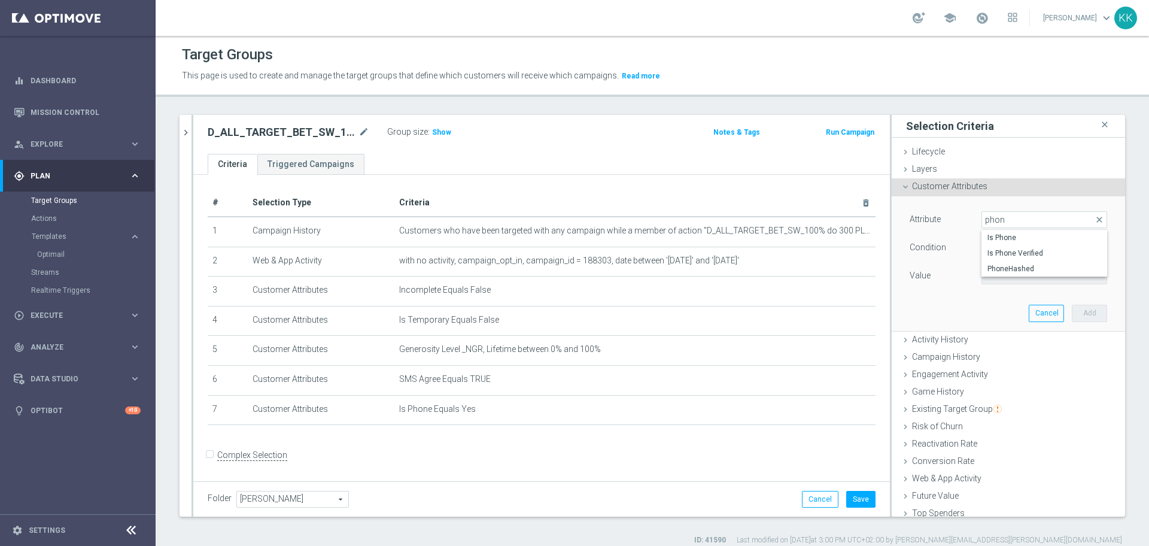
type input "phone"
click at [1013, 253] on span "Is Phone Verified" at bounding box center [1045, 253] width 114 height 10
type input "Is Phone Verified"
type input "Equals"
click at [1013, 274] on span at bounding box center [1044, 276] width 125 height 16
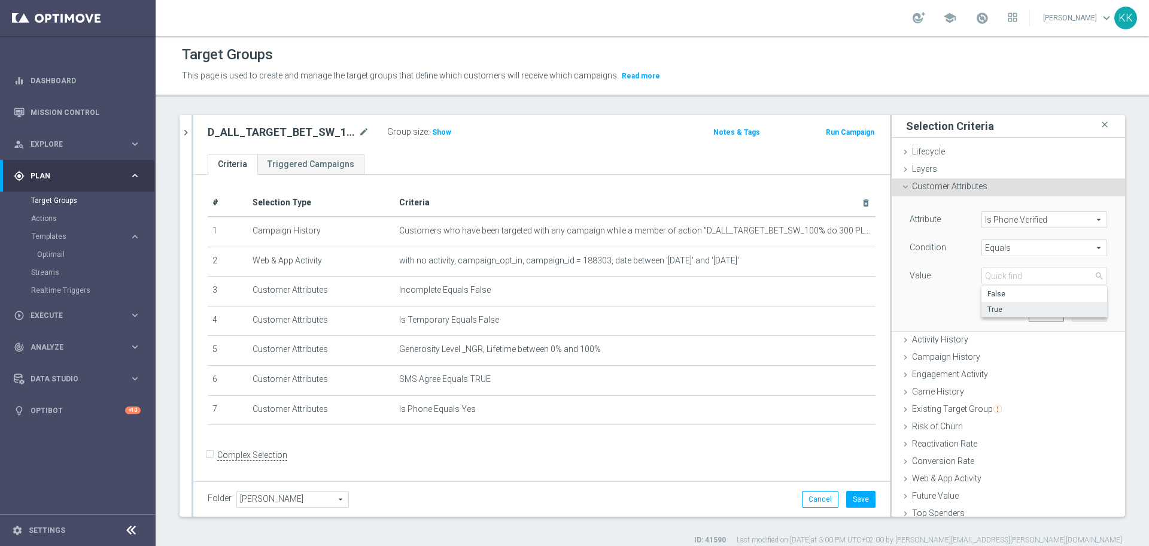
click at [1013, 311] on span "True" at bounding box center [1045, 310] width 114 height 10
type input "True"
click at [1072, 306] on button "Add" at bounding box center [1089, 313] width 35 height 17
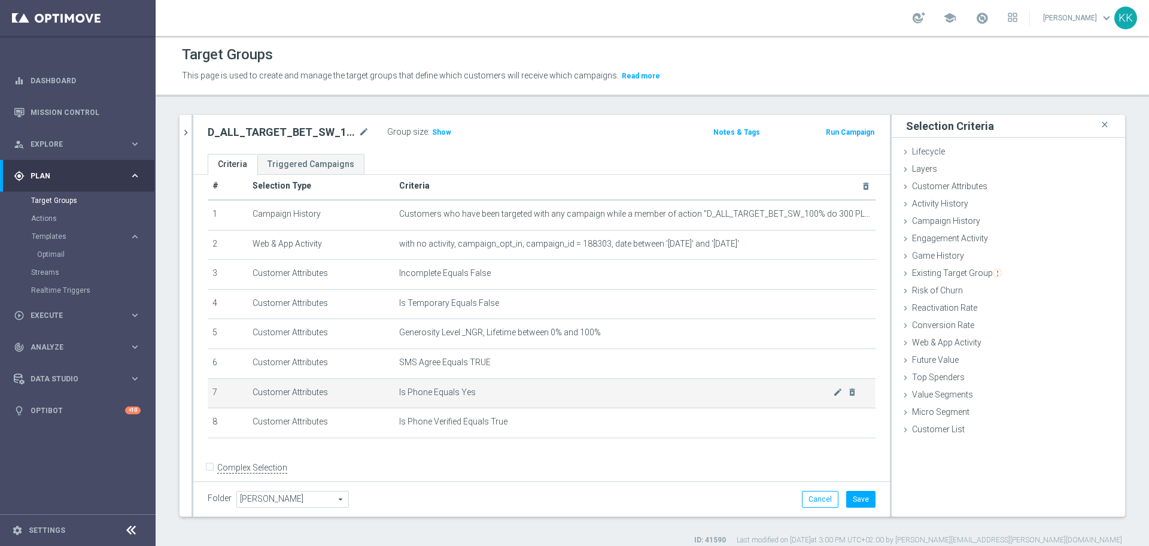
scroll to position [32, 0]
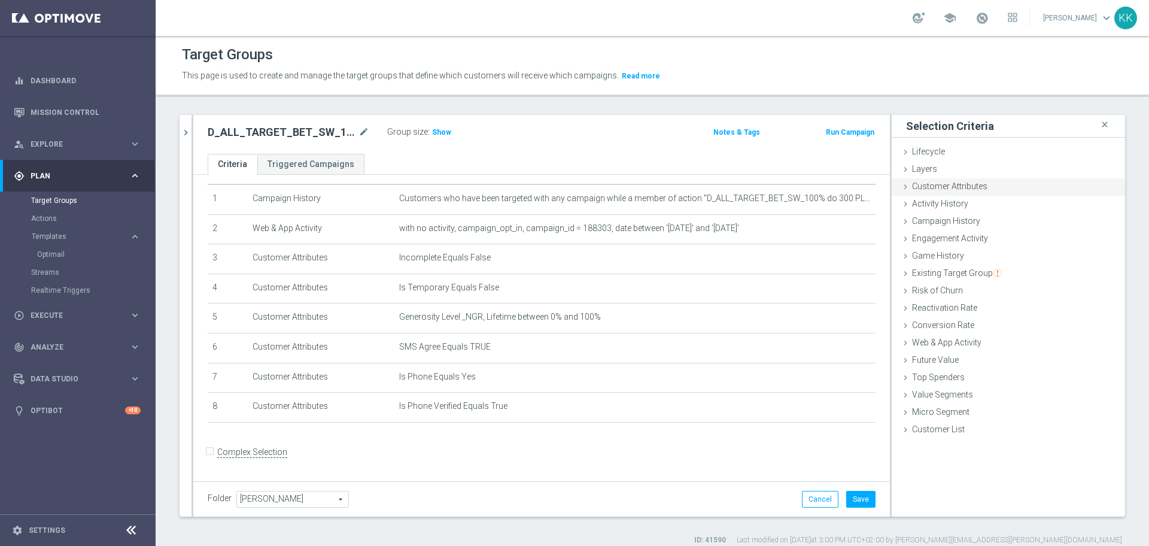
click at [967, 194] on div "Customer Attributes done selection saved" at bounding box center [1008, 187] width 233 height 18
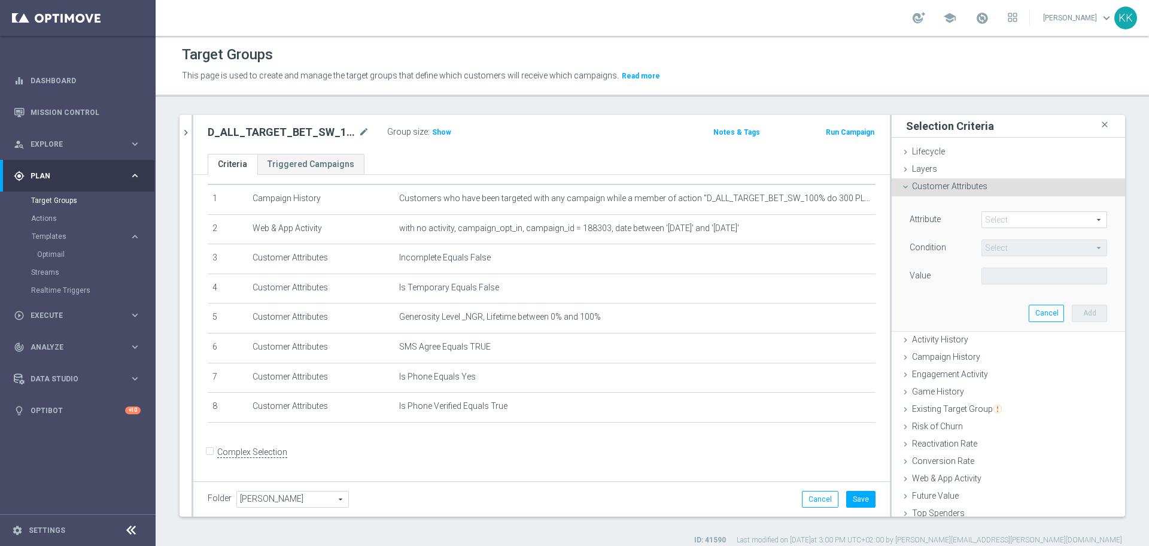
click at [1022, 224] on span at bounding box center [1044, 220] width 125 height 16
click at [0, 0] on input "search" at bounding box center [0, 0] width 0 height 0
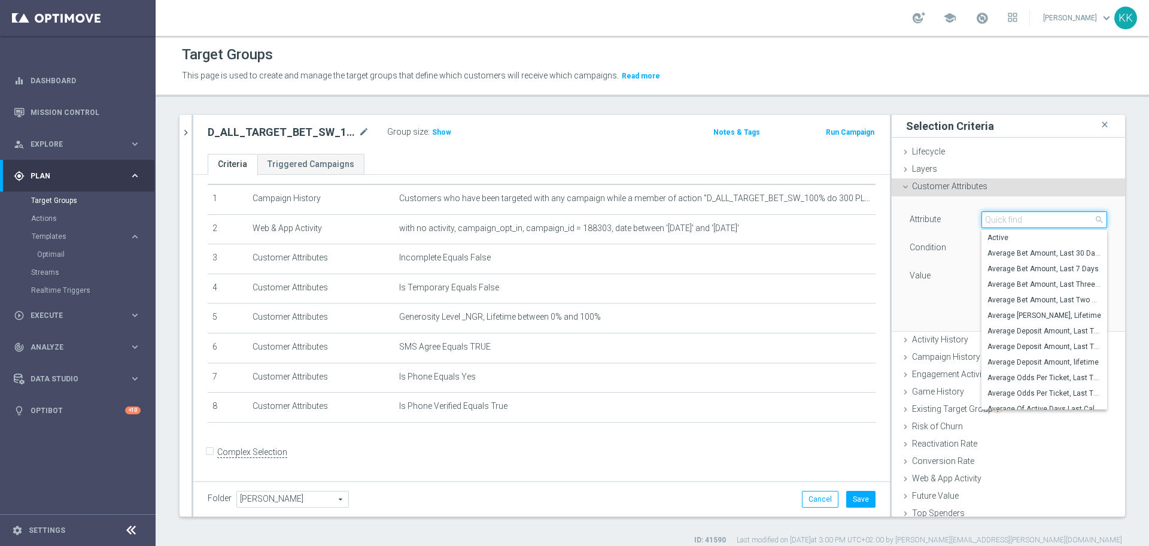
click at [1022, 224] on input "search" at bounding box center [1045, 219] width 126 height 17
type input "mar"
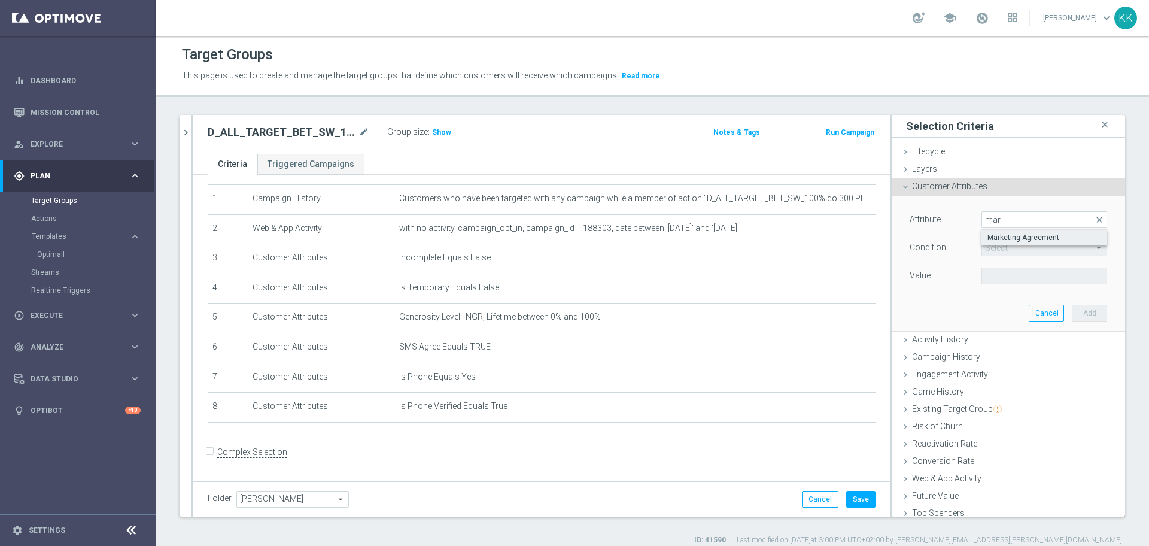
click at [1009, 238] on span "Marketing Agreement" at bounding box center [1045, 238] width 114 height 10
type input "Marketing Agreement"
type input "Equals"
click at [1003, 292] on div "Attribute Marketing Agreement Marketing Agreement arrow_drop_down search Condit…" at bounding box center [1009, 263] width 216 height 134
click at [1003, 279] on span at bounding box center [1044, 276] width 125 height 16
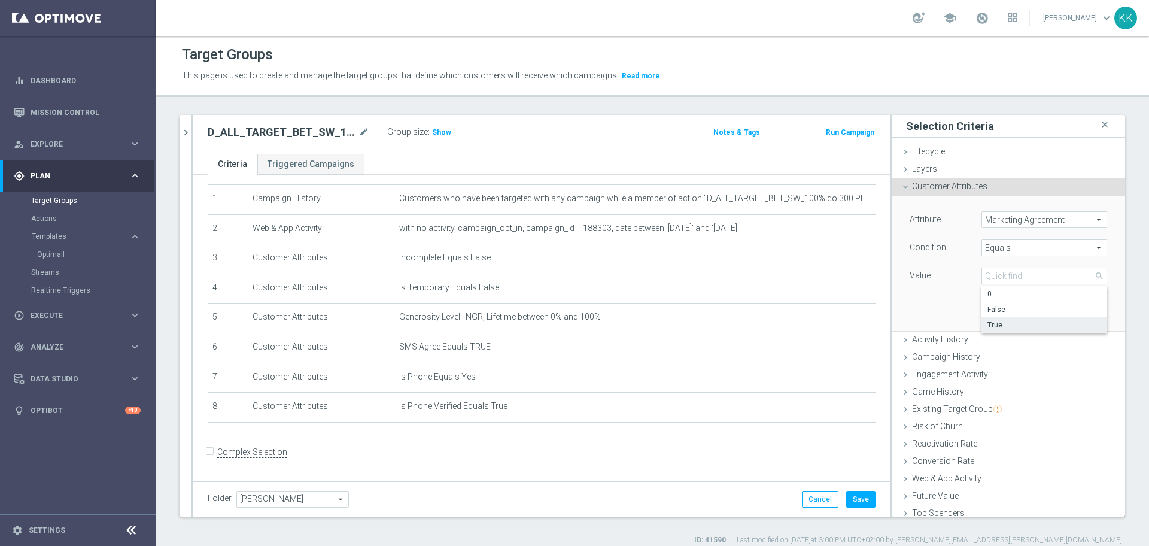
click at [997, 323] on span "True" at bounding box center [1045, 325] width 114 height 10
type input "True"
click at [1064, 304] on div "Attribute Marketing Agreement Marketing Agreement arrow_drop_down search Condit…" at bounding box center [1009, 263] width 216 height 134
click at [1072, 314] on button "Add" at bounding box center [1089, 313] width 35 height 17
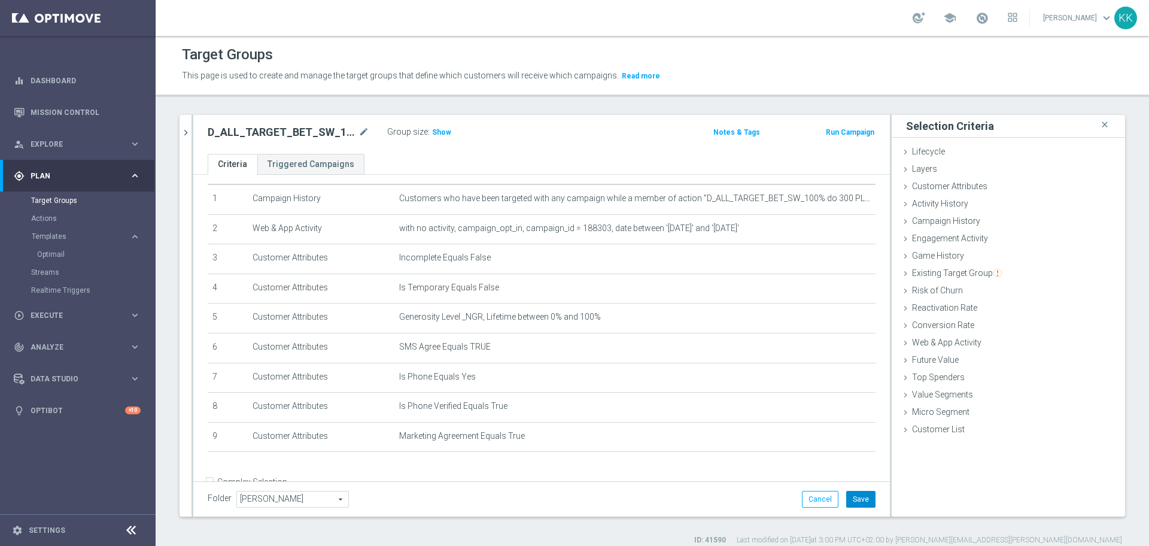
click at [846, 491] on button "Save" at bounding box center [860, 499] width 29 height 17
click at [442, 132] on span "Show" at bounding box center [441, 132] width 19 height 8
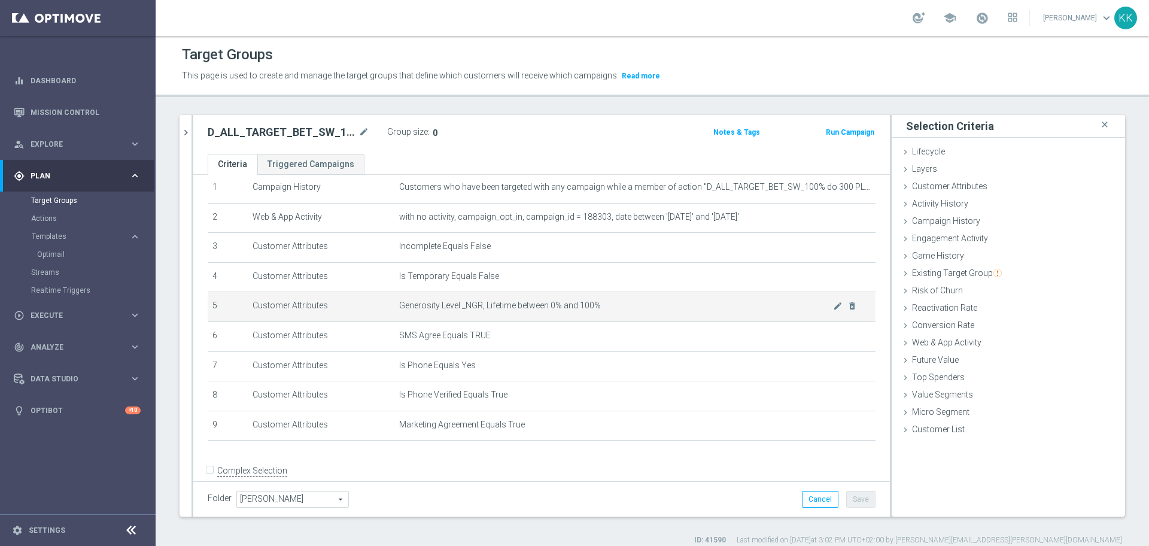
scroll to position [63, 0]
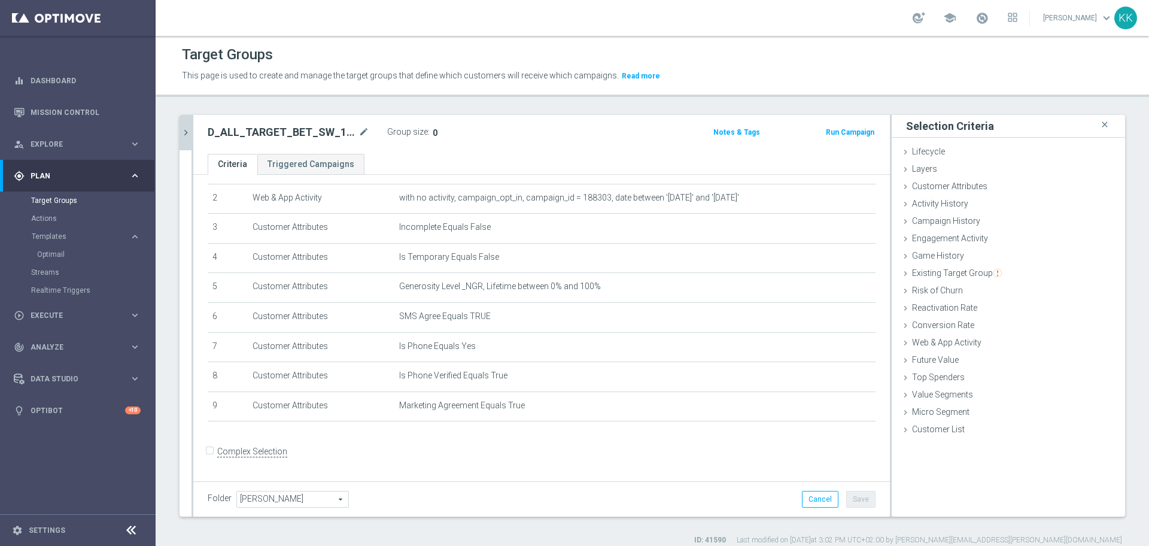
click at [184, 130] on icon "chevron_right" at bounding box center [185, 132] width 11 height 11
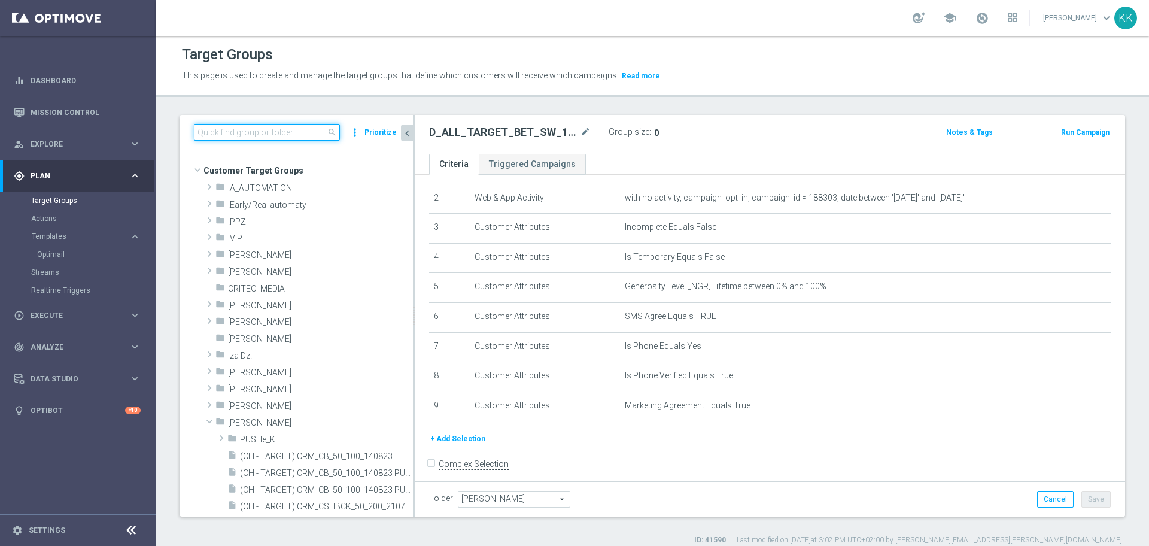
click at [257, 137] on input at bounding box center [267, 132] width 146 height 17
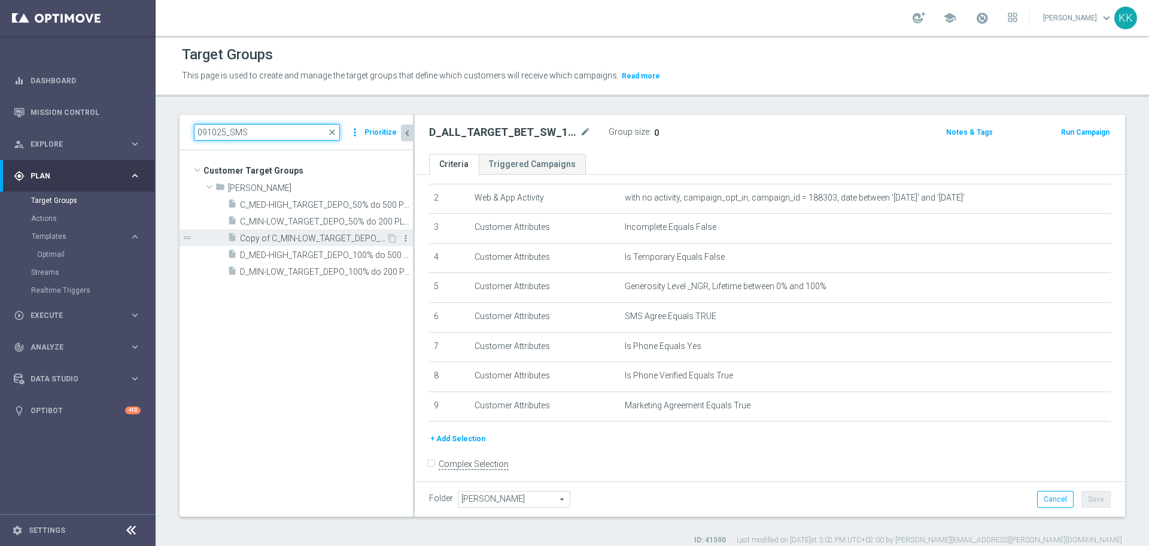
type input "091025_SMS"
click at [404, 235] on icon "more_vert" at bounding box center [406, 238] width 10 height 10
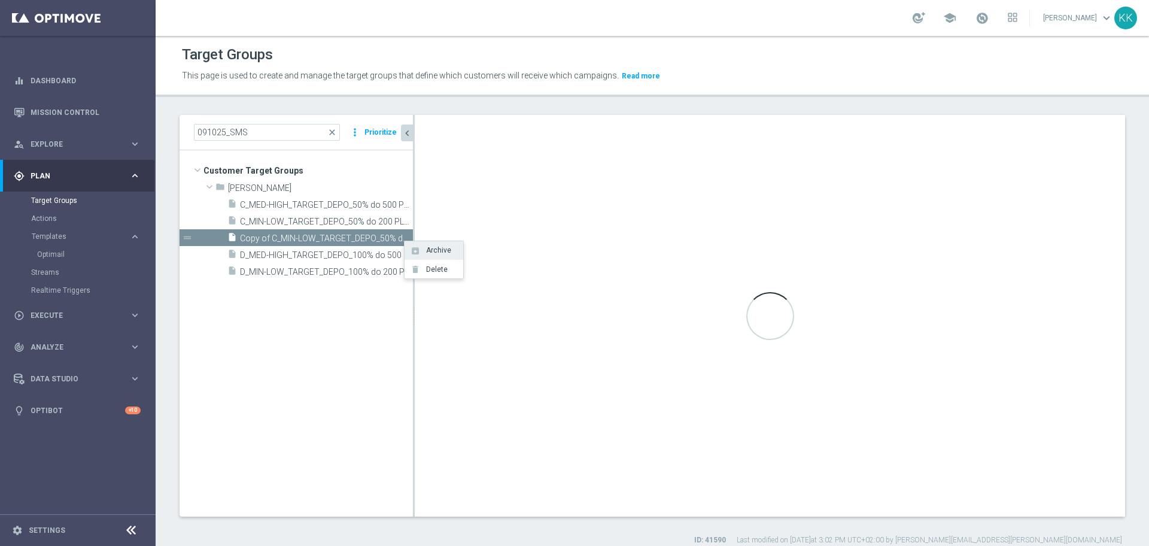
scroll to position [15, 0]
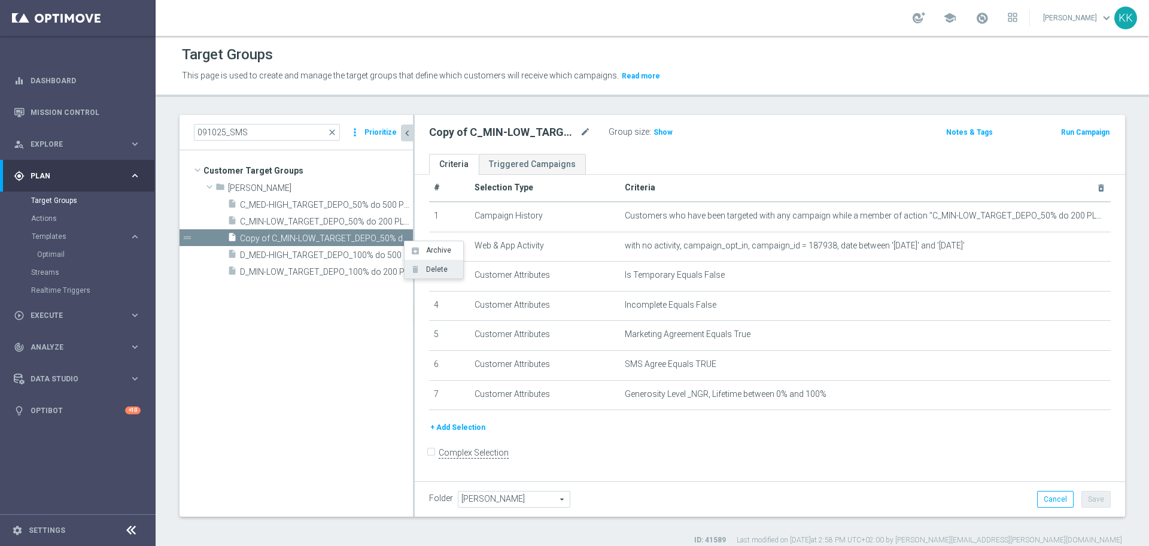
click at [419, 262] on li "delete Delete" at bounding box center [434, 269] width 59 height 19
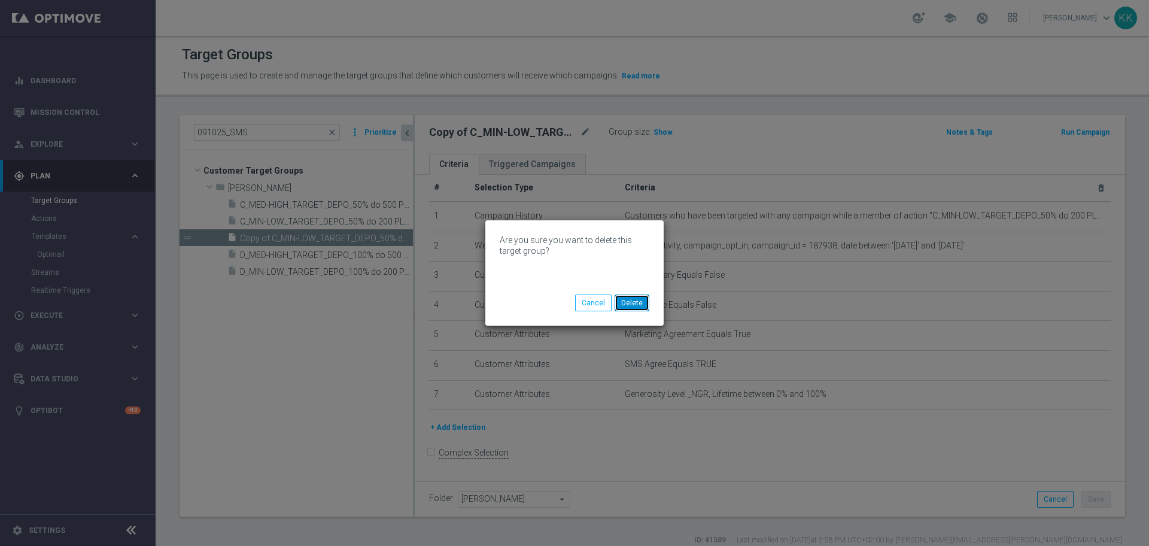
click at [636, 299] on button "Delete" at bounding box center [632, 303] width 35 height 17
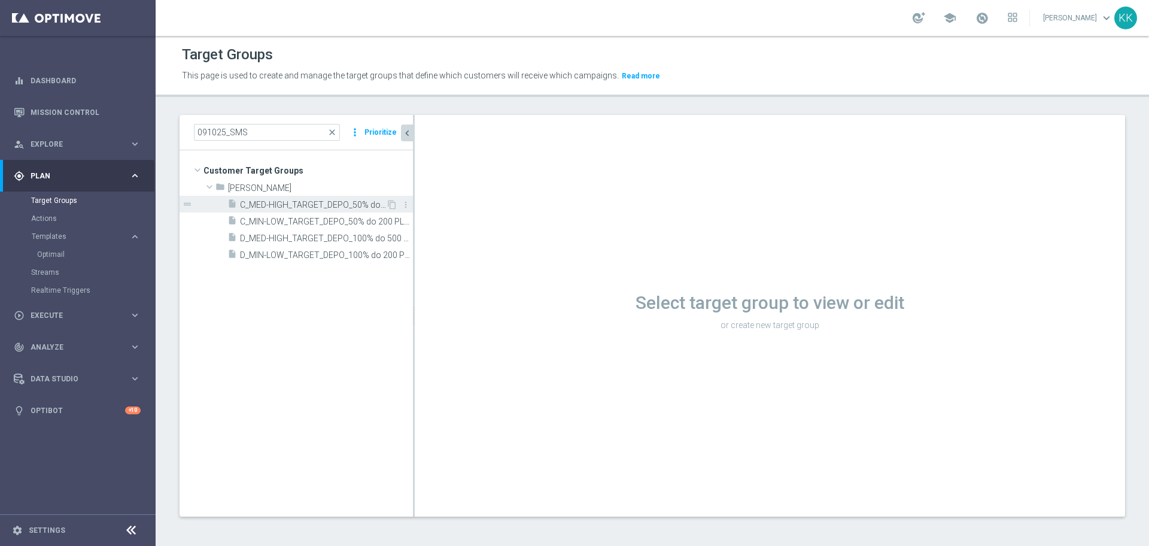
drag, startPoint x: 302, startPoint y: 219, endPoint x: 311, endPoint y: 200, distance: 20.6
click at [302, 219] on span "C_MIN-LOW_TARGET_DEPO_50% do 200 PLN_PLMECZE_091025_SMS" at bounding box center [326, 222] width 173 height 10
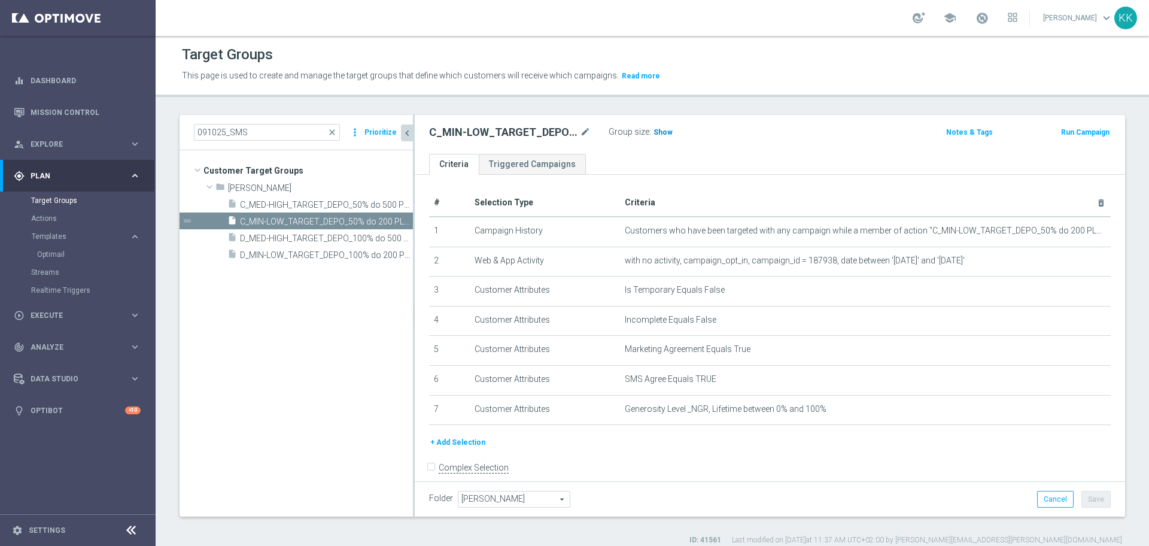
click at [663, 128] on span "Show" at bounding box center [663, 132] width 19 height 8
click at [477, 447] on button "+ Add Selection" at bounding box center [457, 442] width 57 height 13
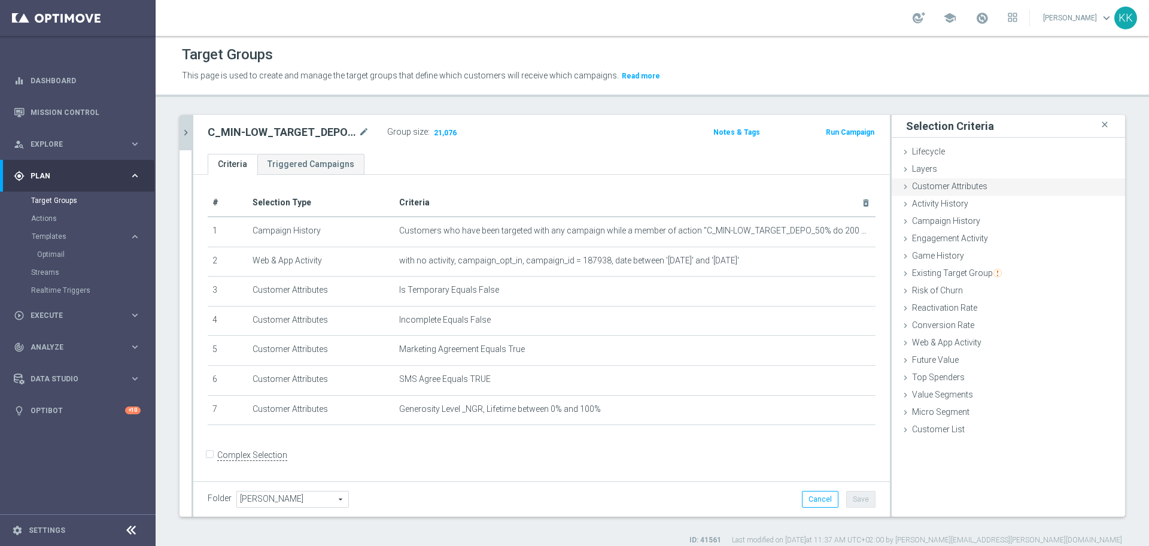
click at [951, 184] on span "Customer Attributes" at bounding box center [949, 186] width 75 height 10
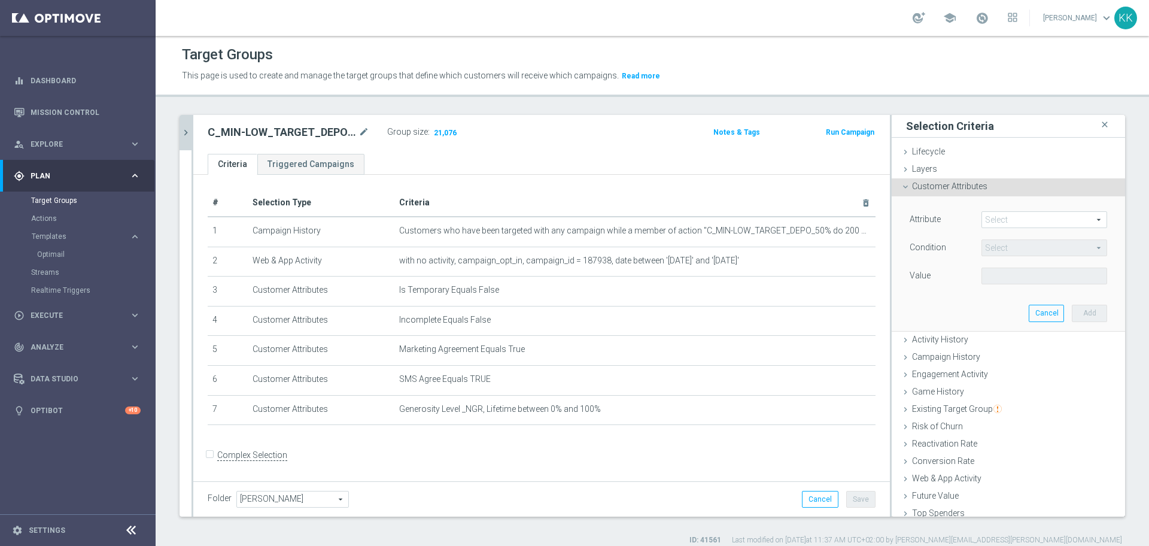
click at [995, 221] on span at bounding box center [1044, 220] width 125 height 16
click at [0, 0] on input "search" at bounding box center [0, 0] width 0 height 0
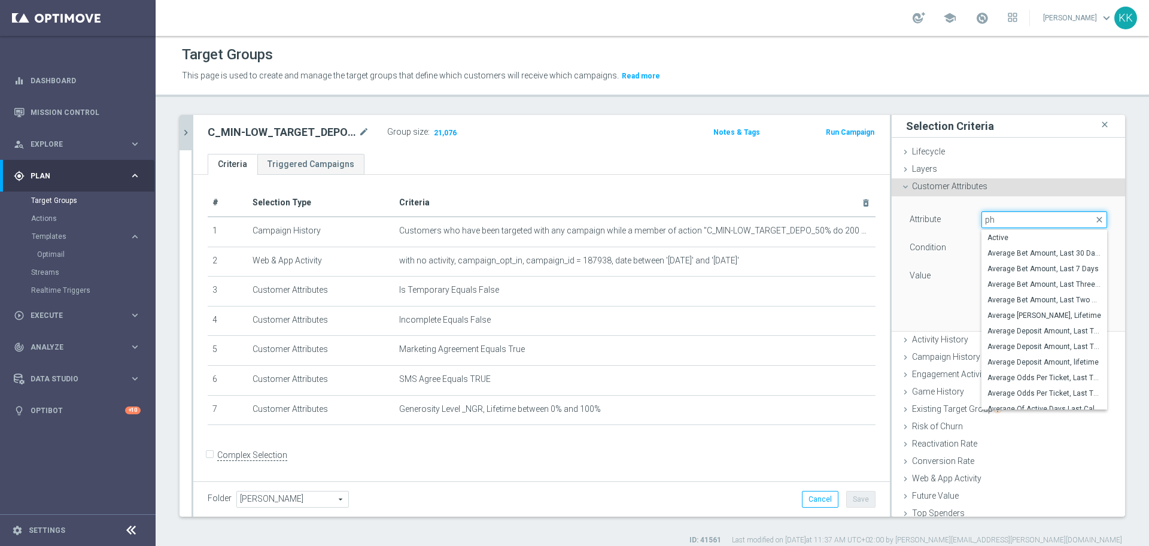
type input "pho"
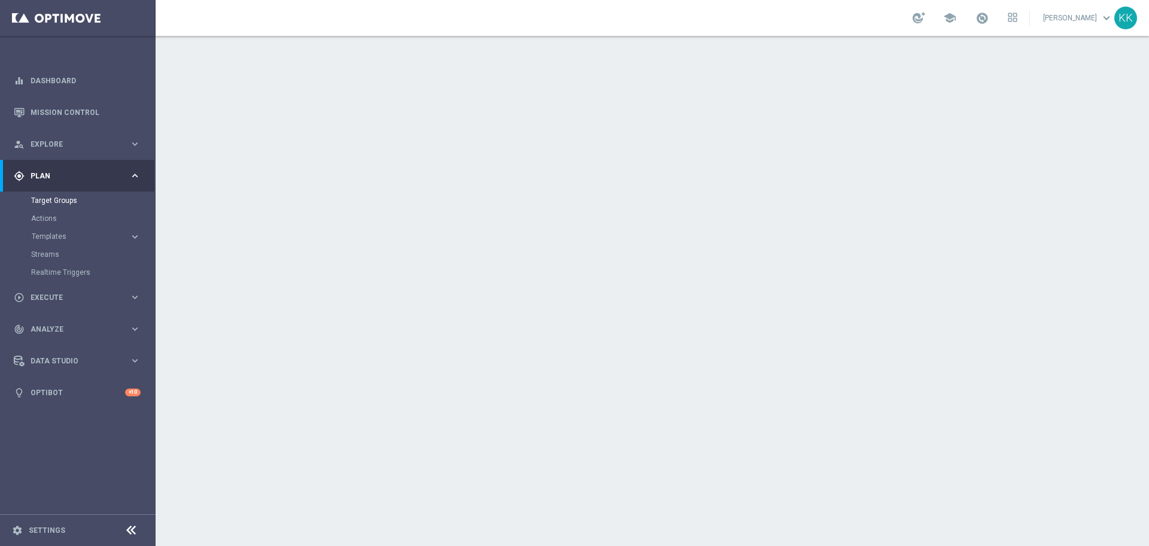
click at [46, 228] on accordion "Templates keyboard_arrow_right Optimail" at bounding box center [92, 236] width 123 height 18
click at [47, 233] on span "Templates" at bounding box center [75, 236] width 86 height 7
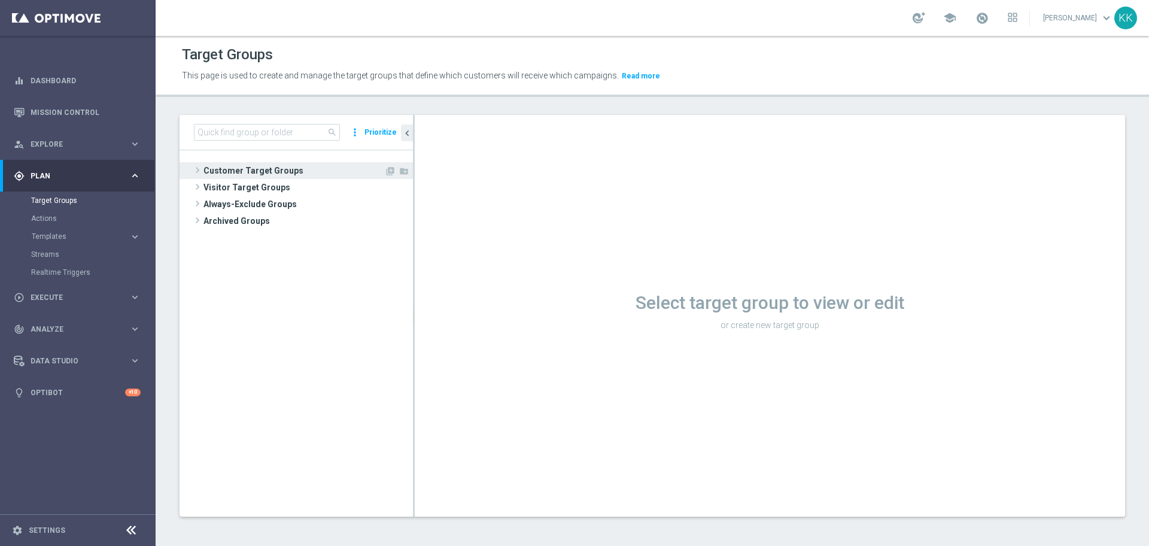
click at [277, 173] on span "Customer Target Groups" at bounding box center [294, 170] width 181 height 17
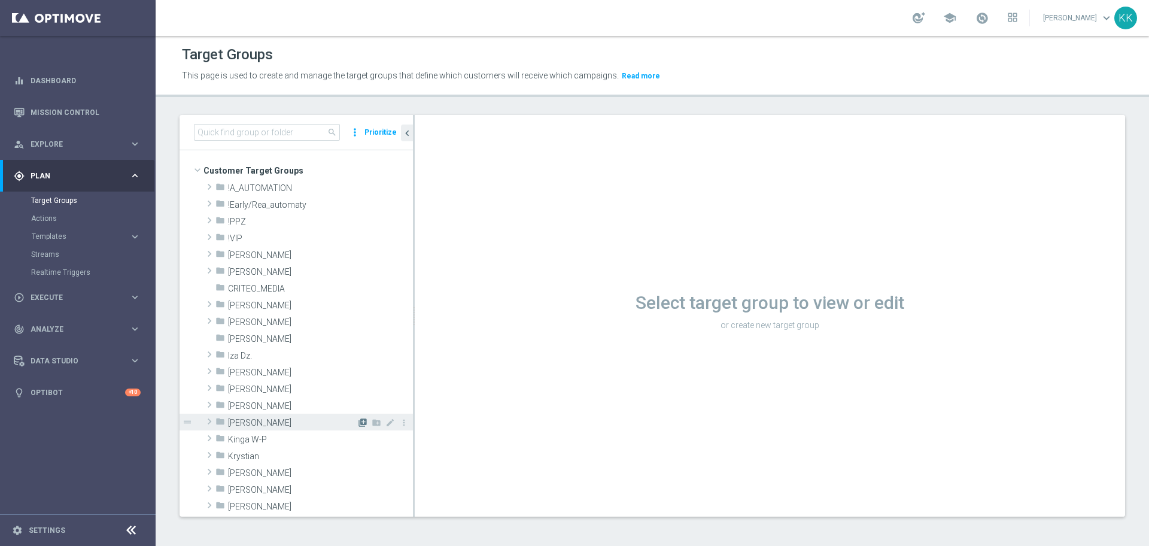
click at [358, 420] on icon "library_add" at bounding box center [363, 423] width 10 height 10
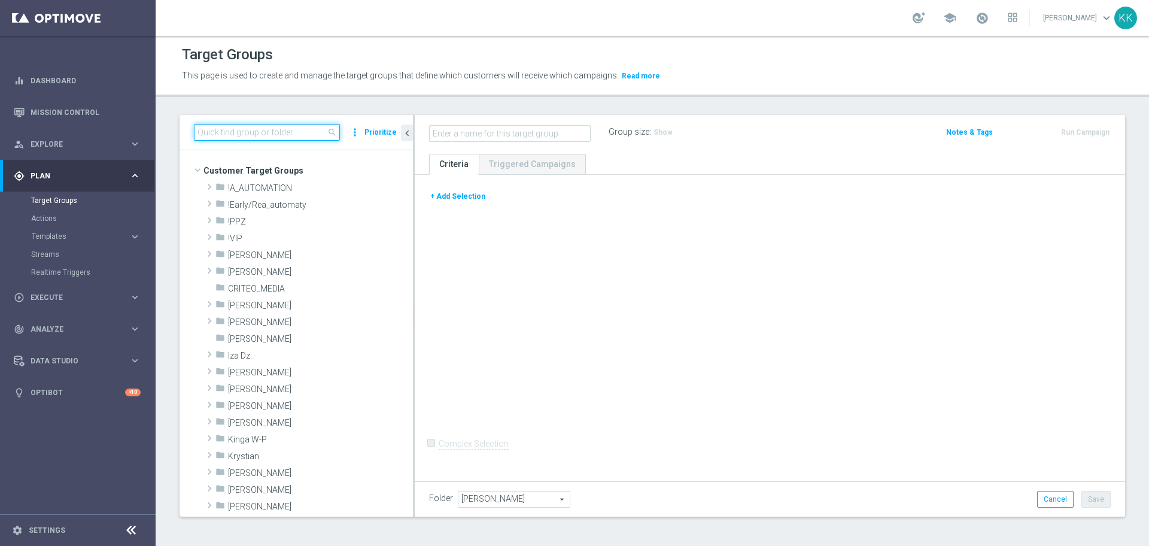
click at [272, 128] on input at bounding box center [267, 132] width 146 height 17
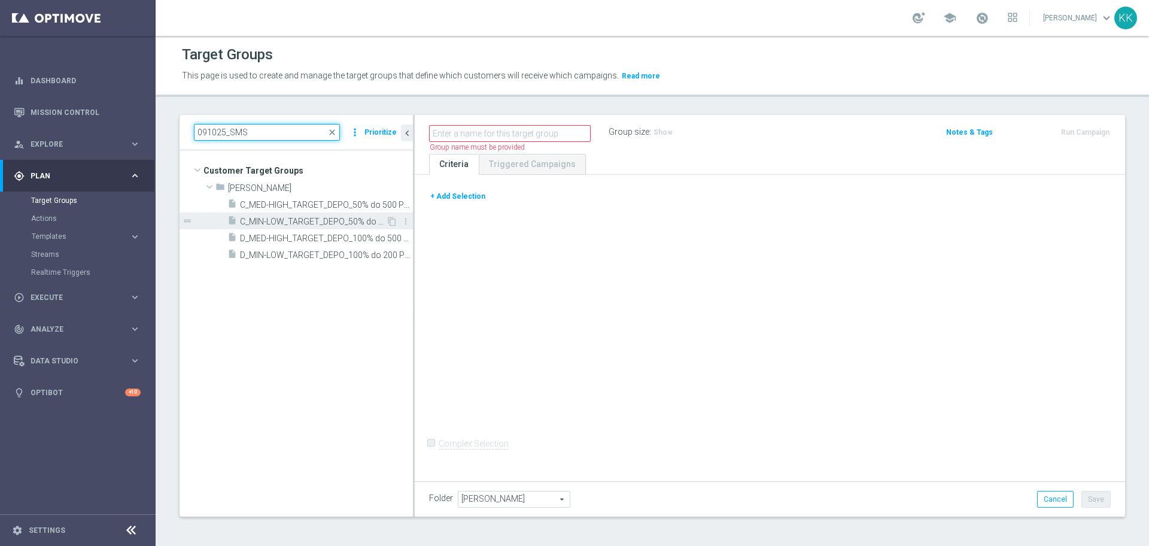
type input "091025_SMS"
click at [287, 223] on span "C_MIN-LOW_TARGET_DEPO_50% do 200 PLN_PLMECZE_091025_SMS" at bounding box center [313, 222] width 146 height 10
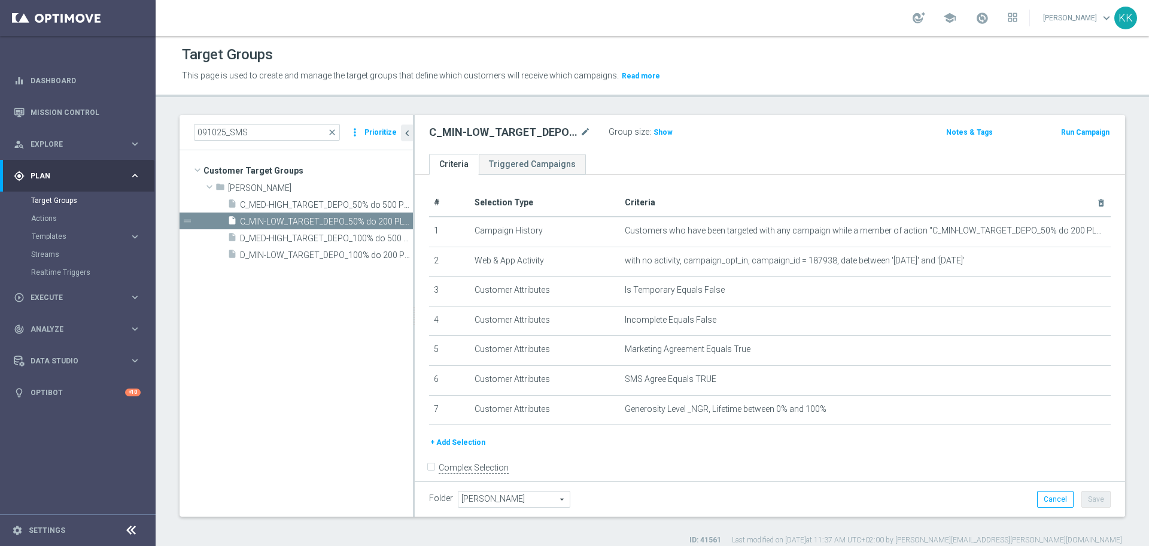
click at [450, 449] on button "+ Add Selection" at bounding box center [457, 442] width 57 height 13
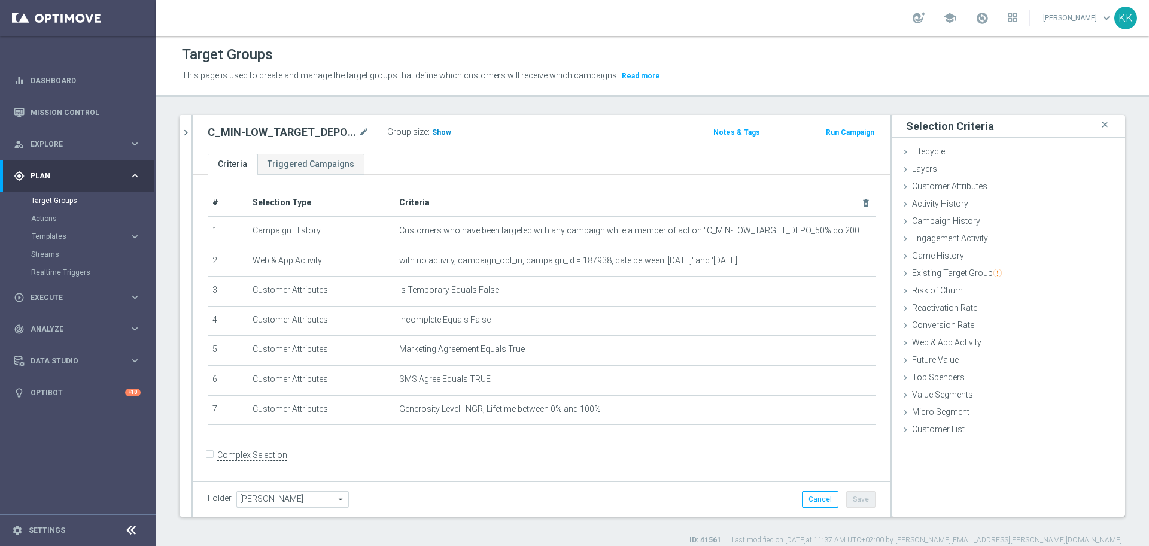
click at [446, 128] on span "Show" at bounding box center [441, 132] width 19 height 8
click at [972, 193] on div "Customer Attributes done" at bounding box center [1008, 187] width 233 height 18
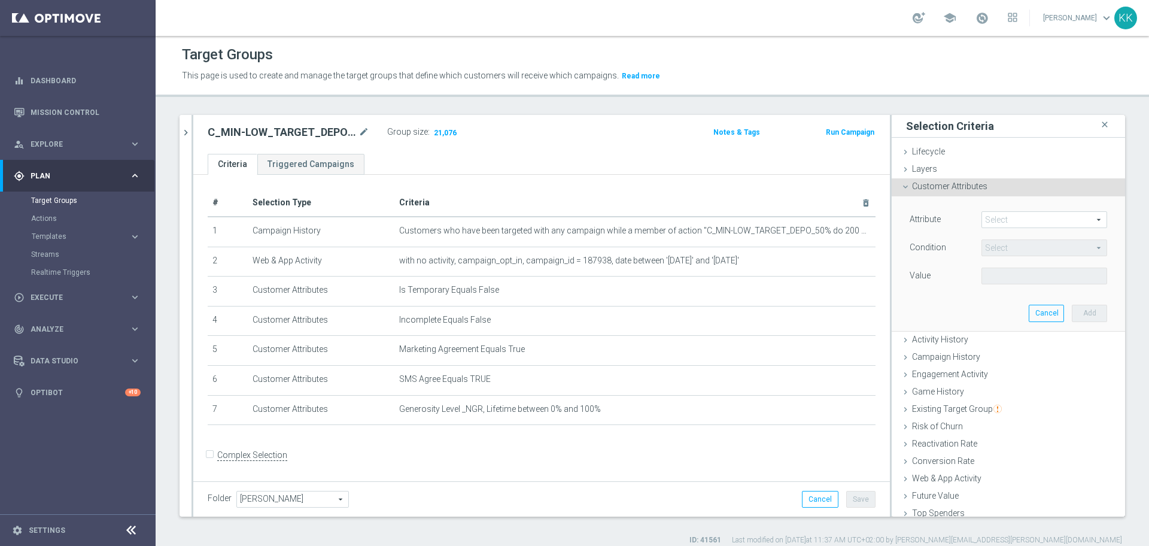
click at [991, 221] on span at bounding box center [1044, 220] width 125 height 16
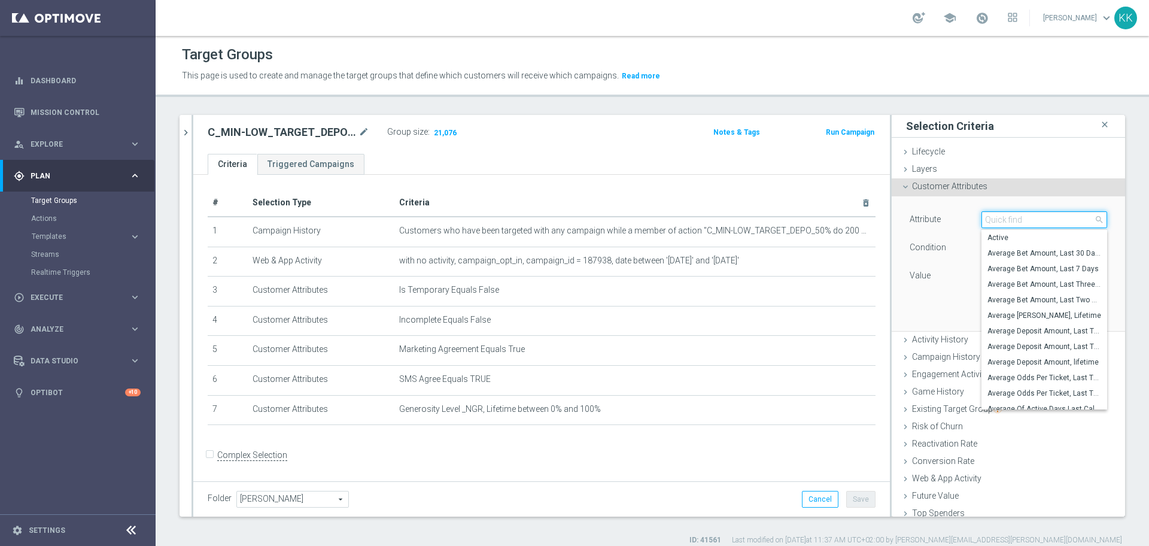
click at [991, 221] on input "search" at bounding box center [1045, 219] width 126 height 17
type input "phone"
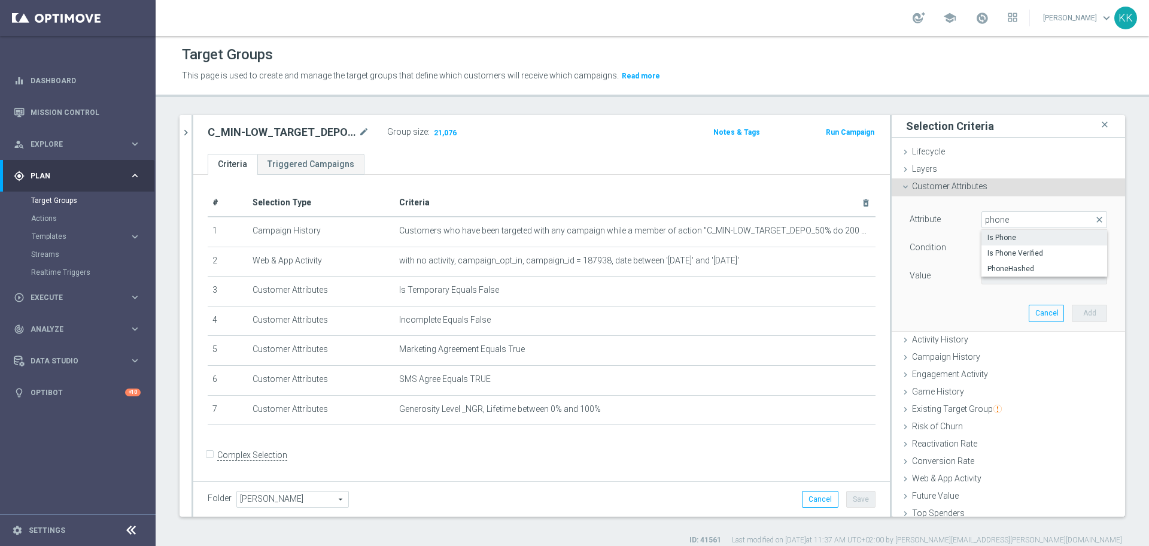
click at [988, 231] on label "Is Phone" at bounding box center [1045, 238] width 126 height 16
type input "Is Phone"
type input "Equals"
click at [1001, 277] on span at bounding box center [1044, 276] width 125 height 16
click at [997, 304] on label "Yes" at bounding box center [1045, 310] width 126 height 16
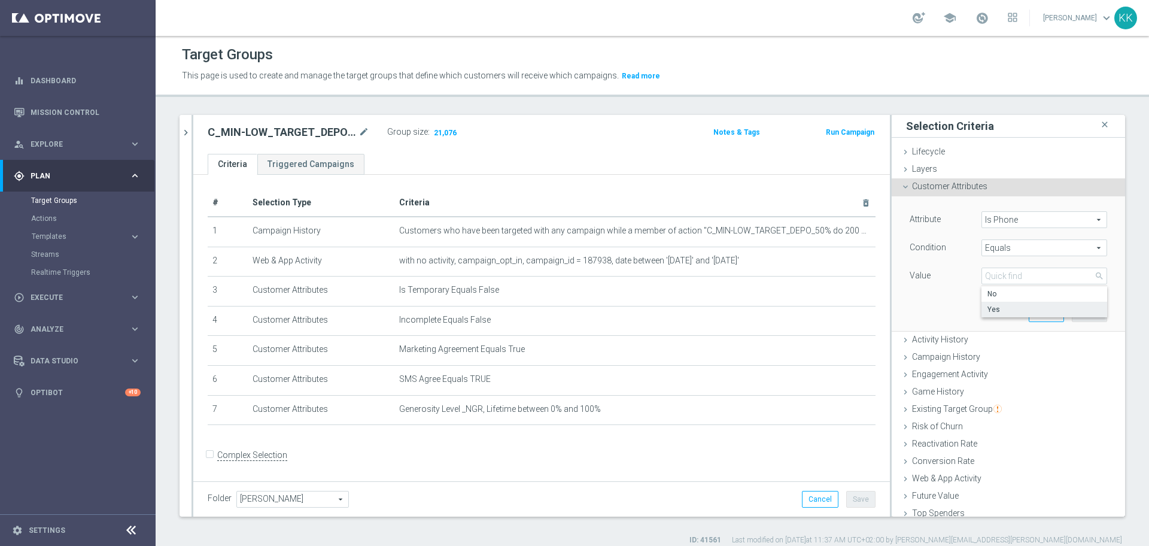
type input "Yes"
click at [1072, 306] on button "Add" at bounding box center [1089, 313] width 35 height 17
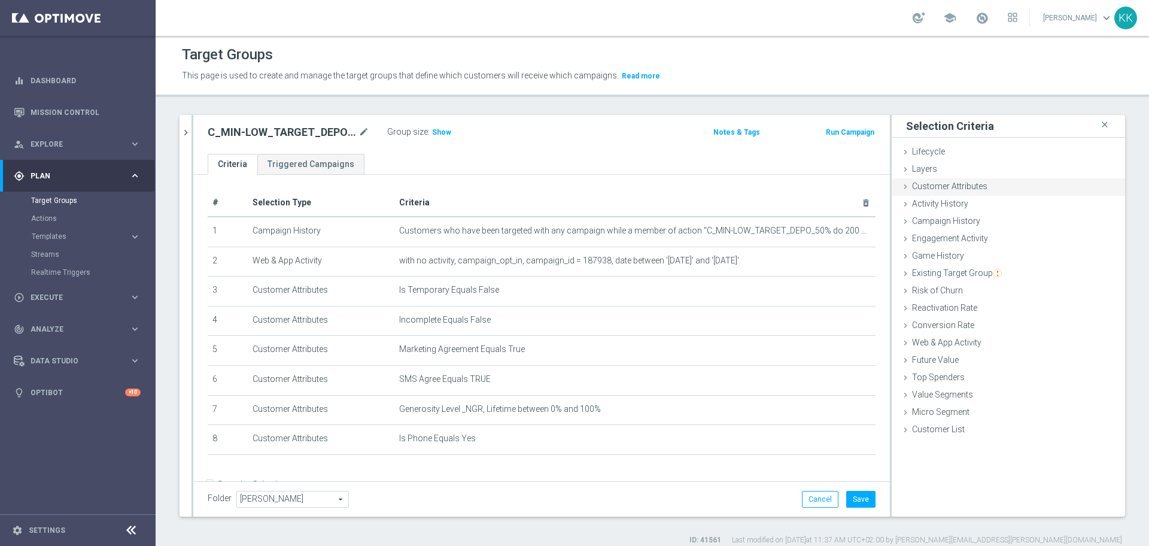
click at [1022, 183] on div "Customer Attributes done selection saved" at bounding box center [1008, 187] width 233 height 18
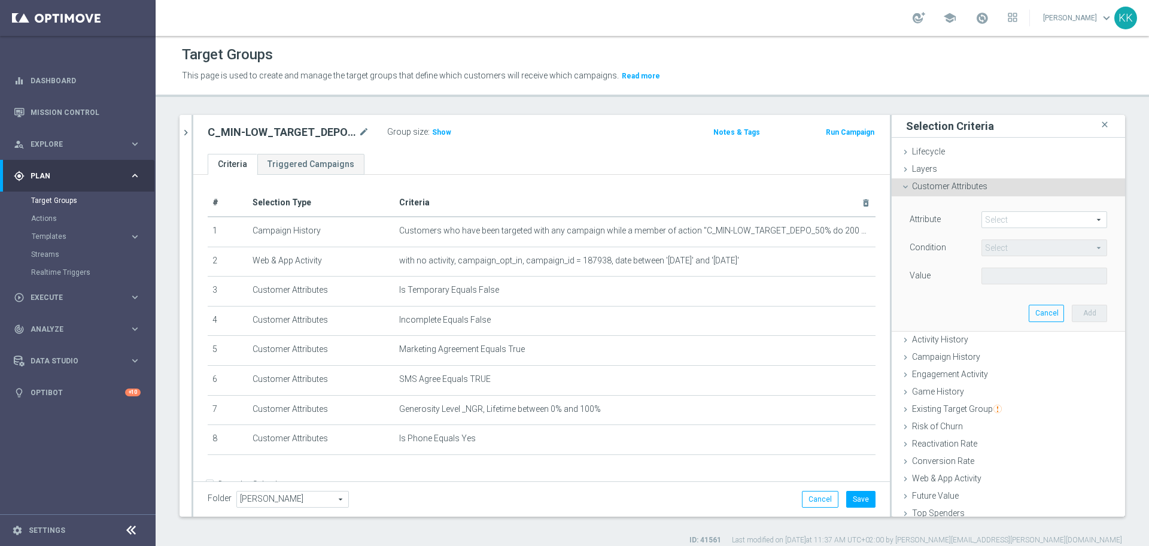
click at [1030, 217] on span at bounding box center [1044, 220] width 125 height 16
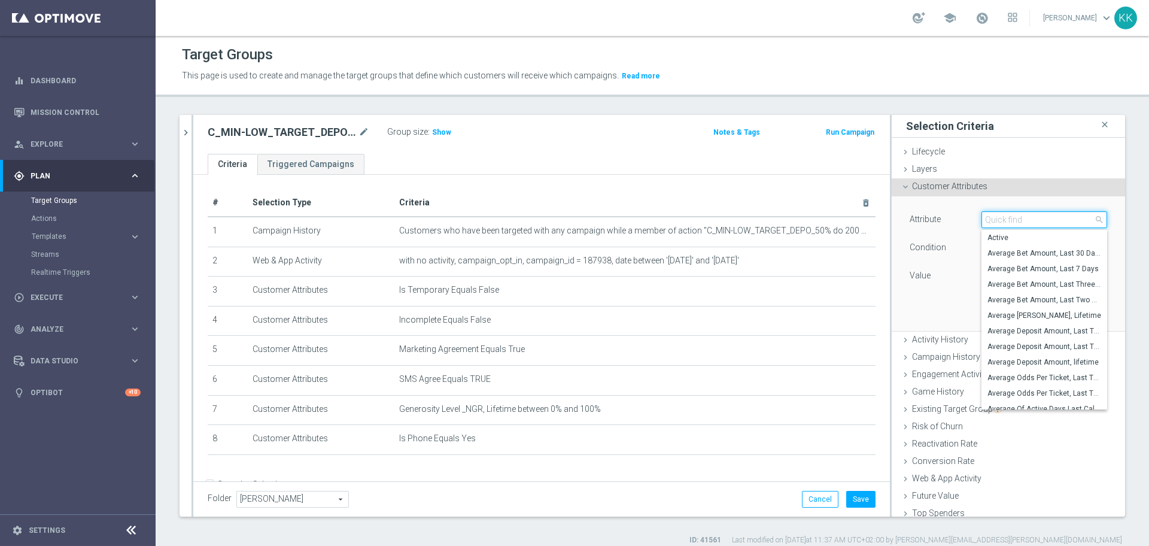
click at [1030, 217] on input "search" at bounding box center [1045, 219] width 126 height 17
click at [1027, 217] on input "search" at bounding box center [1045, 219] width 126 height 17
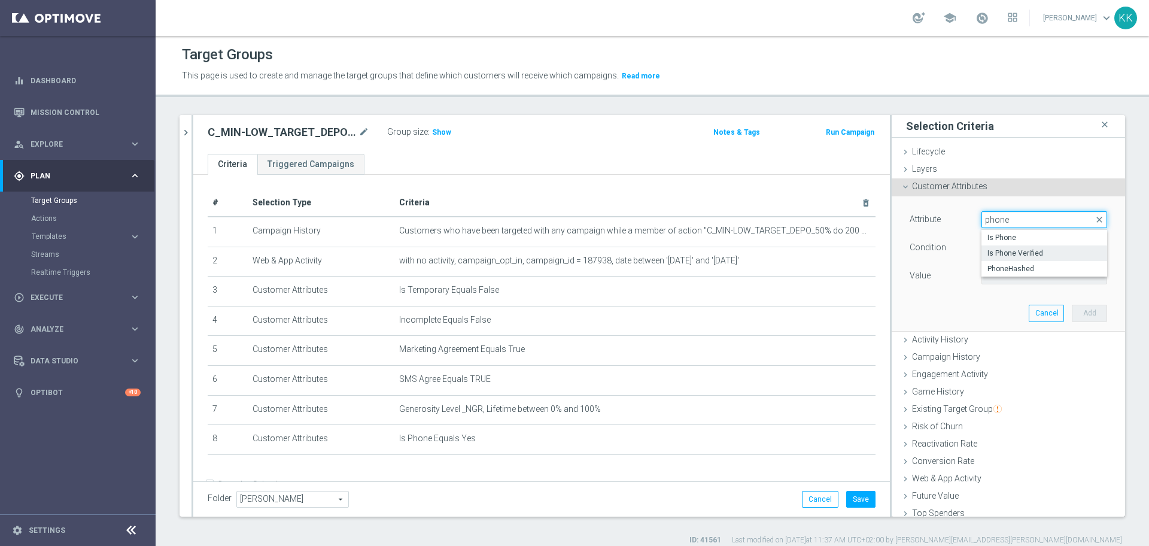
type input "phone"
click at [1019, 251] on span "Is Phone Verified" at bounding box center [1045, 253] width 114 height 10
type input "Is Phone Verified"
type input "Equals"
click at [1027, 280] on span at bounding box center [1044, 276] width 125 height 16
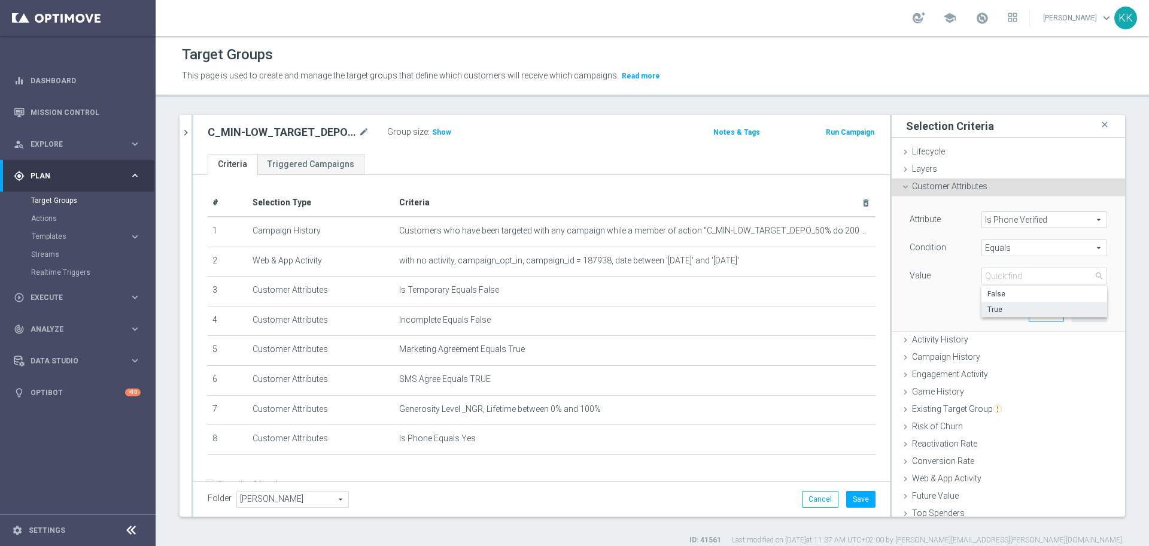
click at [1004, 303] on label "True" at bounding box center [1045, 310] width 126 height 16
type input "True"
click at [1072, 305] on button "Add" at bounding box center [1089, 313] width 35 height 17
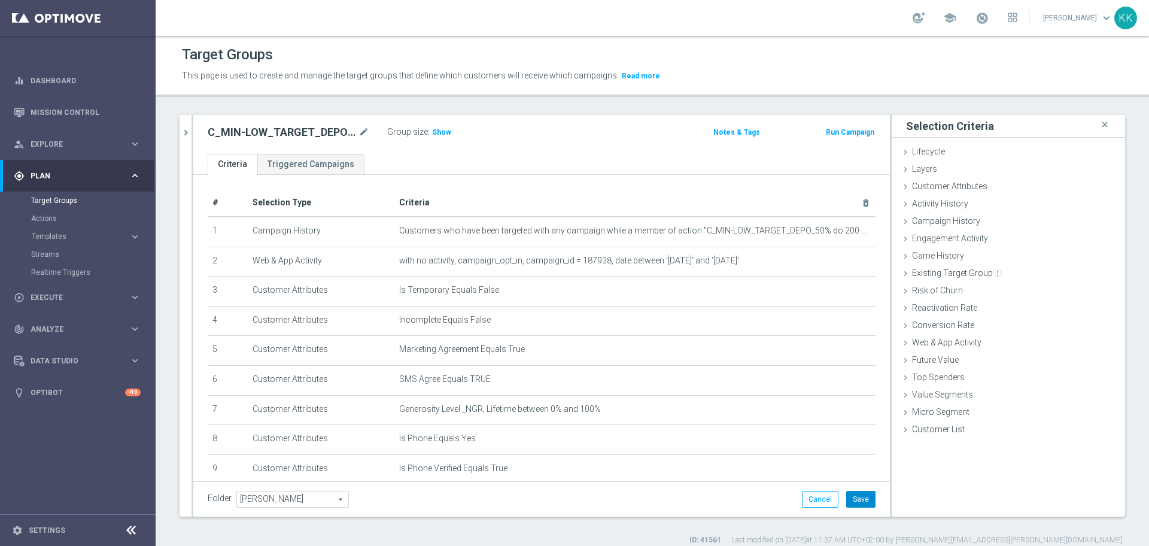
click at [851, 498] on button "Save" at bounding box center [860, 499] width 29 height 17
click at [450, 128] on div "Group size : Show" at bounding box center [447, 131] width 120 height 14
click at [432, 129] on span "Show" at bounding box center [441, 132] width 19 height 8
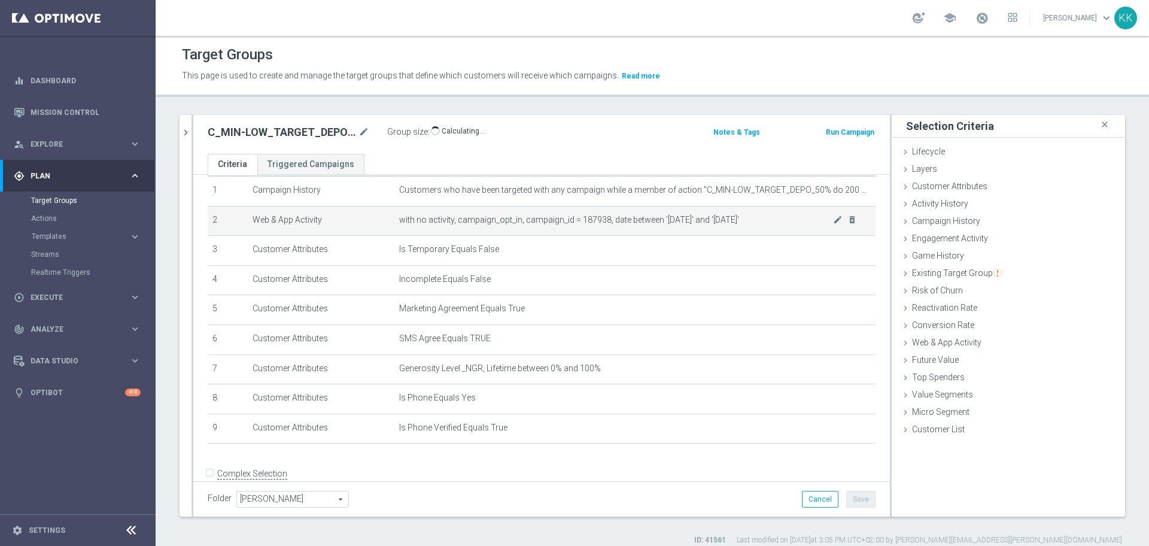
scroll to position [63, 0]
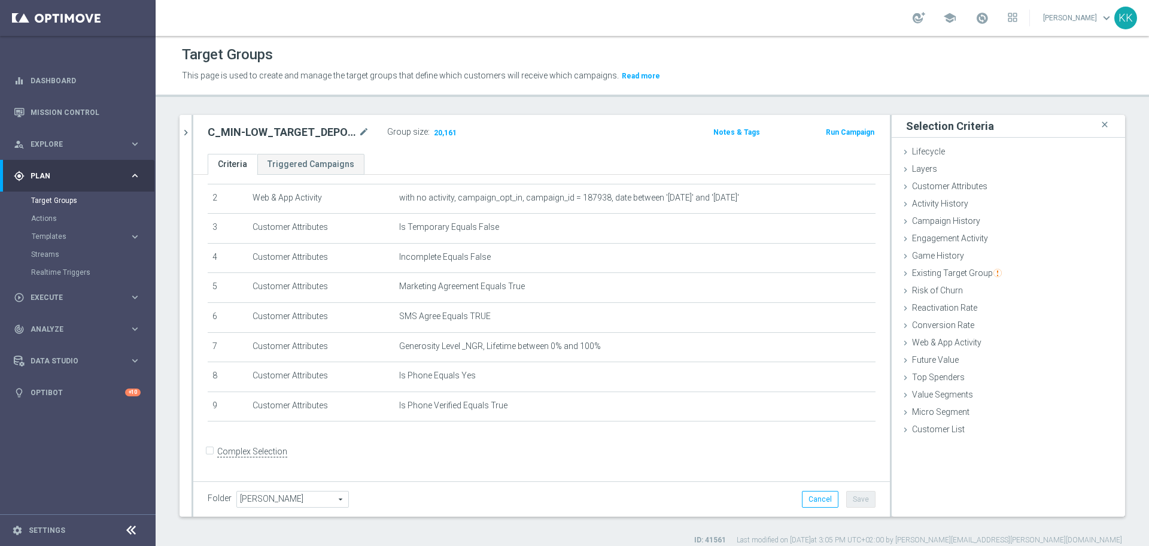
click at [177, 125] on div "091025_SMS close more_vert Prioritize Customer Target Groups library_add create…" at bounding box center [653, 330] width 994 height 430
click at [178, 133] on div "091025_SMS close more_vert Prioritize Customer Target Groups library_add create…" at bounding box center [653, 330] width 994 height 430
click at [181, 134] on icon "chevron_right" at bounding box center [185, 132] width 11 height 11
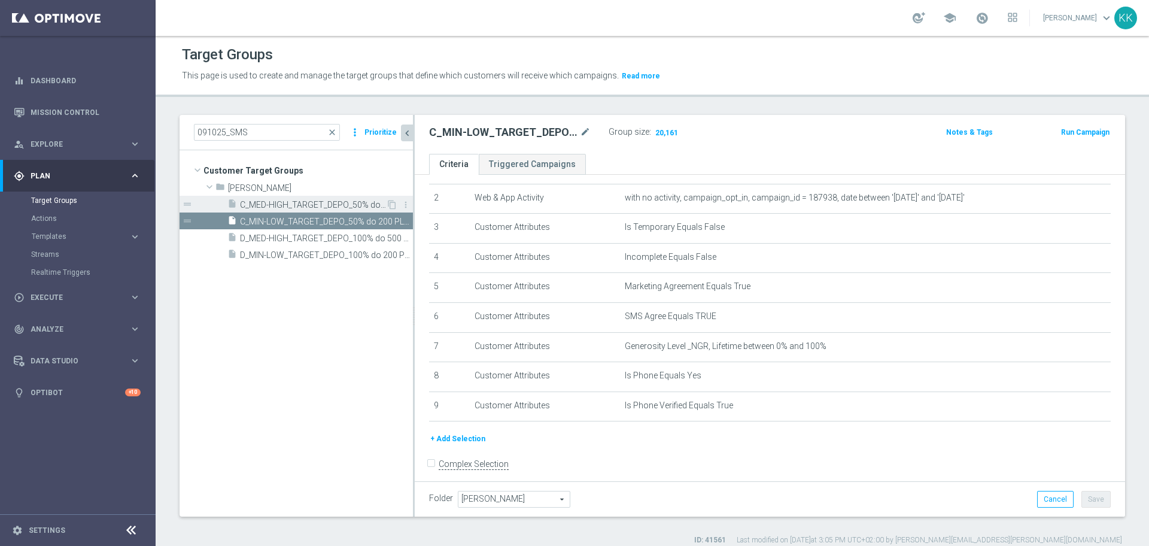
click at [283, 199] on div "insert_drive_file C_MED-HIGH_TARGET_DEPO_50% do 500 PLN_PLMECZE_091025_SMS" at bounding box center [306, 204] width 159 height 17
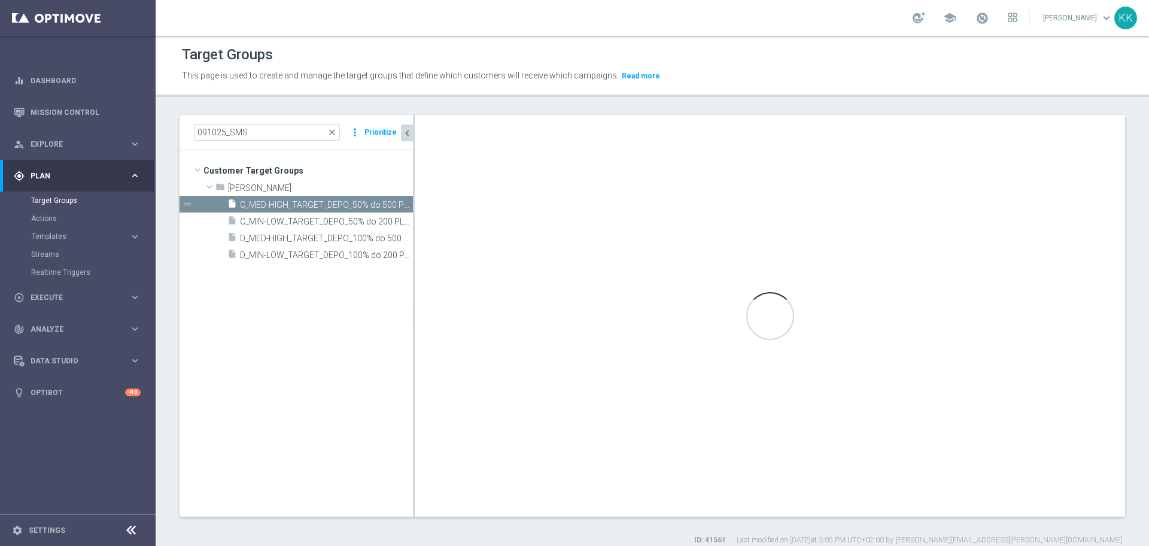
scroll to position [15, 0]
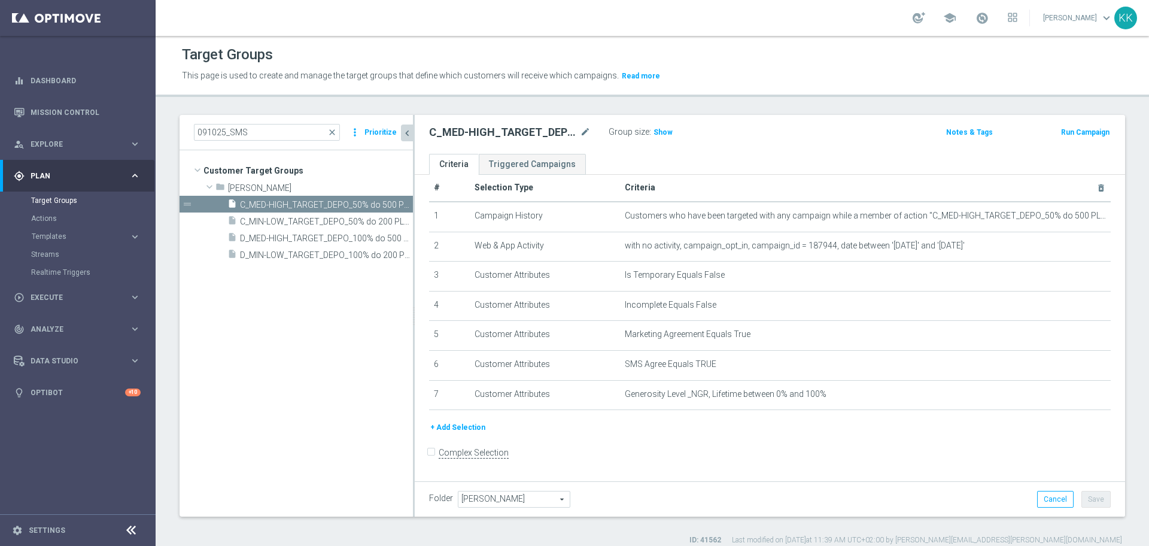
click at [468, 425] on button "+ Add Selection" at bounding box center [457, 427] width 57 height 13
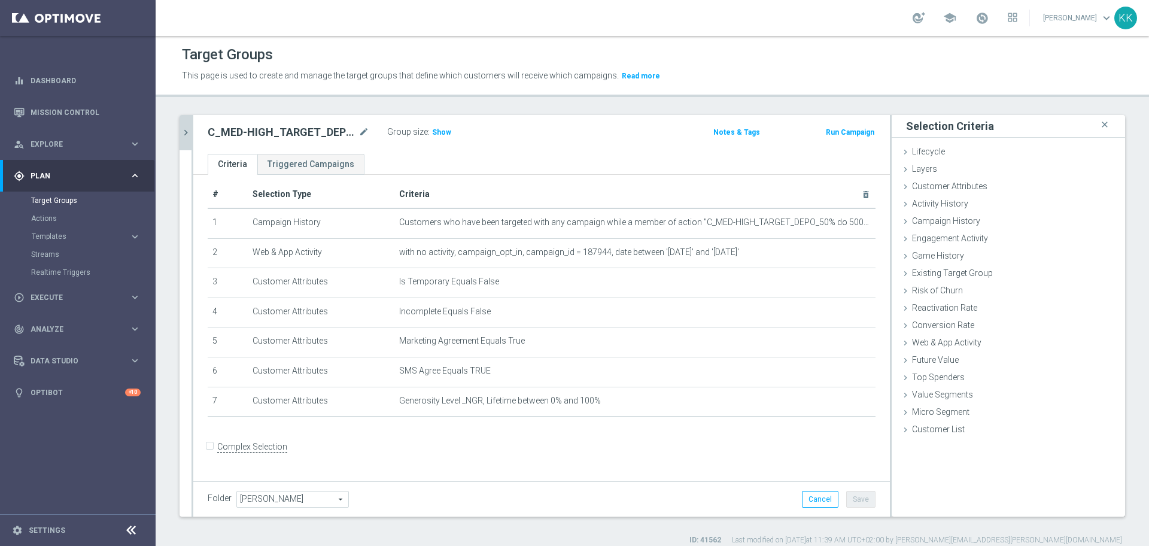
scroll to position [2, 0]
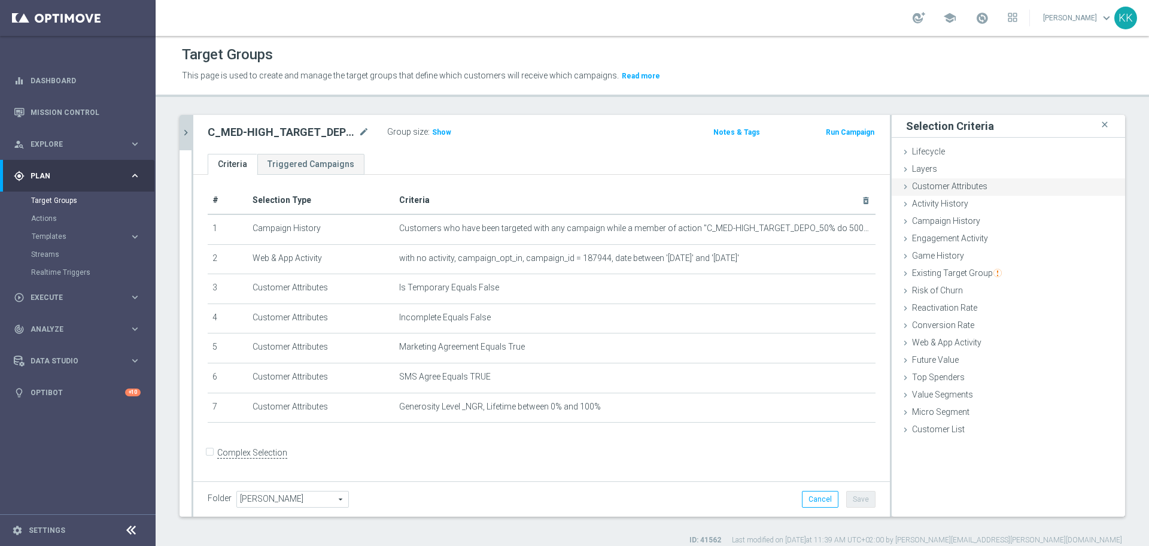
click at [978, 193] on div "Customer Attributes done selection saved" at bounding box center [1008, 187] width 233 height 18
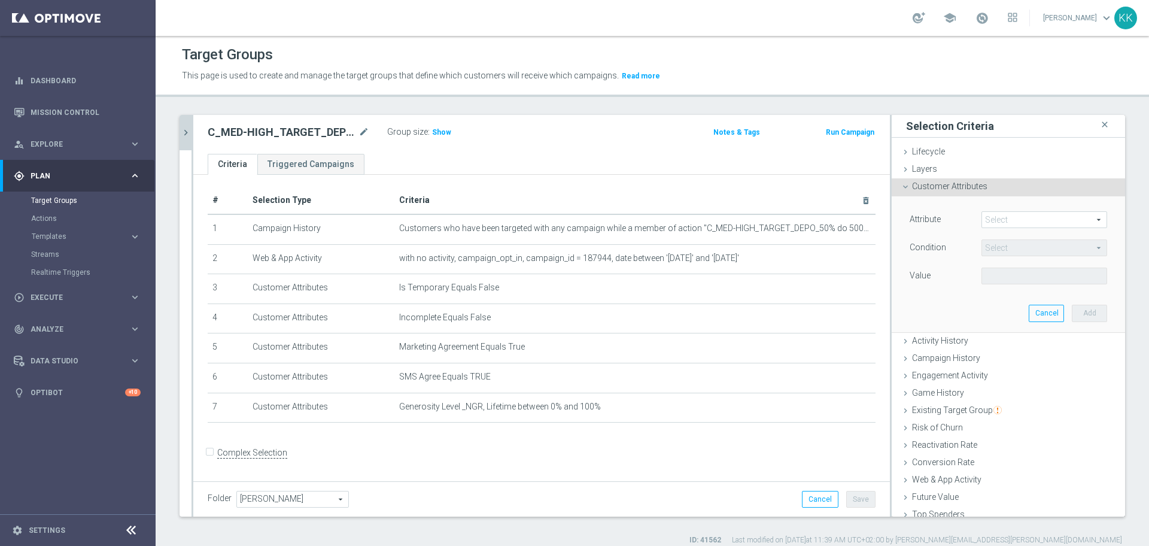
click at [997, 226] on span at bounding box center [1044, 220] width 125 height 16
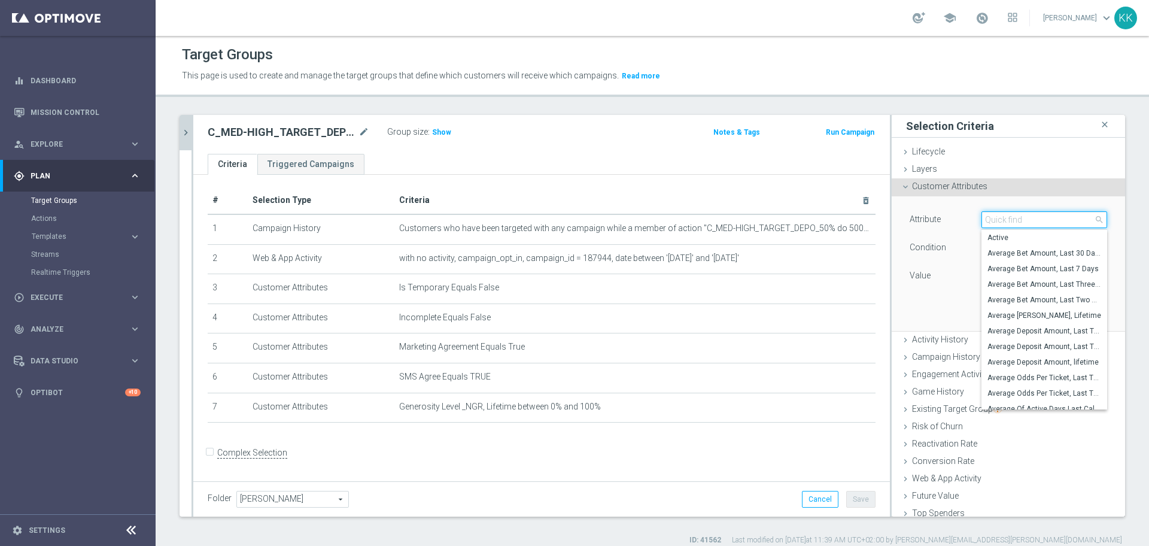
click at [997, 226] on input "search" at bounding box center [1045, 219] width 126 height 17
type input "phone"
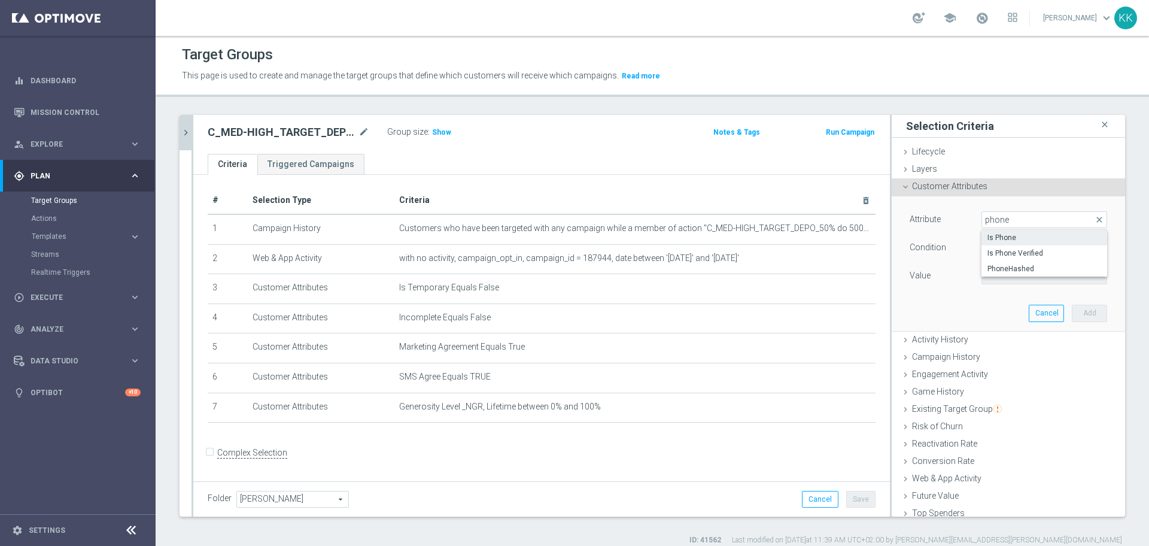
click at [1000, 238] on span "Is Phone" at bounding box center [1045, 238] width 114 height 10
type input "Is Phone"
type input "Equals"
click at [1003, 271] on span at bounding box center [1044, 276] width 125 height 16
click at [1006, 308] on span "Yes" at bounding box center [1045, 310] width 114 height 10
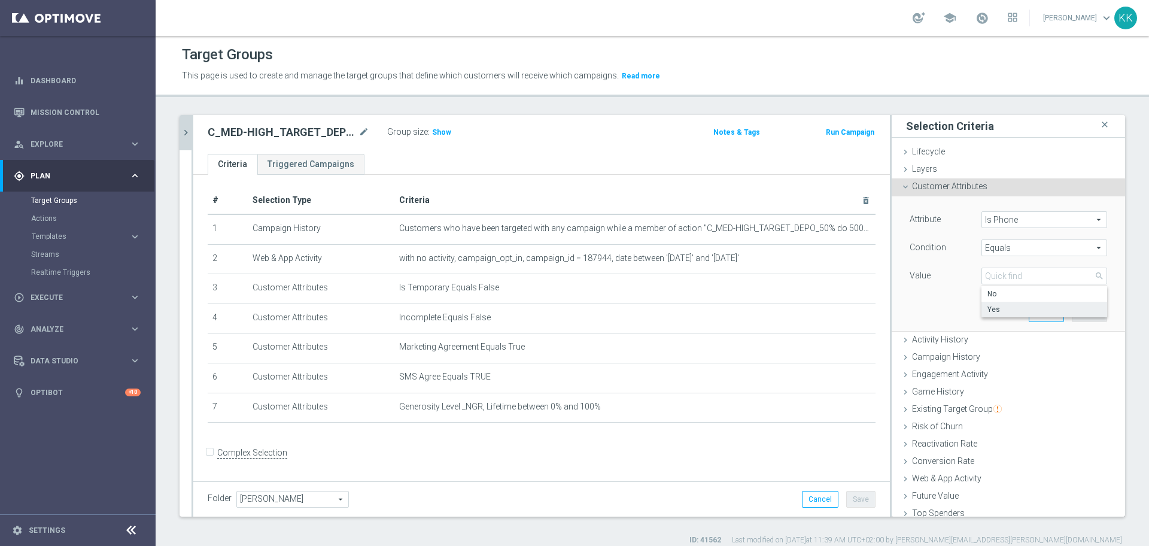
type input "Yes"
click at [1072, 312] on button "Add" at bounding box center [1089, 313] width 35 height 17
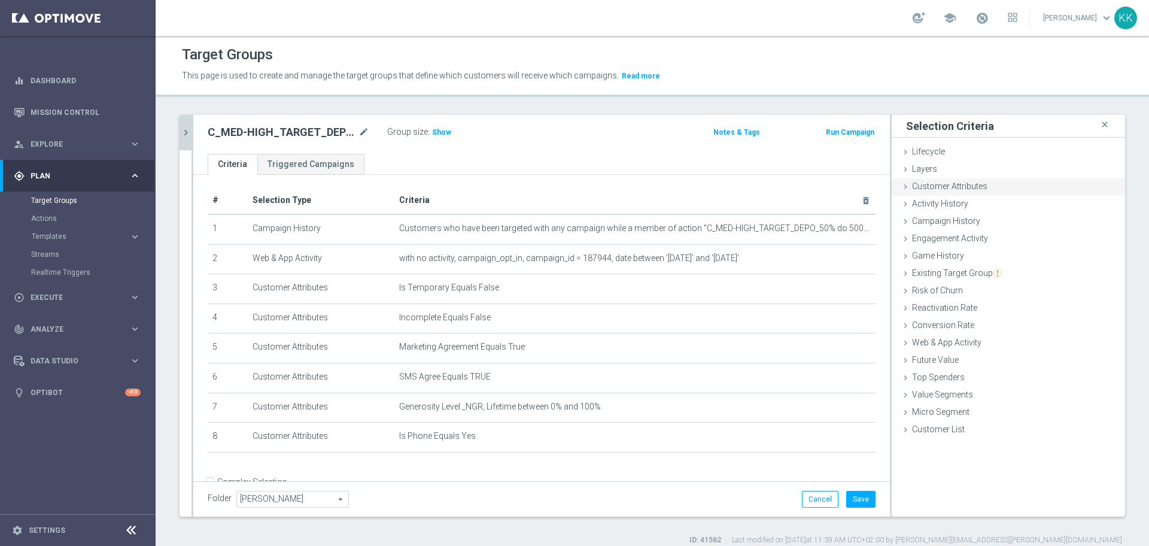
click at [969, 181] on span "Customer Attributes" at bounding box center [949, 186] width 75 height 10
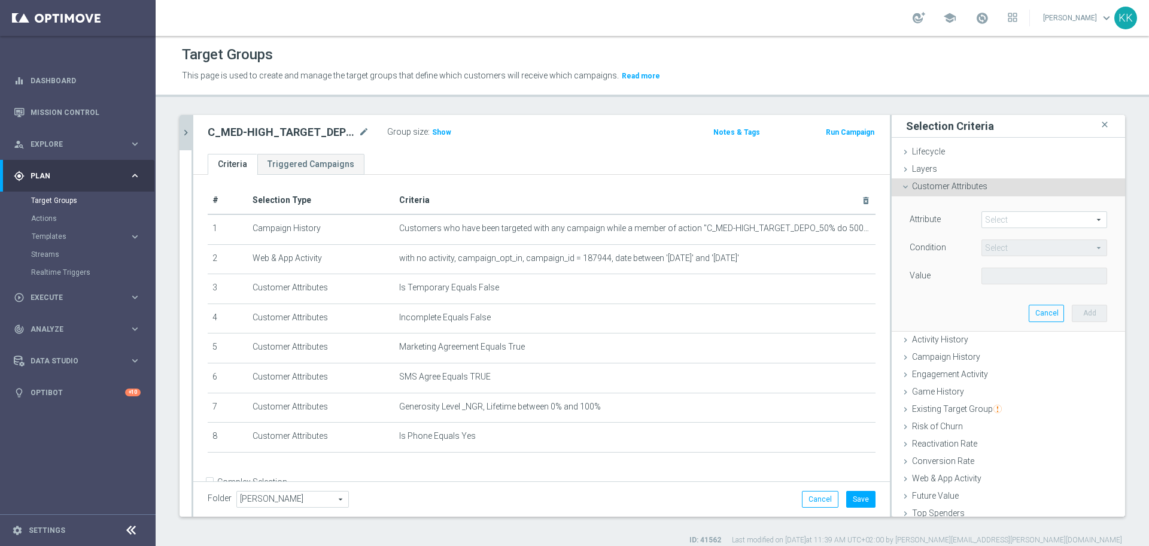
click at [1014, 220] on span at bounding box center [1044, 220] width 125 height 16
click at [0, 0] on input "search" at bounding box center [0, 0] width 0 height 0
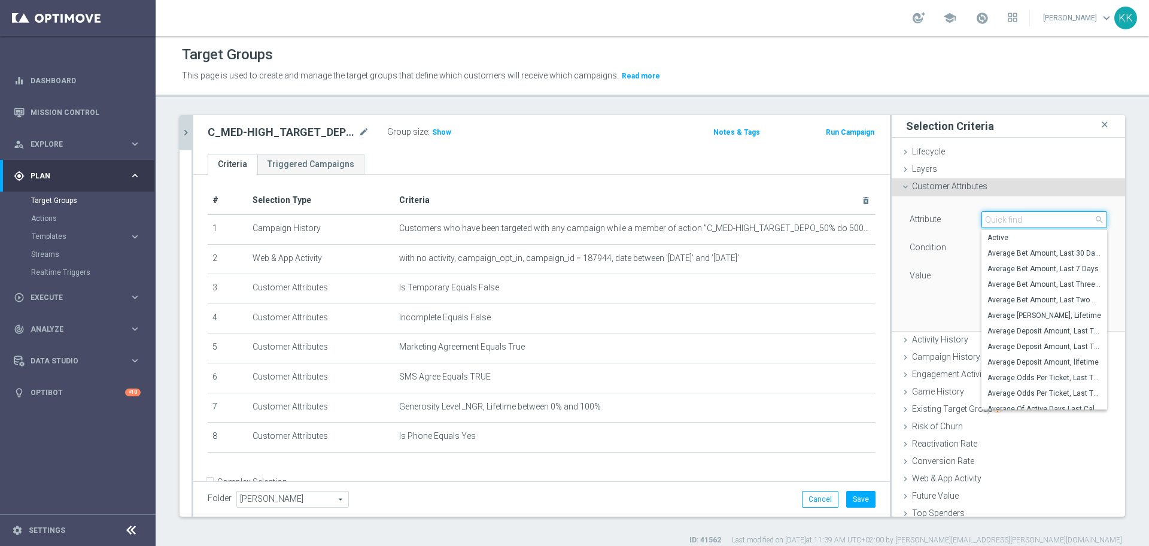
click at [1014, 220] on input "search" at bounding box center [1045, 219] width 126 height 17
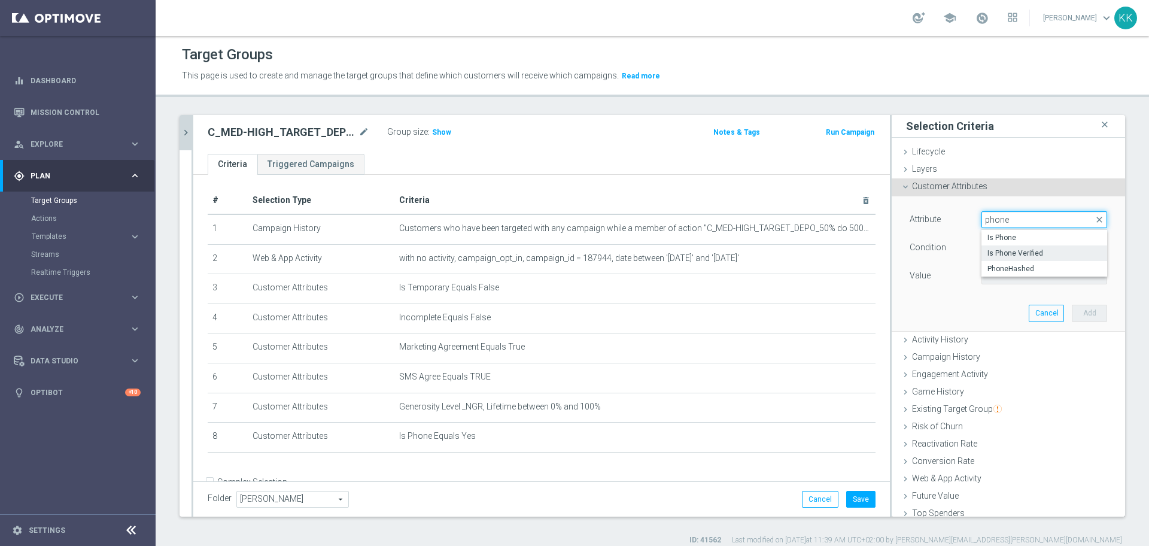
type input "phone"
click at [988, 256] on span "Is Phone Verified" at bounding box center [1045, 253] width 114 height 10
type input "Is Phone Verified"
type input "Equals"
click at [1002, 274] on span at bounding box center [1044, 276] width 125 height 16
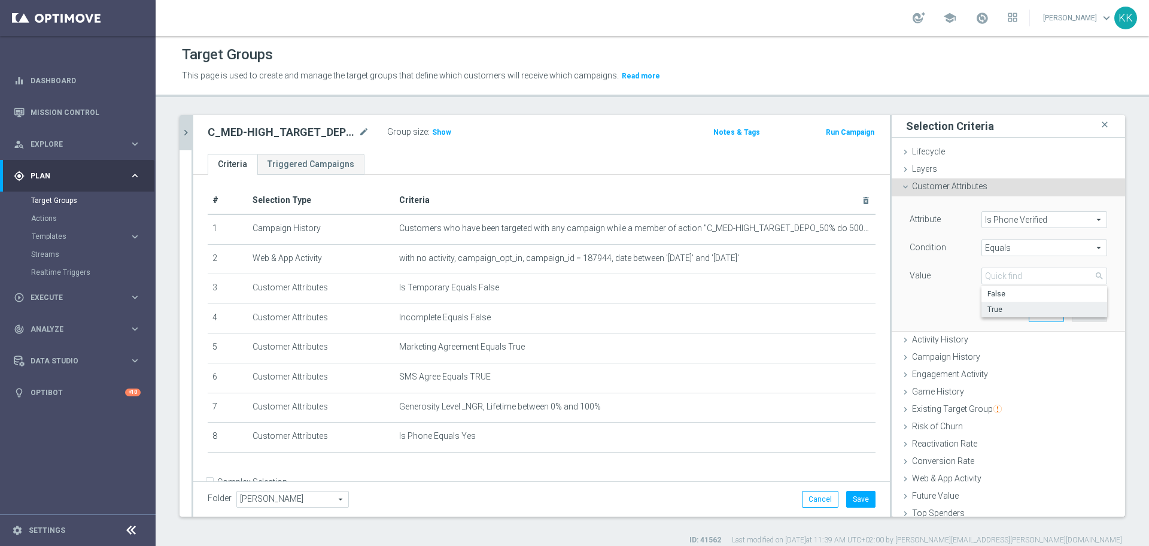
click at [998, 307] on span "True" at bounding box center [1045, 310] width 114 height 10
type input "True"
click at [1072, 314] on button "Add" at bounding box center [1089, 313] width 35 height 17
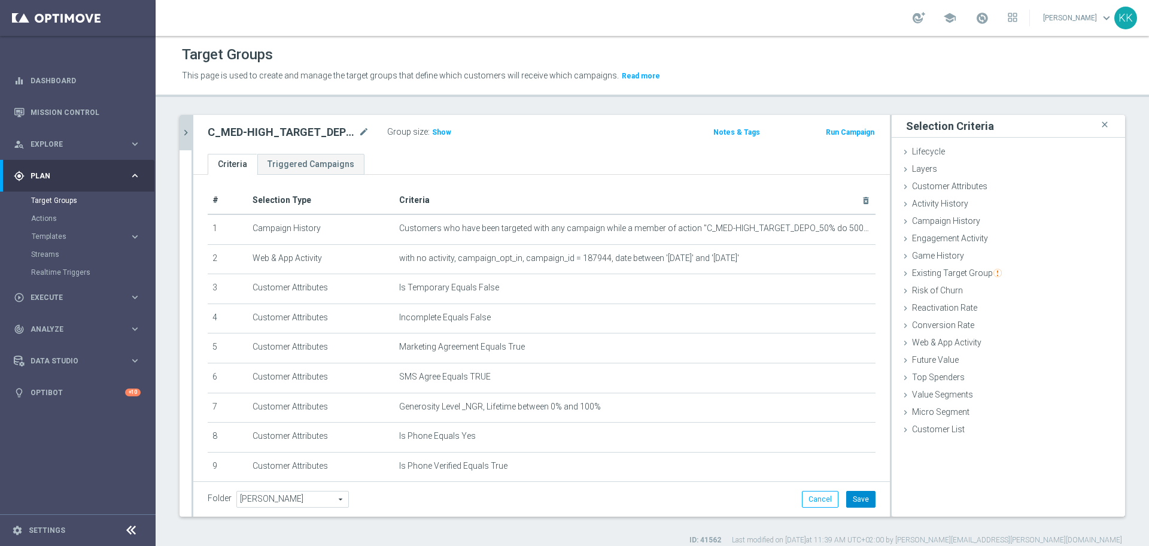
click at [862, 498] on button "Save" at bounding box center [860, 499] width 29 height 17
click at [446, 128] on span "Show" at bounding box center [441, 132] width 19 height 8
click at [193, 137] on div at bounding box center [193, 316] width 2 height 402
click at [187, 133] on icon "chevron_right" at bounding box center [185, 132] width 11 height 11
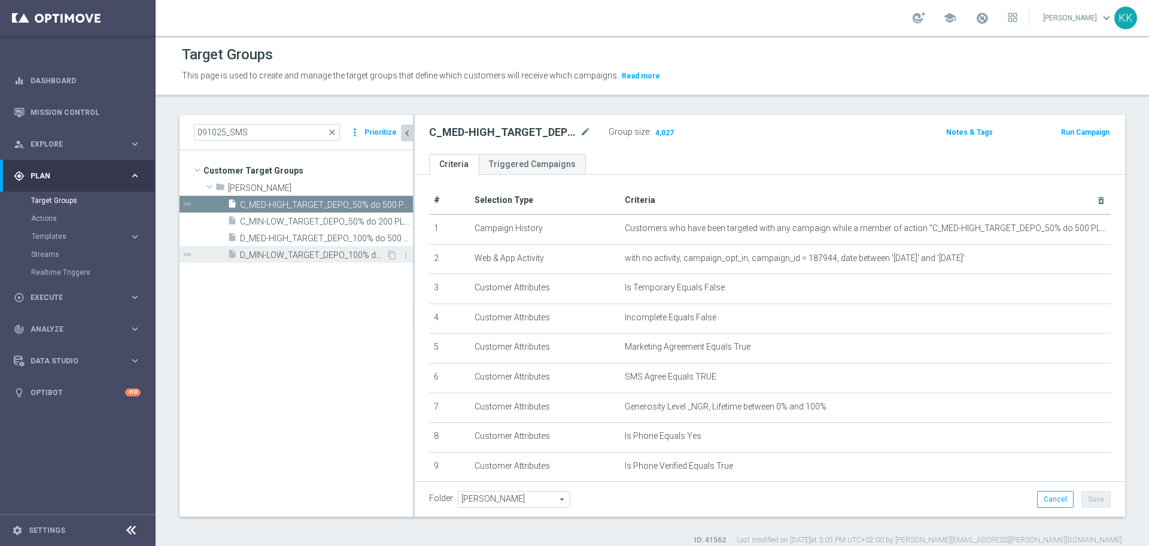
click at [336, 252] on span "D_MIN-LOW_TARGET_DEPO_100% do 200 PLN_PLMECZE_091025_SMS" at bounding box center [313, 255] width 146 height 10
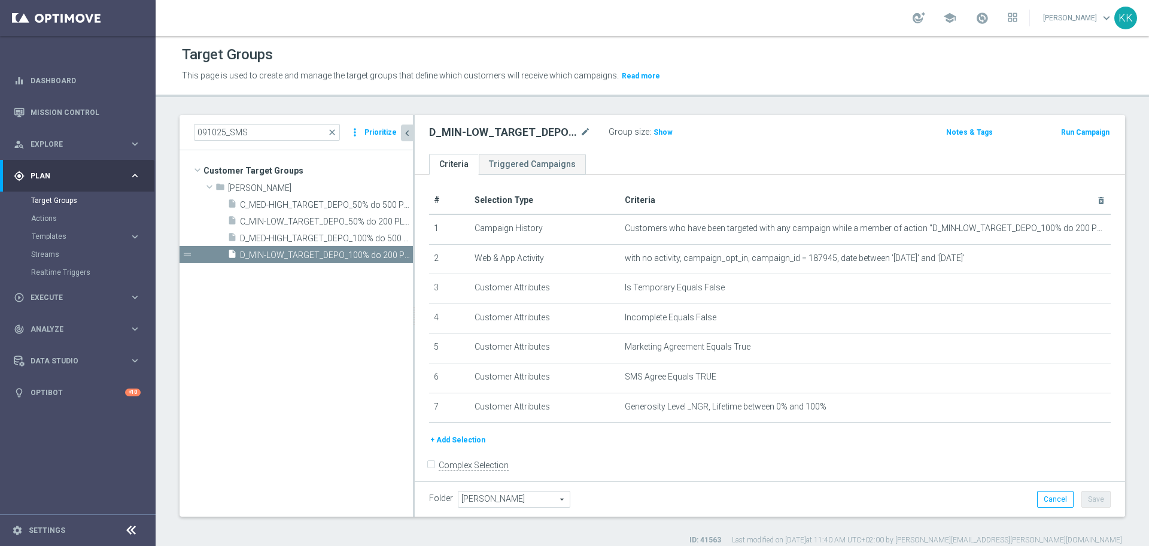
click at [468, 438] on button "+ Add Selection" at bounding box center [457, 439] width 57 height 13
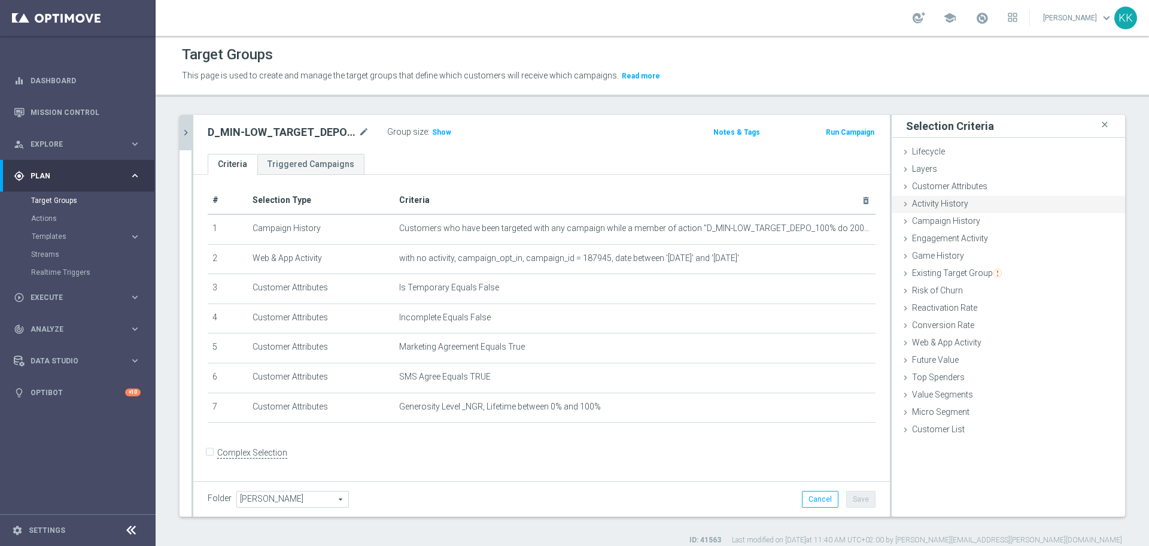
click at [957, 195] on div "Customer Attributes done selection saved" at bounding box center [1008, 187] width 233 height 18
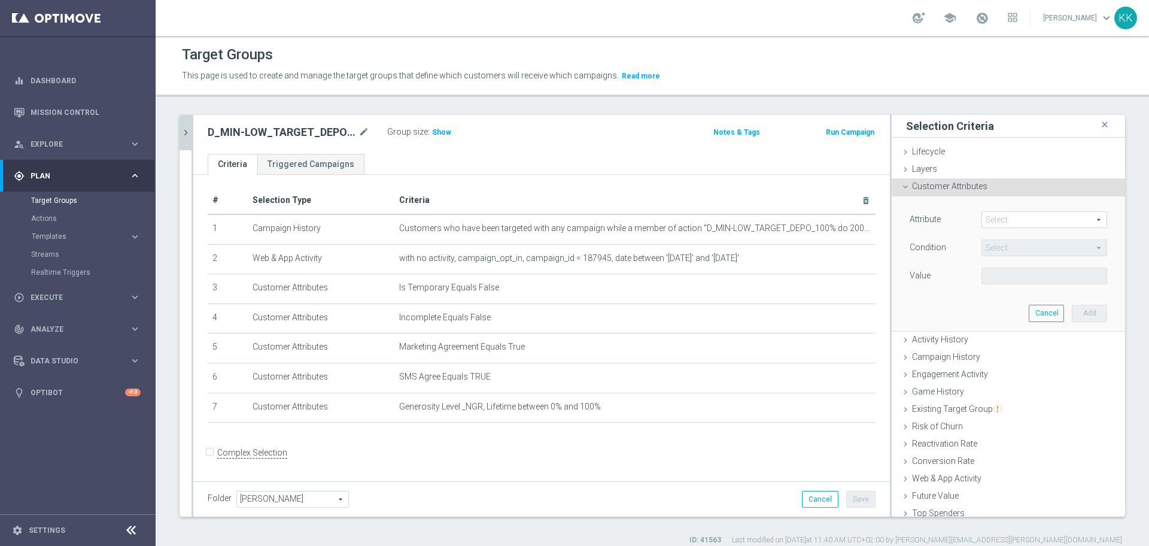
click at [988, 225] on span at bounding box center [1044, 220] width 125 height 16
click at [0, 0] on input "search" at bounding box center [0, 0] width 0 height 0
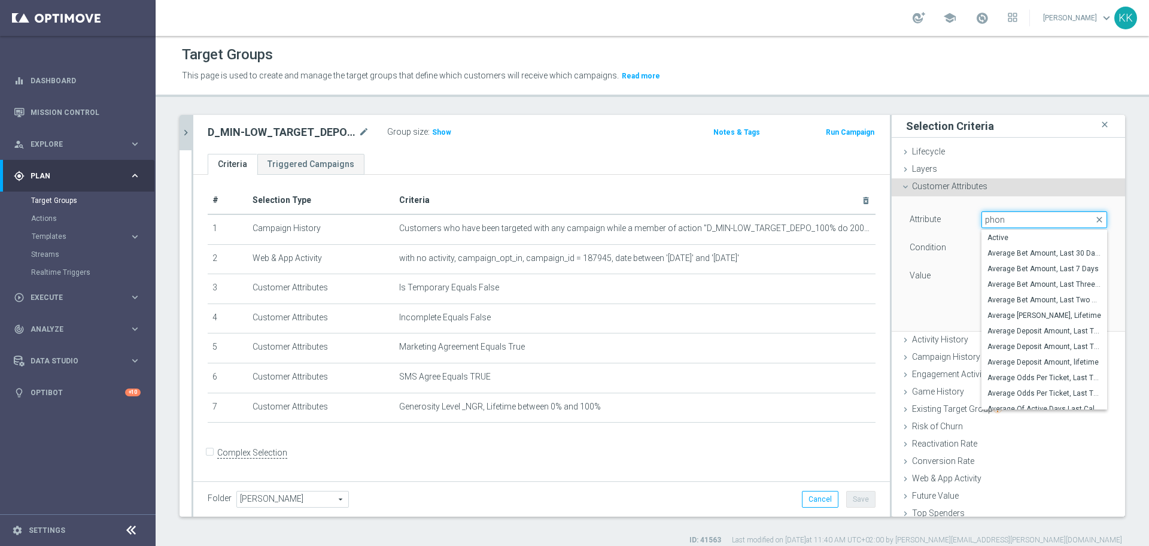
type input "phone"
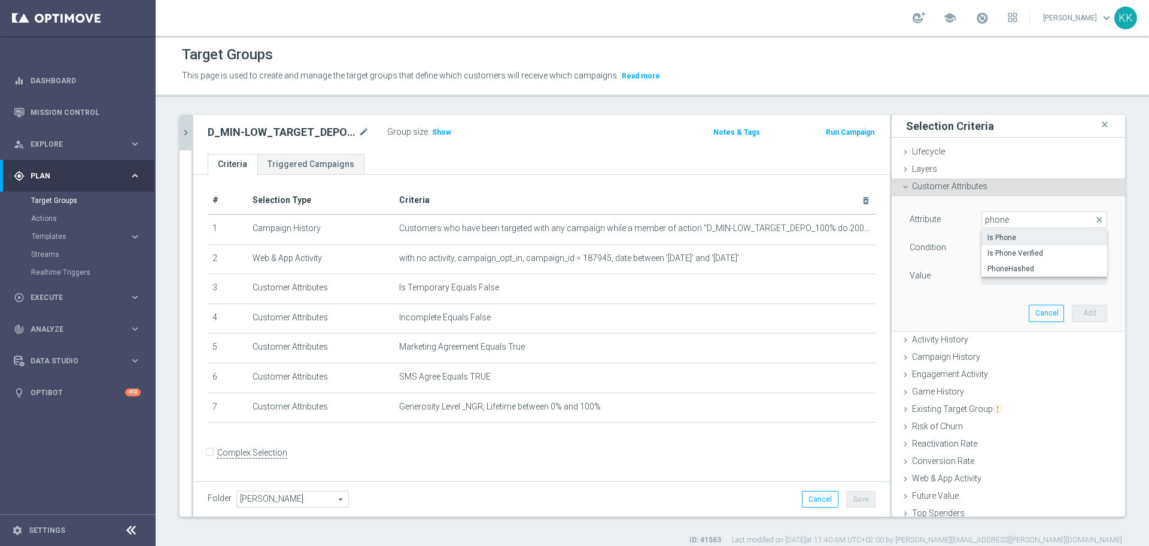
click at [1014, 241] on span "Is Phone" at bounding box center [1045, 238] width 114 height 10
type input "Is Phone"
type input "Equals"
click at [1012, 251] on span "Equals" at bounding box center [1044, 248] width 125 height 16
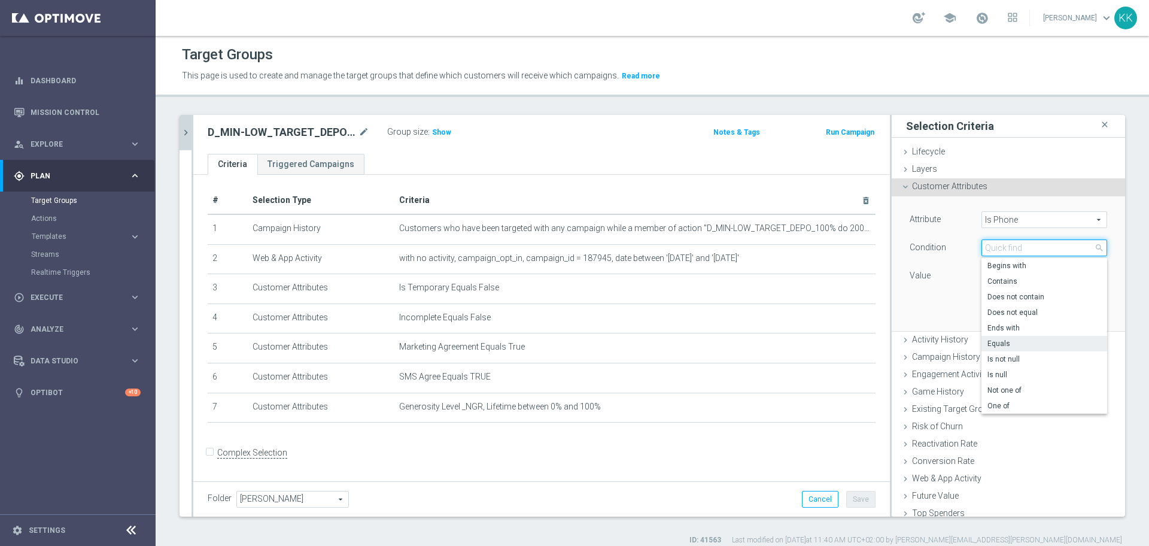
click at [1012, 251] on input "search" at bounding box center [1045, 247] width 126 height 17
click at [931, 320] on div "Attribute Is Phone Is Phone arrow_drop_down search Condition Equals Equals arro…" at bounding box center [1009, 263] width 216 height 134
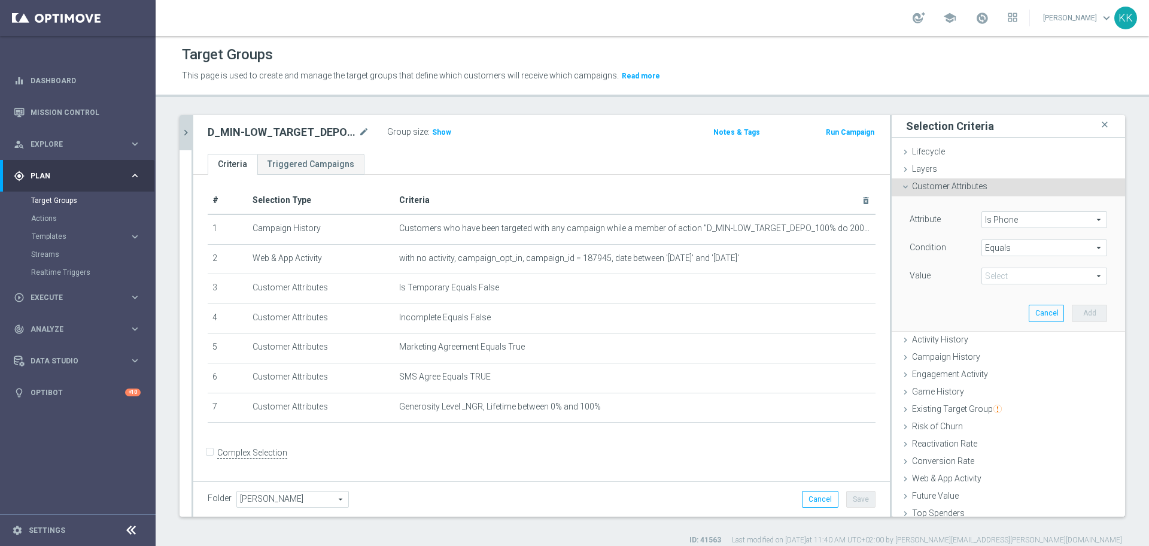
click at [1000, 293] on div "Attribute Is Phone Is Phone arrow_drop_down search Condition Equals Equals arro…" at bounding box center [1009, 263] width 216 height 134
click at [999, 285] on div "Value Select arrow_drop_down search" at bounding box center [1009, 277] width 216 height 19
click at [997, 279] on span at bounding box center [1044, 276] width 125 height 16
click at [1002, 302] on label "Yes" at bounding box center [1045, 310] width 126 height 16
type input "Yes"
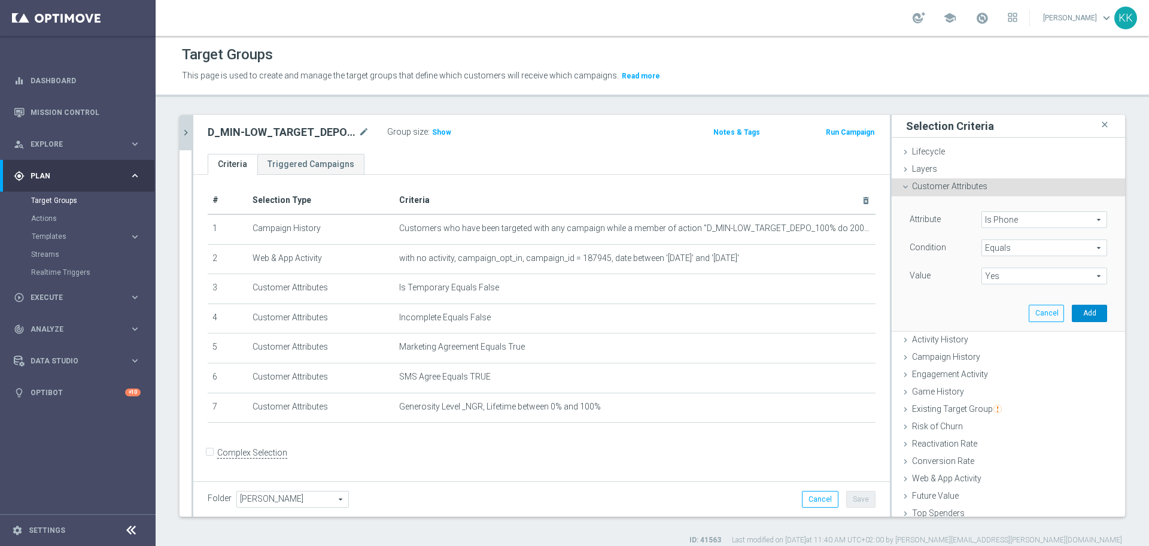
click at [1072, 314] on button "Add" at bounding box center [1089, 313] width 35 height 17
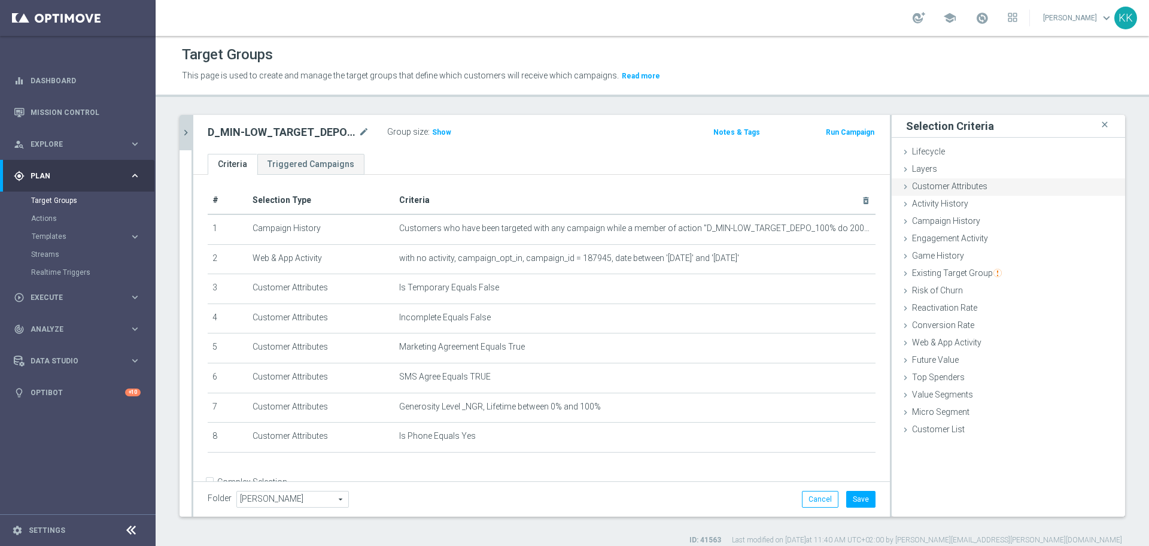
click at [976, 193] on div "Customer Attributes done selection saved" at bounding box center [1008, 187] width 233 height 18
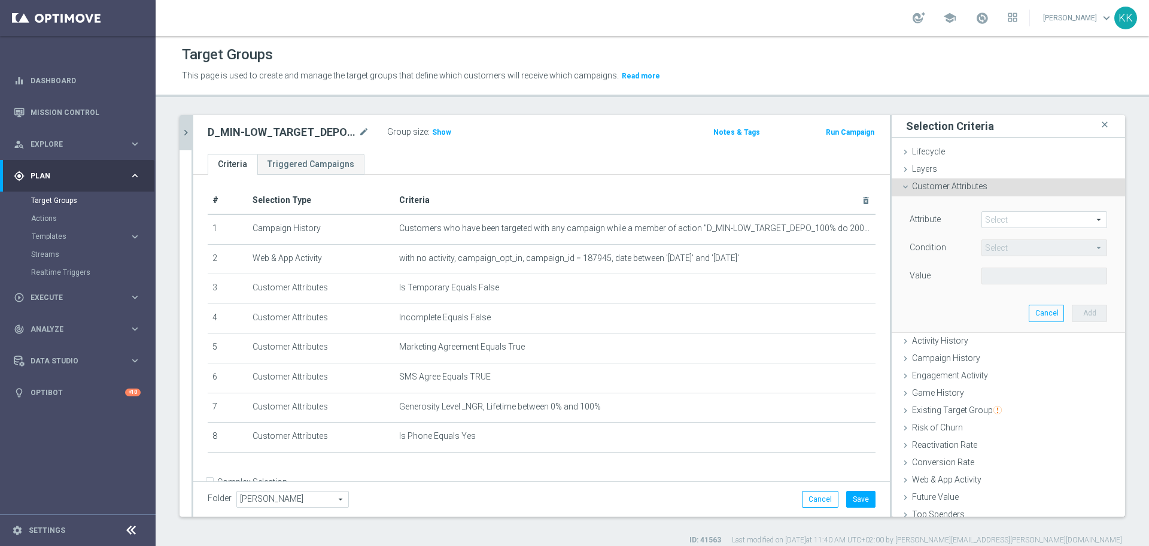
click at [1018, 220] on span at bounding box center [1044, 220] width 125 height 16
click at [0, 0] on input "search" at bounding box center [0, 0] width 0 height 0
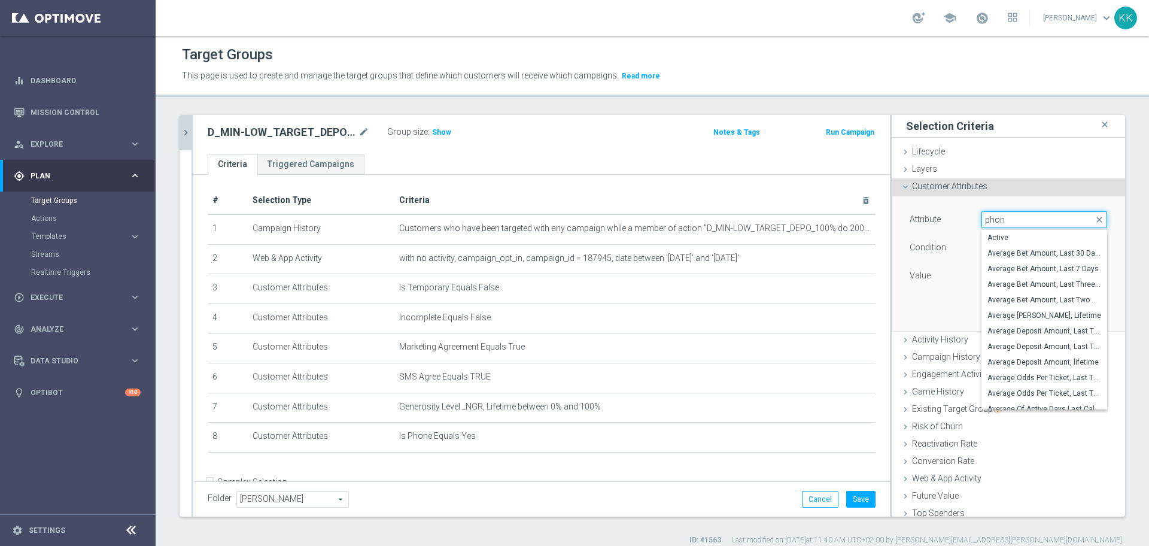
type input "phone"
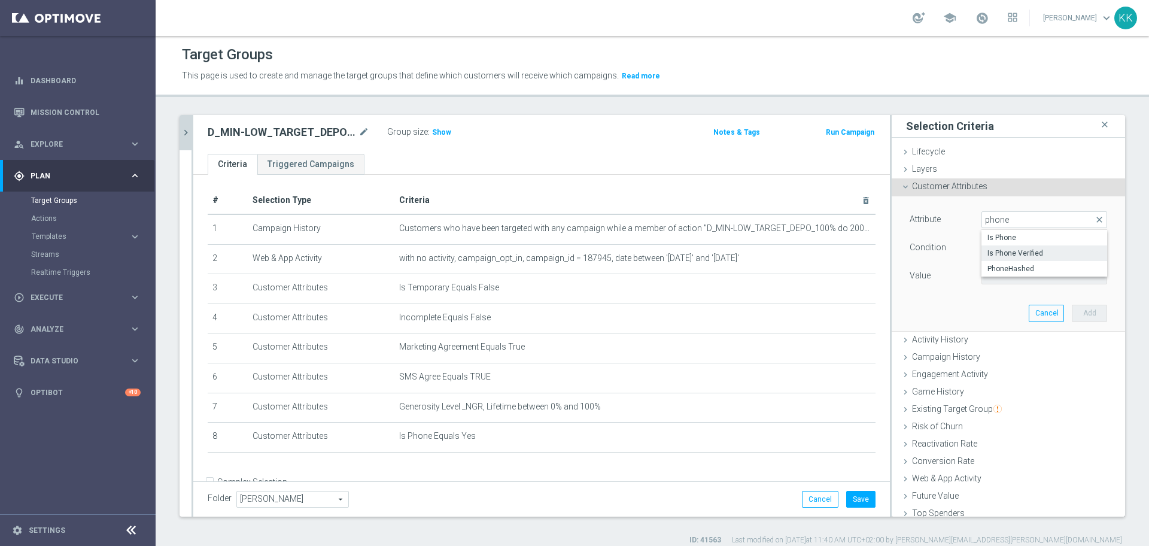
click at [988, 258] on span "Is Phone Verified" at bounding box center [1045, 253] width 114 height 10
type input "Is Phone Verified"
type input "Equals"
click at [989, 269] on span at bounding box center [1044, 276] width 125 height 16
click at [993, 305] on span "True" at bounding box center [1045, 310] width 114 height 10
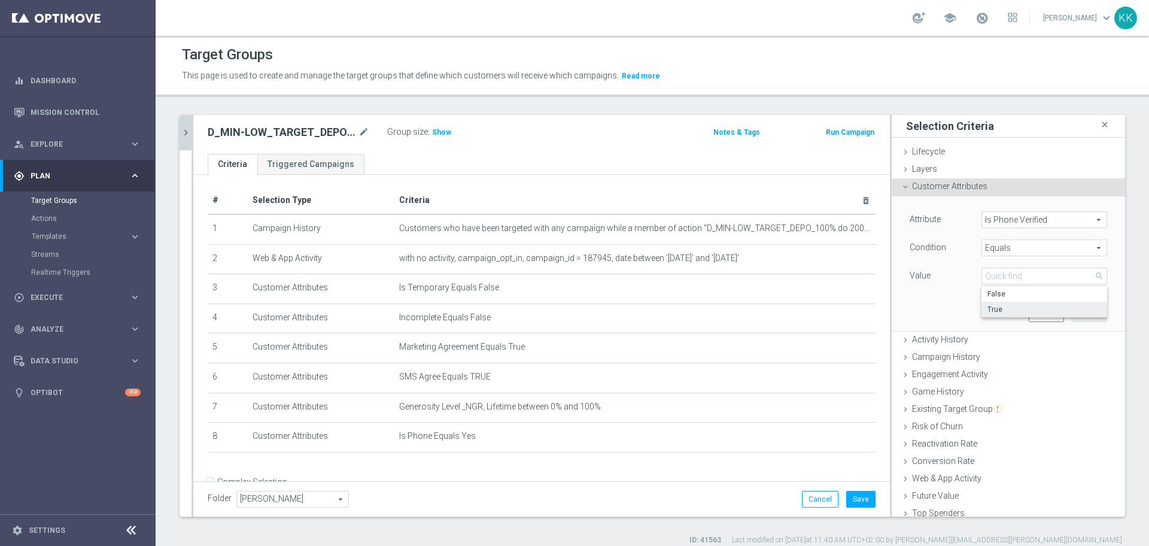
type input "True"
click at [1072, 311] on button "Add" at bounding box center [1089, 313] width 35 height 17
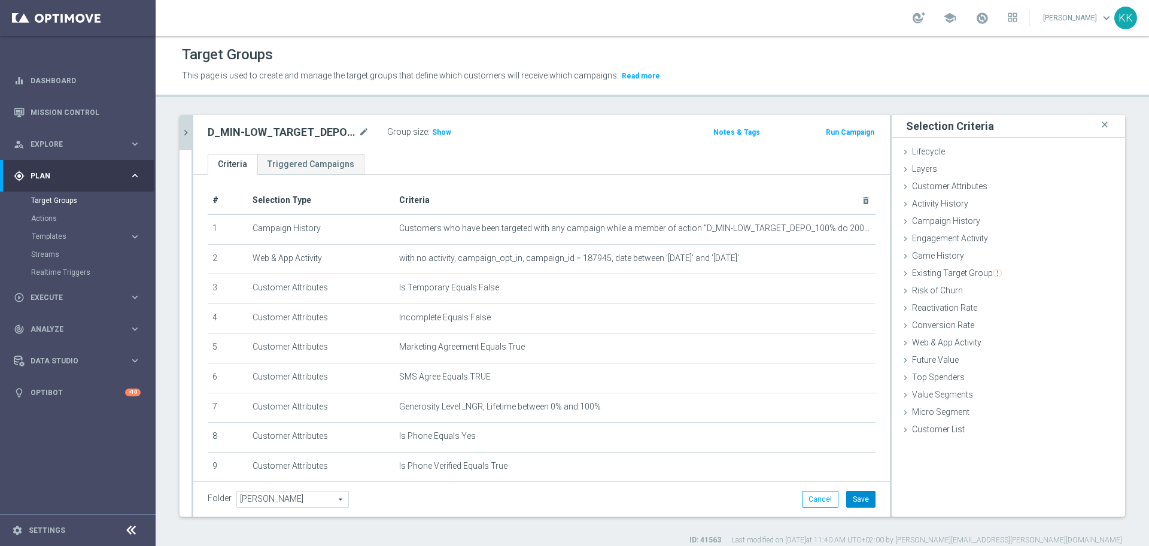
click at [863, 500] on button "Save" at bounding box center [860, 499] width 29 height 17
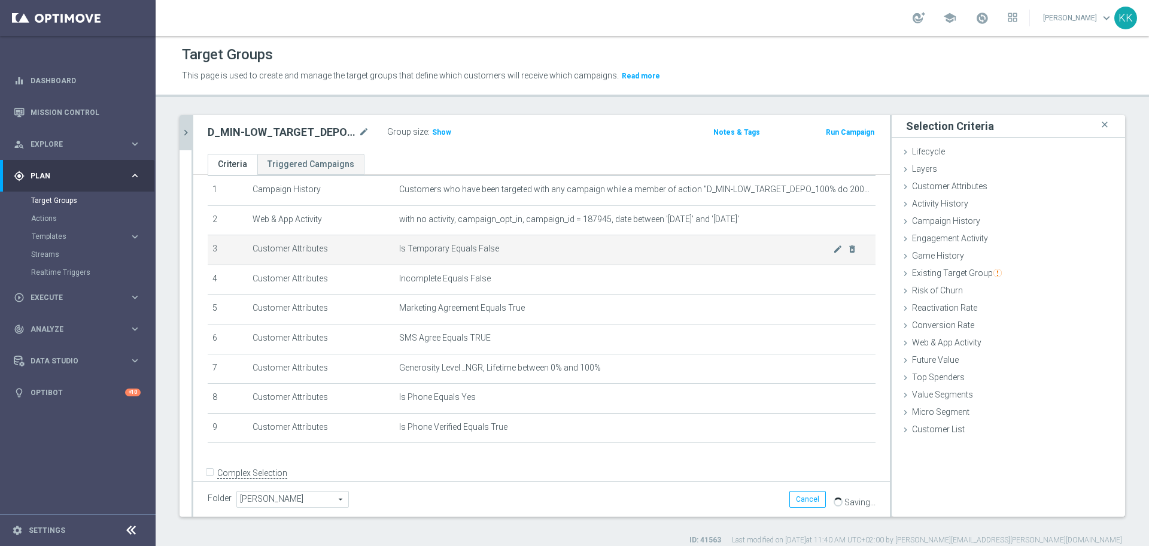
scroll to position [63, 0]
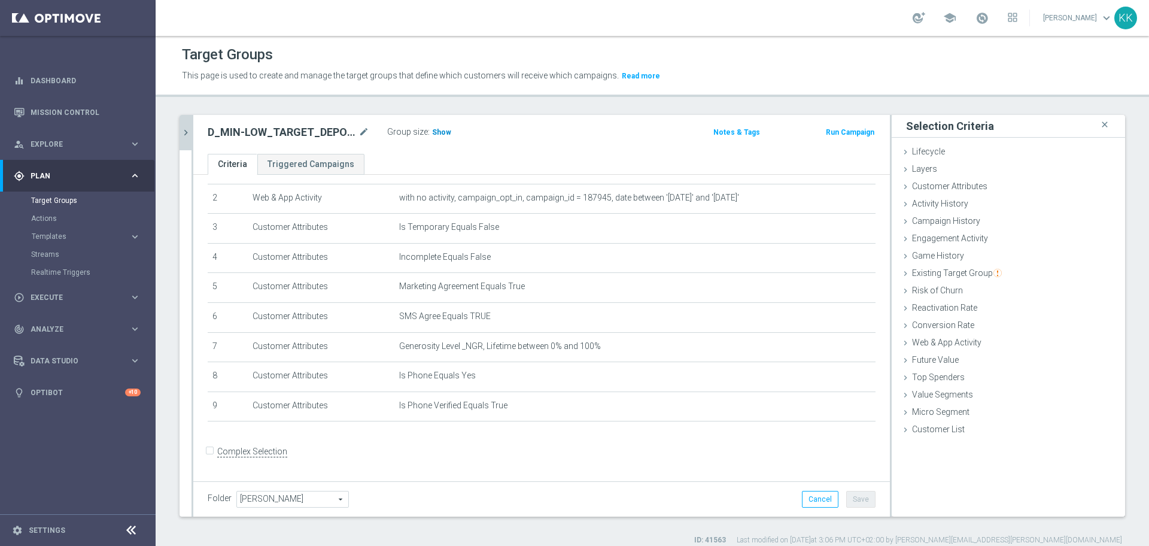
click at [444, 129] on span "Show" at bounding box center [441, 132] width 19 height 8
click at [192, 124] on as-split "091025_SMS close more_vert Prioritize Customer Target Groups library_add create…" at bounding box center [653, 316] width 946 height 402
click at [184, 130] on icon "chevron_right" at bounding box center [185, 132] width 11 height 11
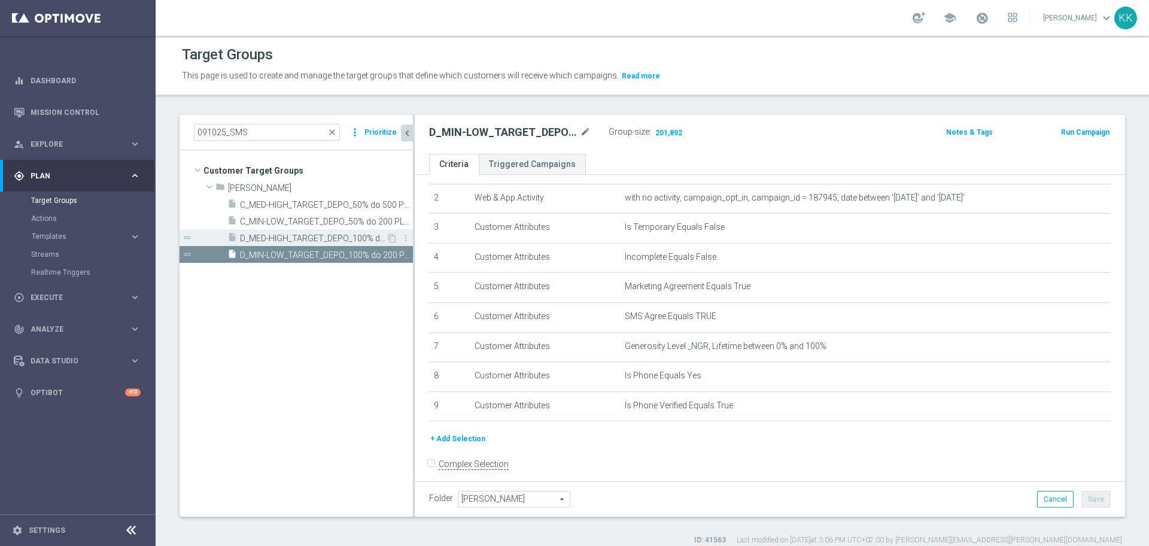
click at [313, 239] on span "D_MED-HIGH_TARGET_DEPO_100% do 500 PLN_PLMECZE_091025_SMS" at bounding box center [313, 238] width 146 height 10
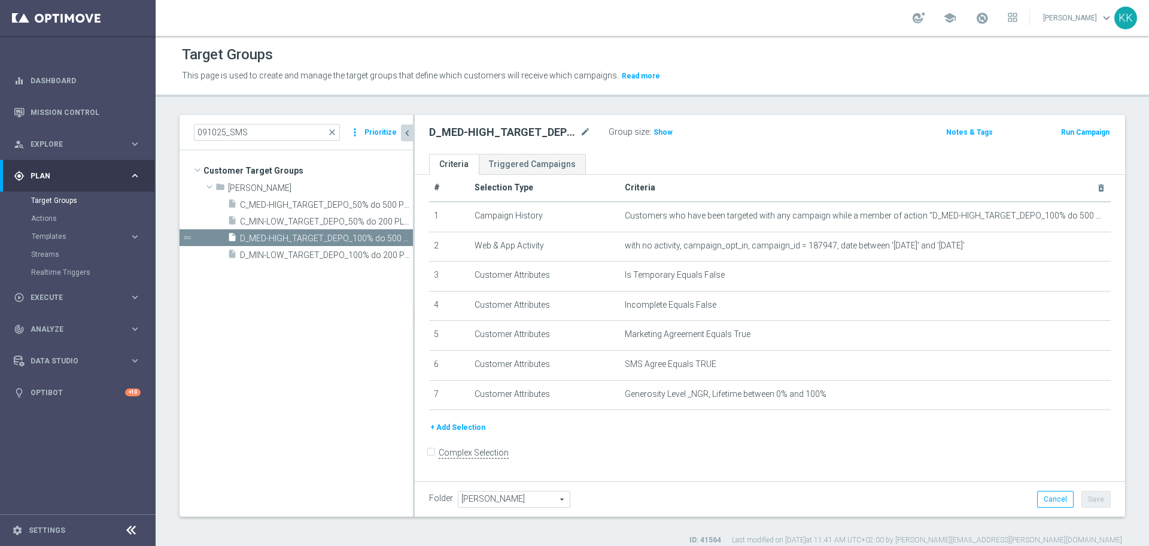
click at [450, 430] on button "+ Add Selection" at bounding box center [457, 427] width 57 height 13
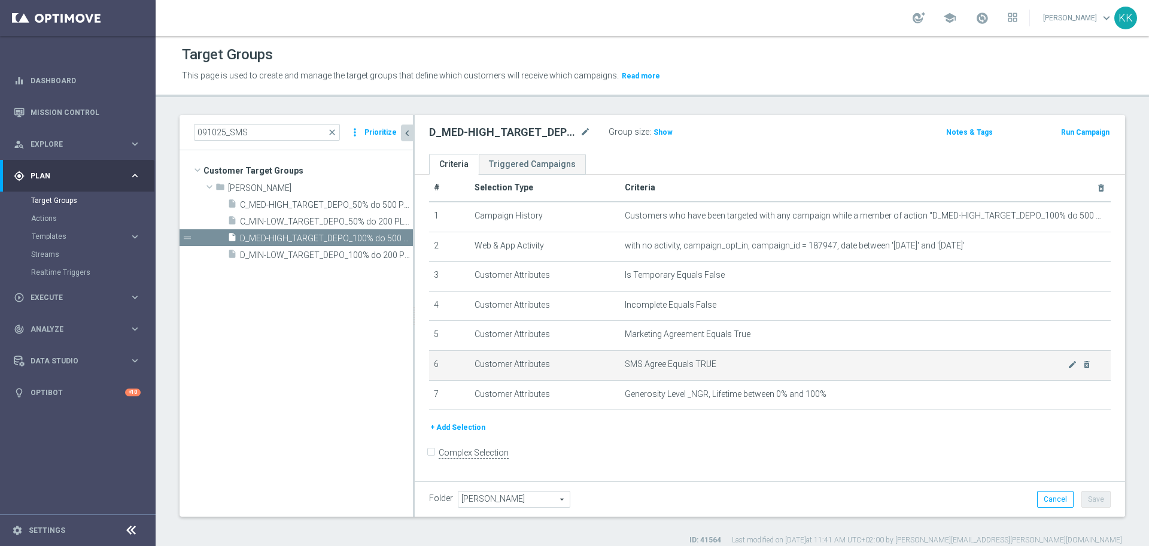
scroll to position [2, 0]
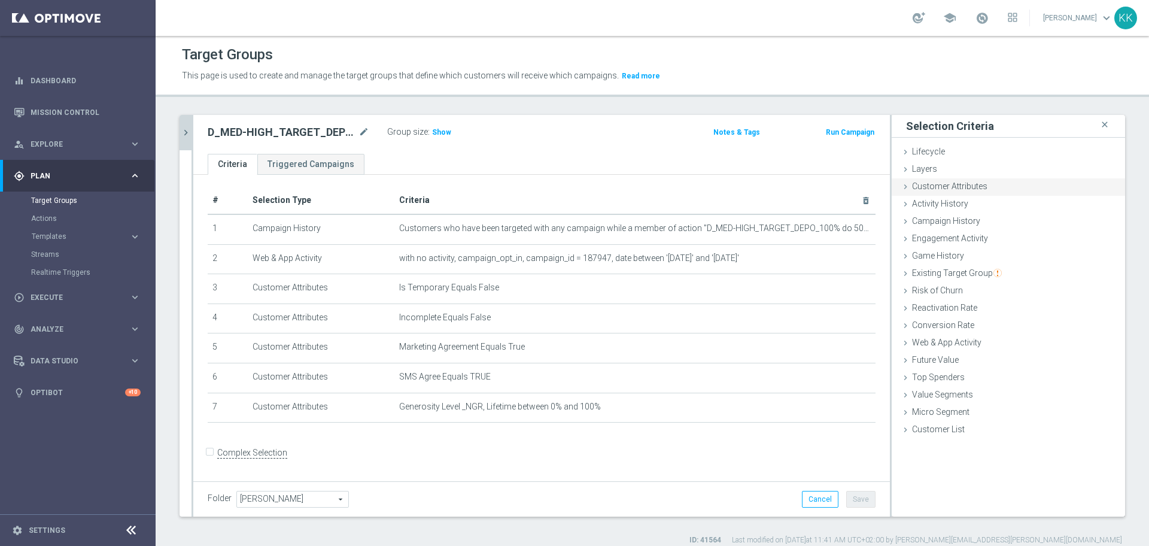
click at [980, 190] on div "Customer Attributes done selection saved" at bounding box center [1008, 187] width 233 height 18
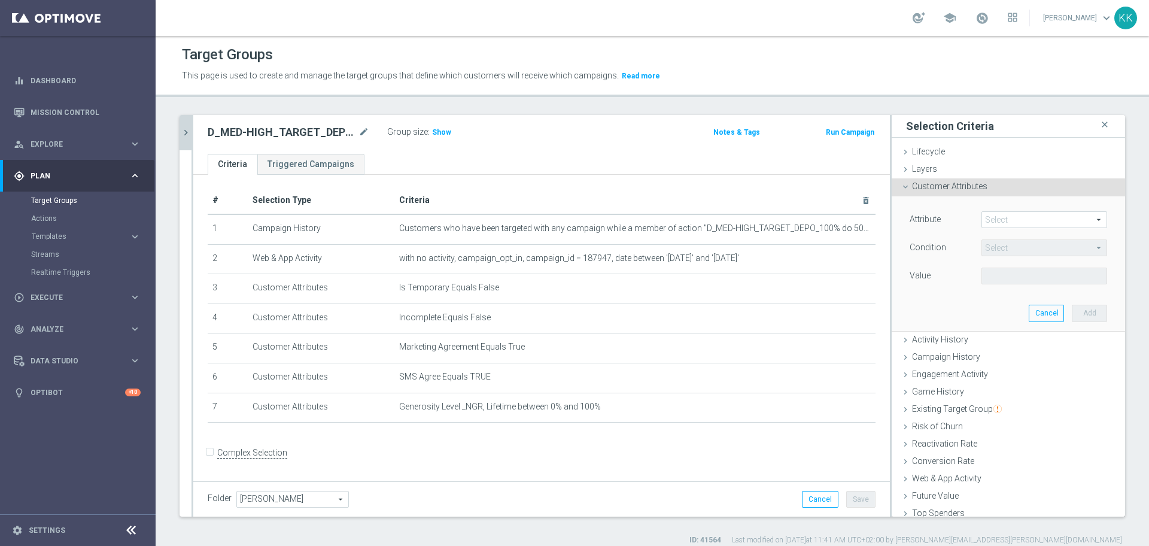
click at [988, 219] on span at bounding box center [1044, 220] width 125 height 16
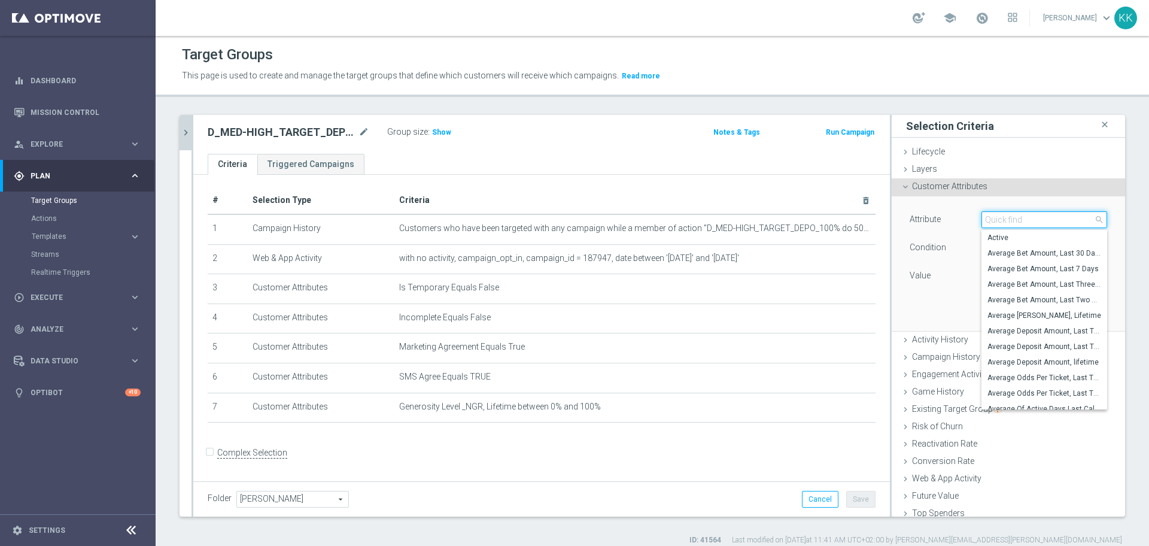
click at [988, 219] on input "search" at bounding box center [1045, 219] width 126 height 17
type input "phone"
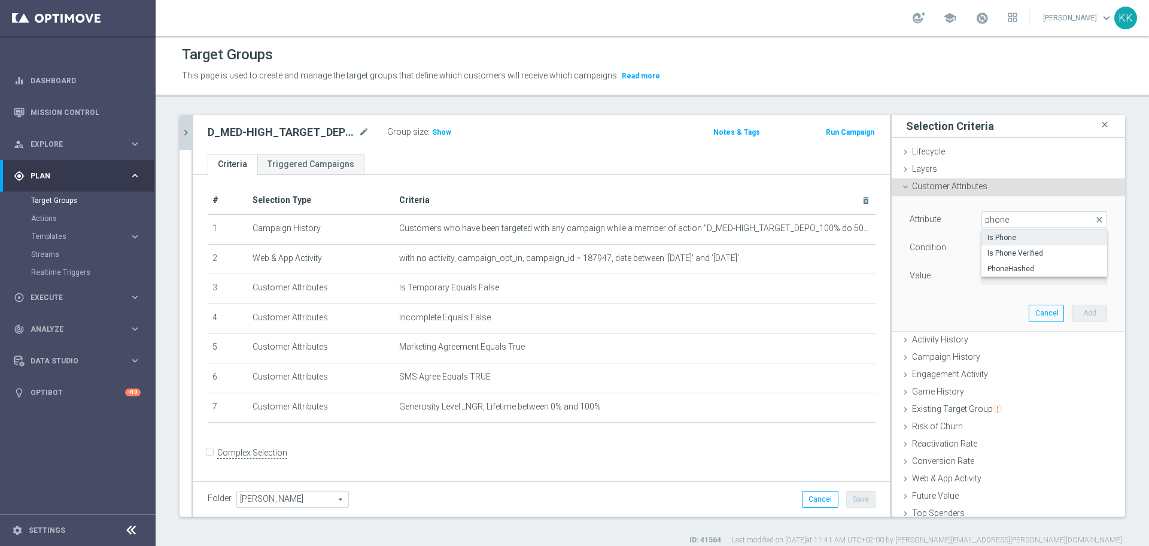
click at [1002, 232] on label "Is Phone" at bounding box center [1045, 238] width 126 height 16
type input "Is Phone"
type input "Equals"
click at [1007, 270] on span at bounding box center [1044, 276] width 125 height 16
click at [1006, 309] on span "Yes" at bounding box center [1045, 310] width 114 height 10
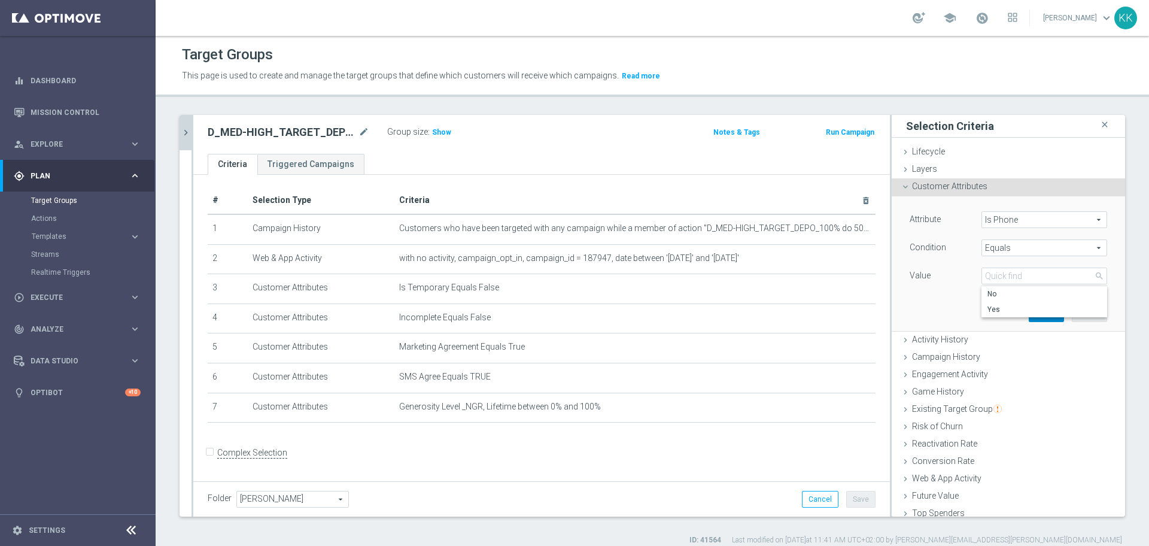
type input "Yes"
click at [1072, 316] on button "Add" at bounding box center [1089, 313] width 35 height 17
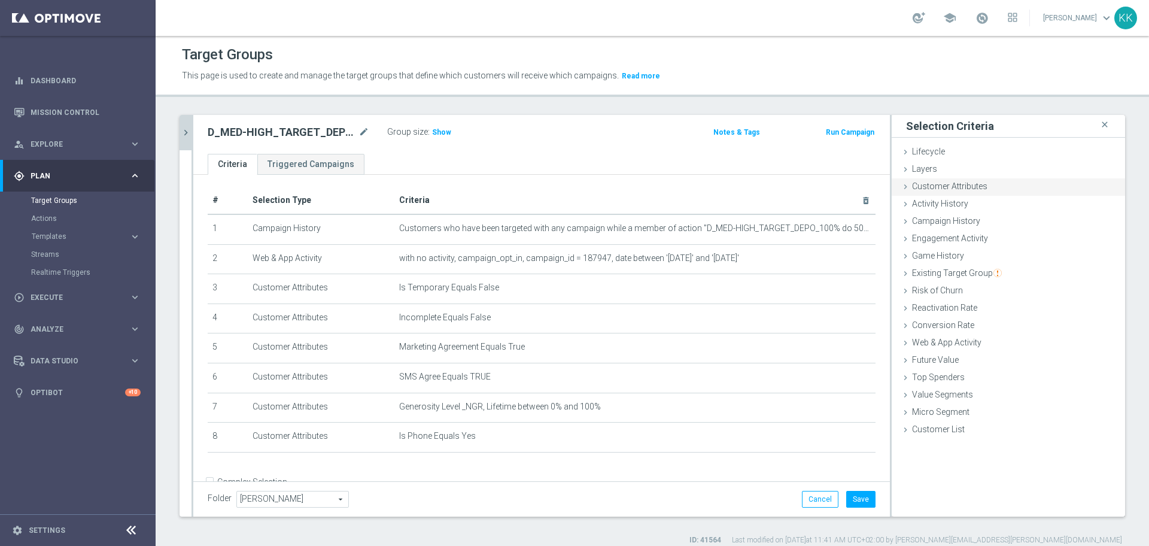
click at [962, 185] on span "Customer Attributes" at bounding box center [949, 186] width 75 height 10
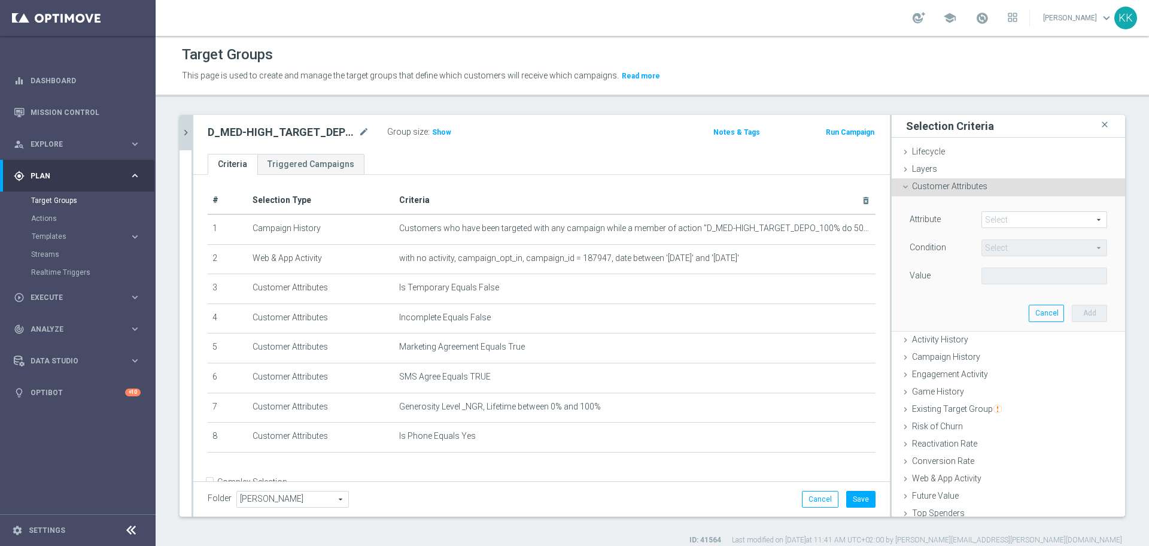
click at [1025, 223] on span at bounding box center [1044, 220] width 125 height 16
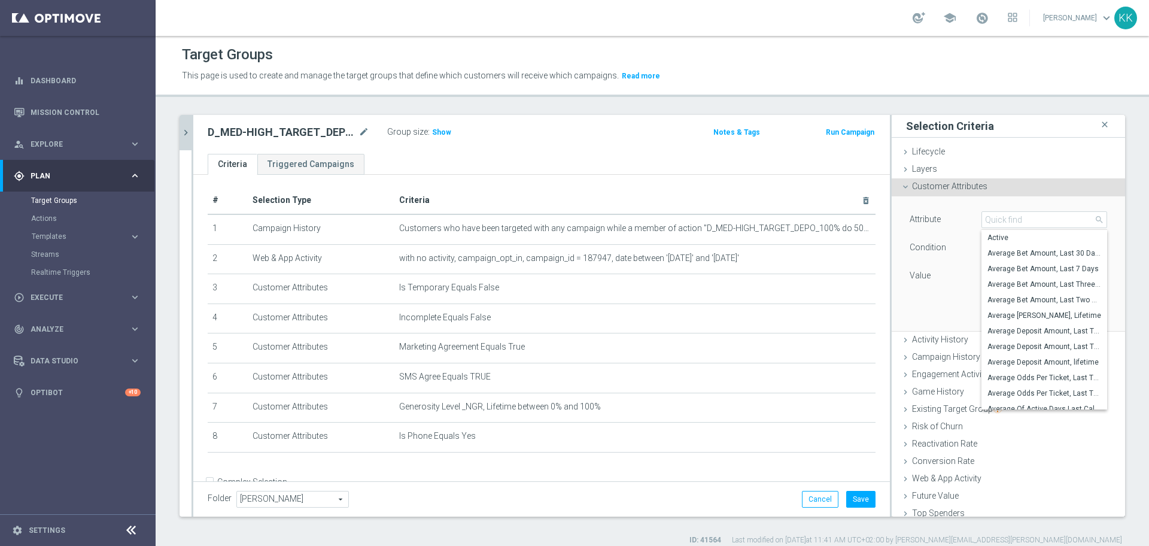
click at [1025, 223] on input "search" at bounding box center [1045, 219] width 126 height 17
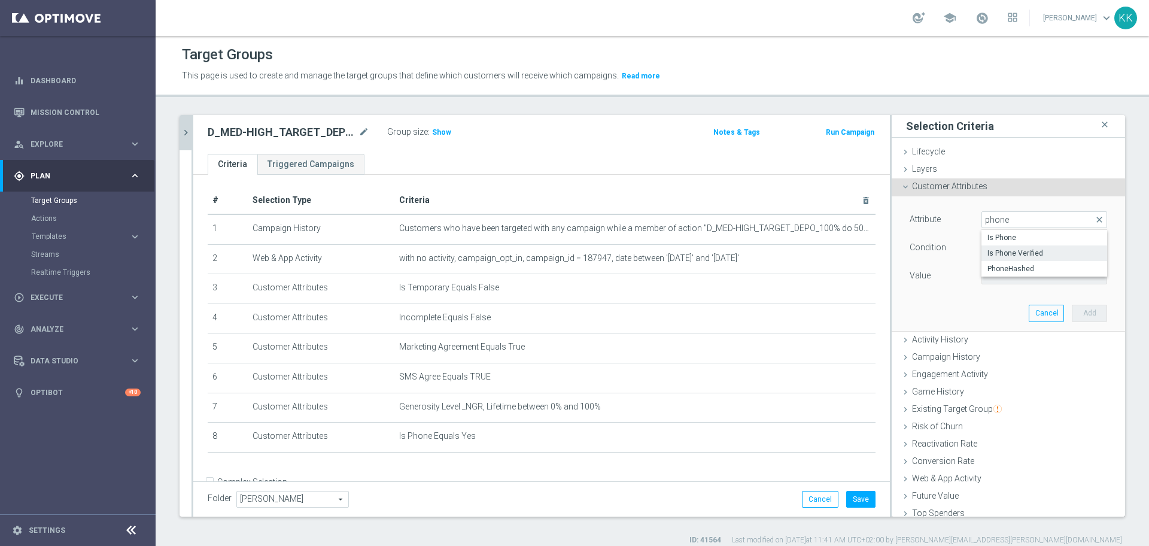
type input "phone"
click at [1018, 256] on span "Is Phone Verified" at bounding box center [1045, 253] width 114 height 10
type input "Is Phone Verified"
type input "Equals"
click at [1009, 280] on span at bounding box center [1044, 276] width 125 height 16
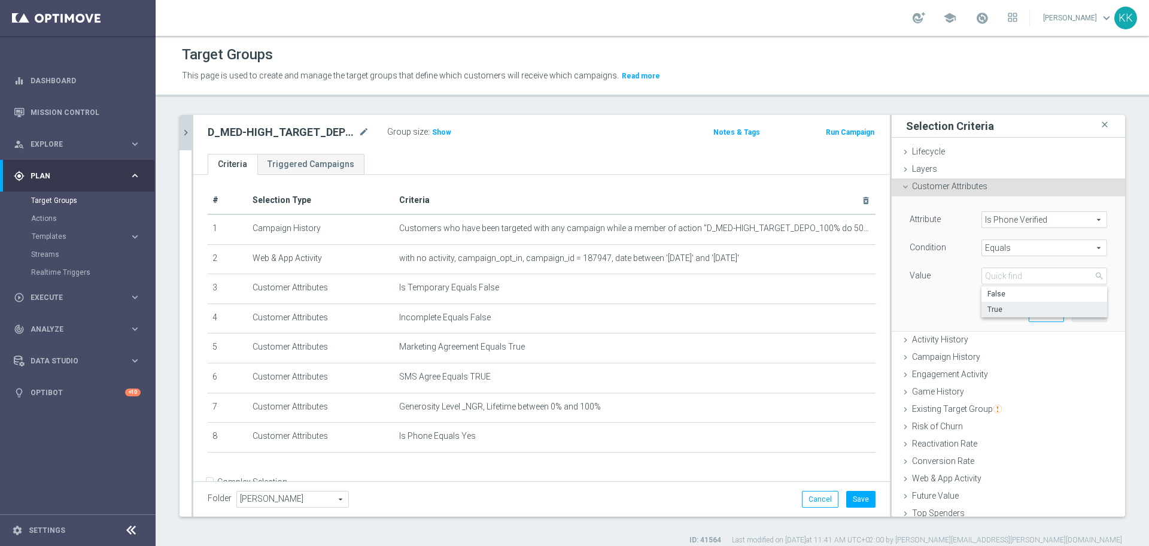
click at [1007, 303] on label "True" at bounding box center [1045, 310] width 126 height 16
type input "True"
click at [1072, 314] on button "Add" at bounding box center [1089, 313] width 35 height 17
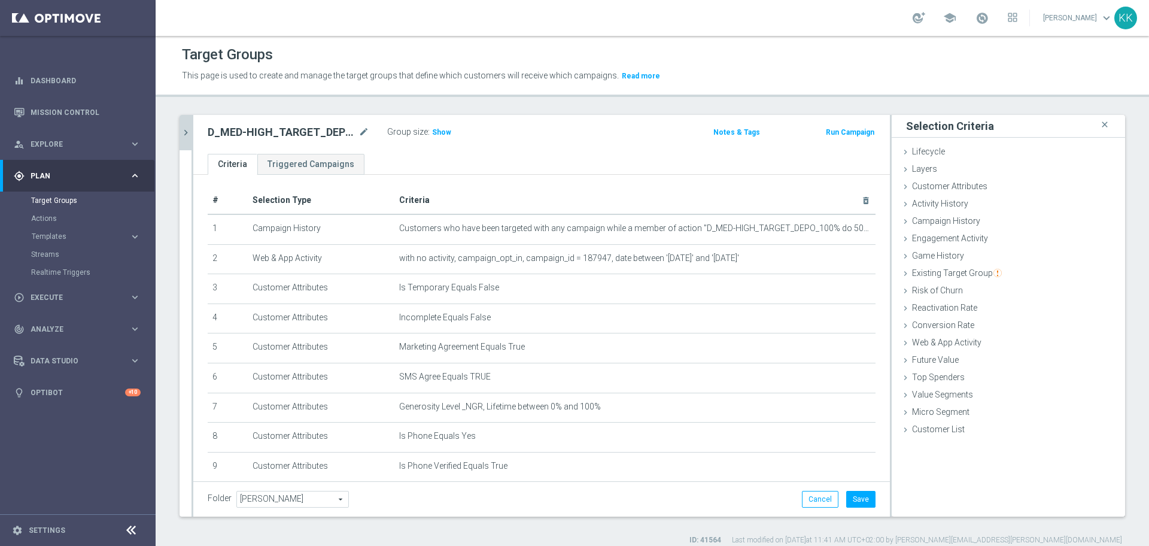
click at [852, 514] on div "Folder Kasia K. Kasia K. arrow_drop_down search Cancel Save Saving..." at bounding box center [541, 498] width 697 height 35
click at [851, 499] on button "Save" at bounding box center [860, 499] width 29 height 17
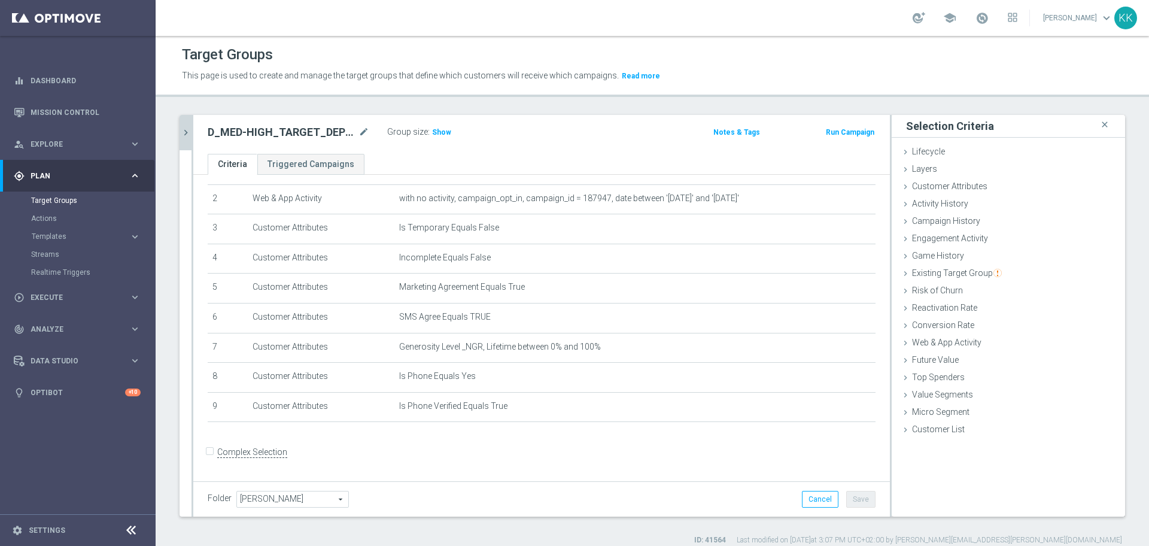
scroll to position [63, 0]
click at [445, 135] on span "Show" at bounding box center [441, 132] width 19 height 8
click at [31, 113] on link "Mission Control" at bounding box center [86, 112] width 110 height 32
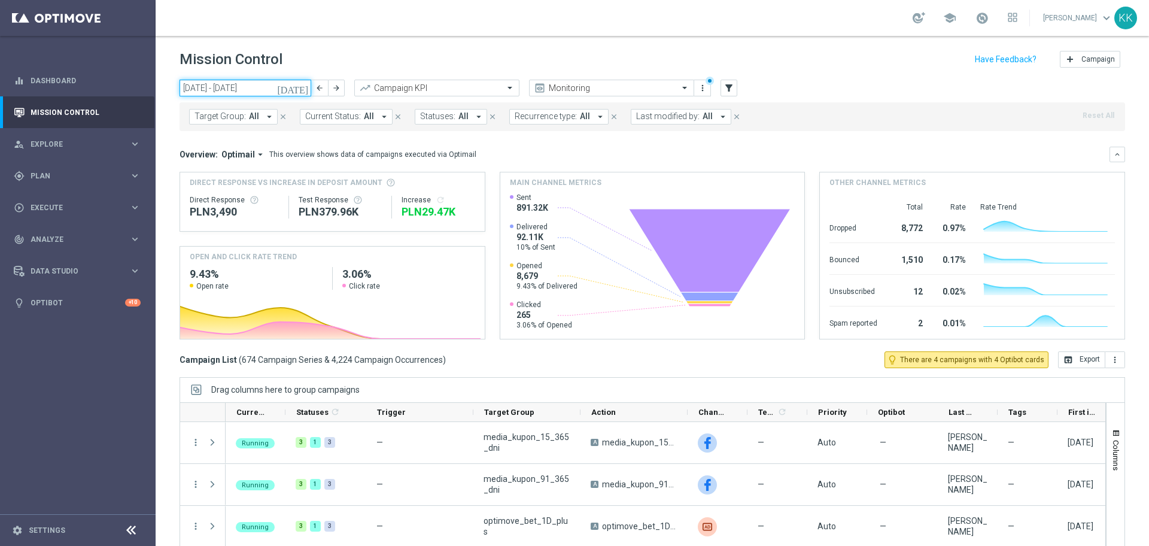
click at [230, 81] on input "06 Oct 2025 - 12 Oct 2025" at bounding box center [246, 88] width 132 height 17
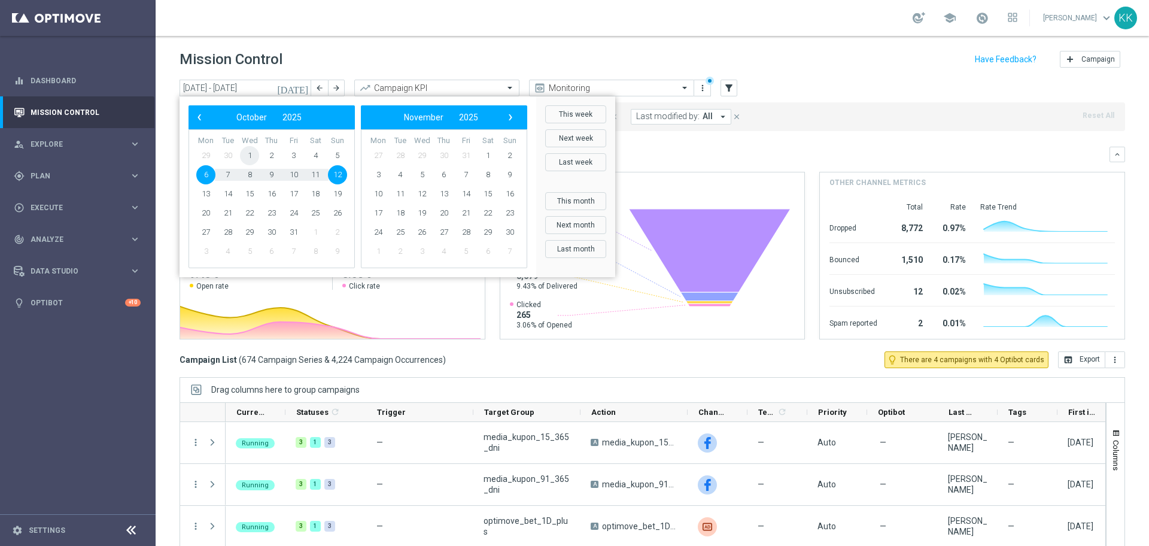
click at [253, 154] on span "1" at bounding box center [249, 155] width 19 height 19
click at [346, 169] on td "12" at bounding box center [337, 174] width 22 height 19
type input "01 Oct 2025 - 12 Oct 2025"
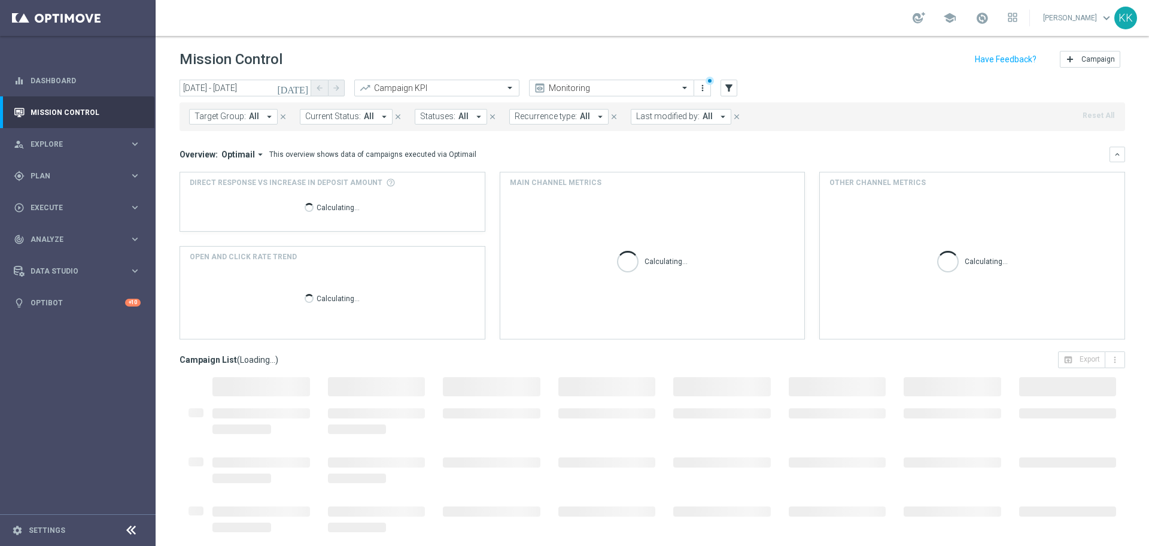
click at [254, 115] on span "All" at bounding box center [254, 116] width 10 height 10
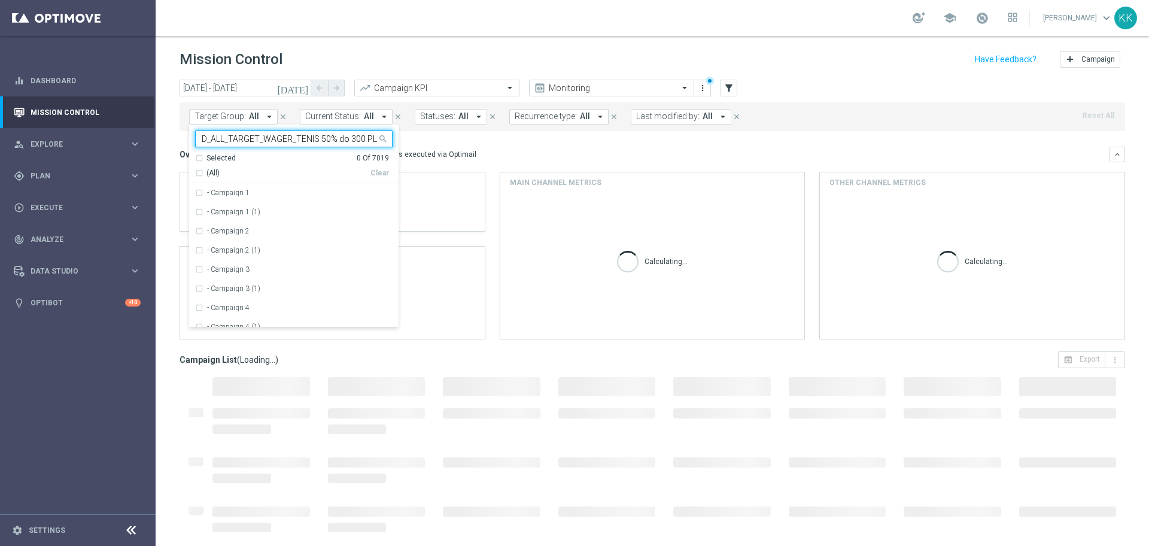
scroll to position [0, 35]
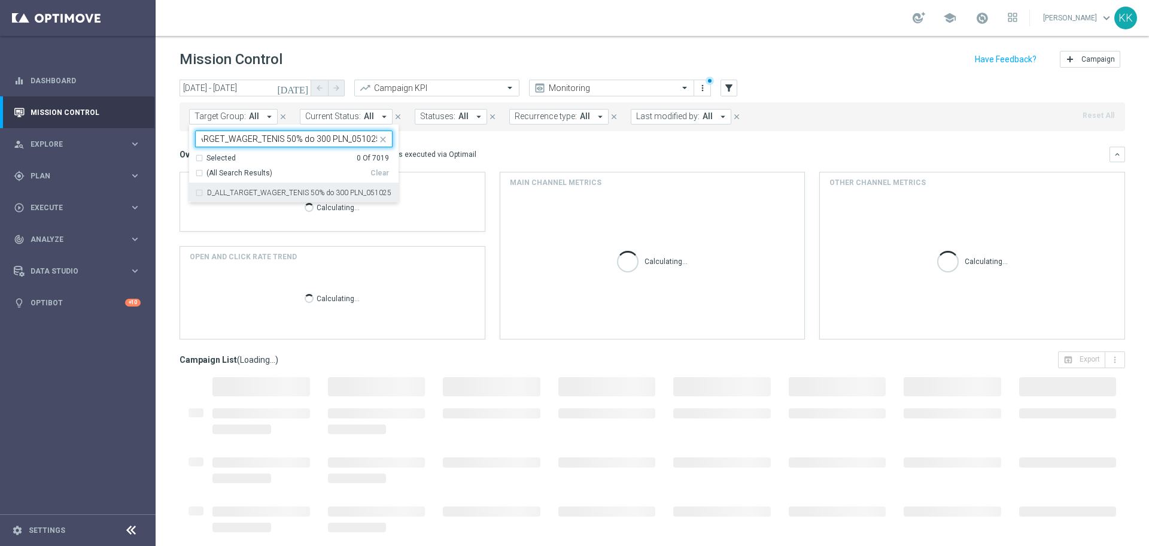
click at [219, 190] on label "D_ALL_TARGET_WAGER_TENIS 50% do 300 PLN_051025" at bounding box center [299, 192] width 184 height 7
type input "D_ALL_TARGET_WAGER_TENIS 50% do 300 PLN_051025"
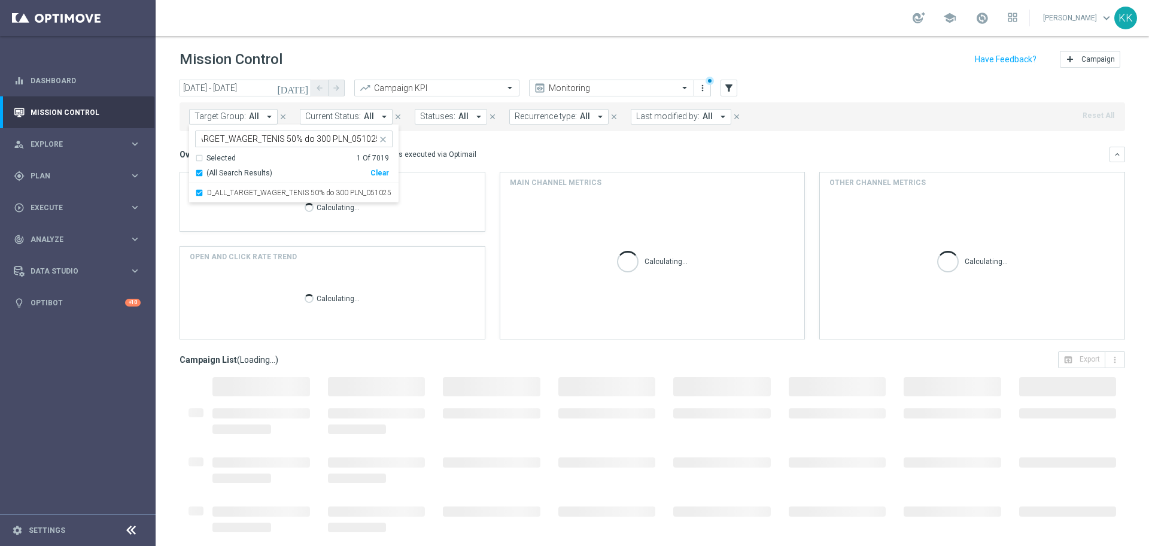
scroll to position [0, 0]
click at [332, 58] on div "Mission Control add Campaign" at bounding box center [653, 59] width 946 height 23
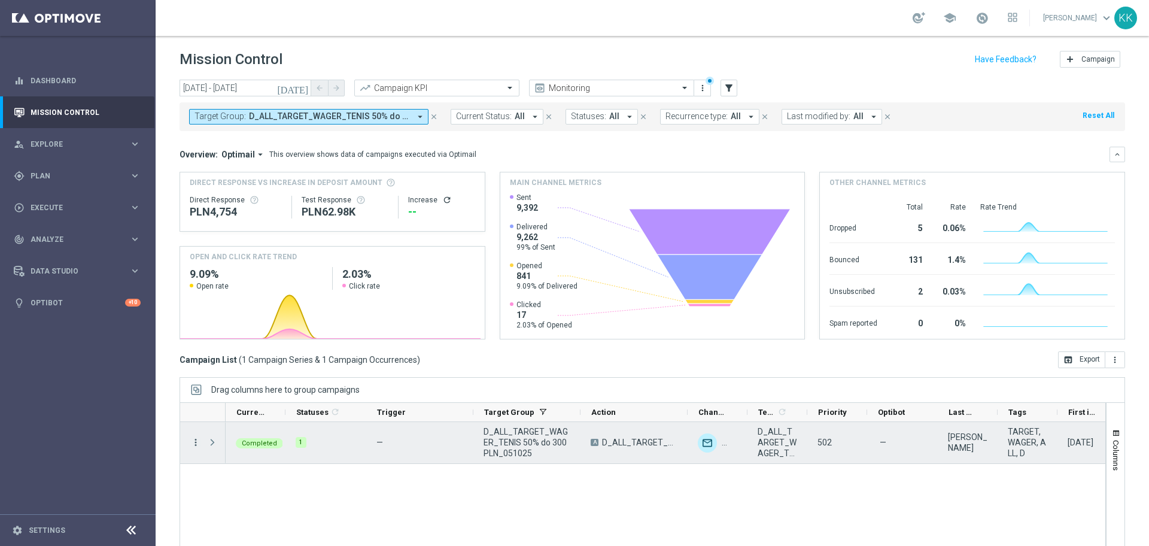
click at [196, 441] on icon "more_vert" at bounding box center [195, 442] width 11 height 11
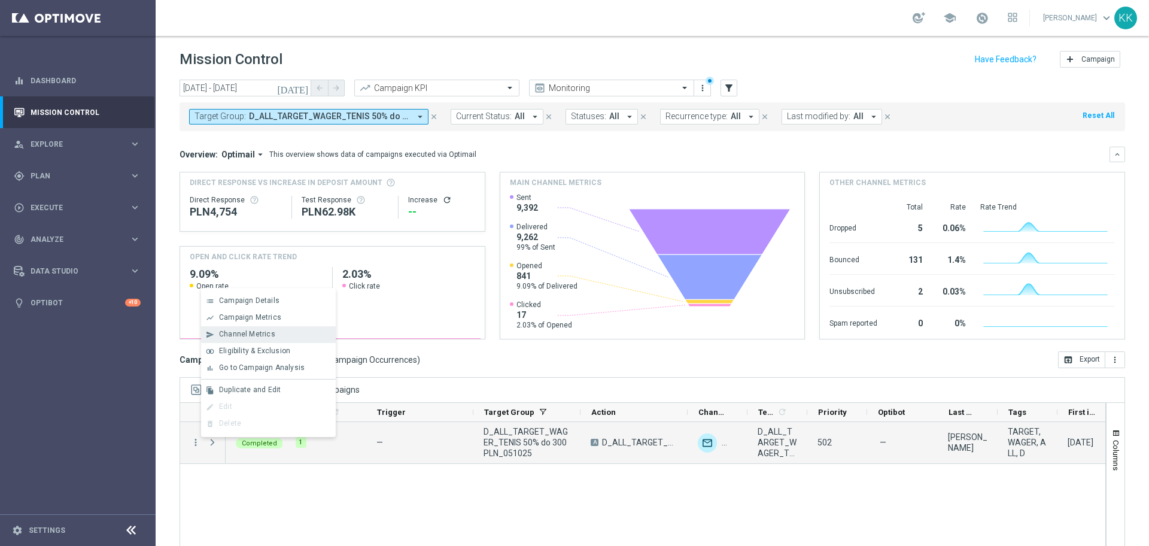
click at [261, 338] on span "Channel Metrics" at bounding box center [247, 334] width 56 height 8
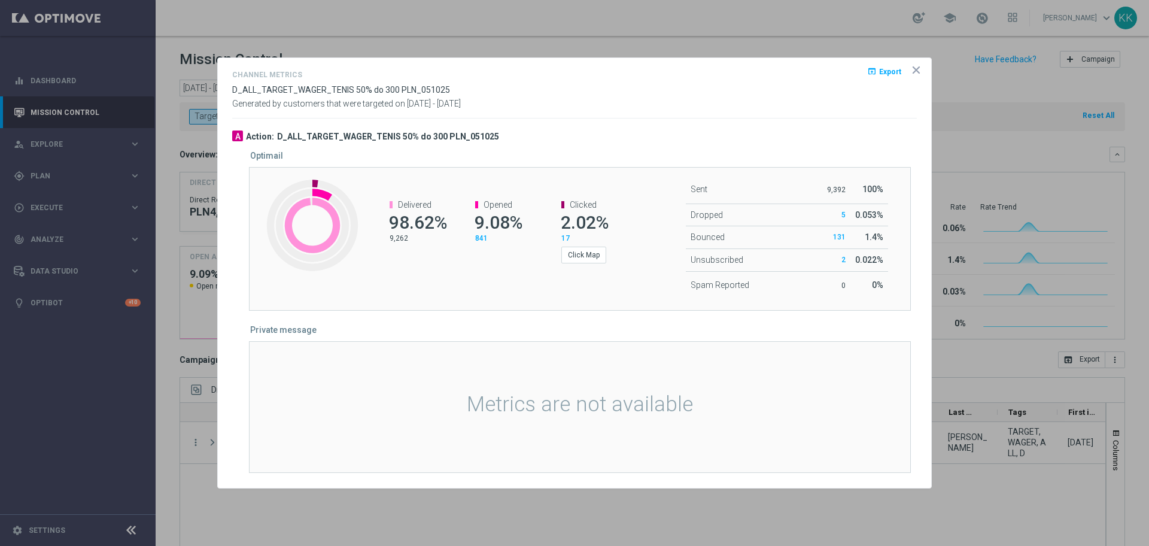
click at [916, 72] on icon "icon" at bounding box center [917, 70] width 12 height 12
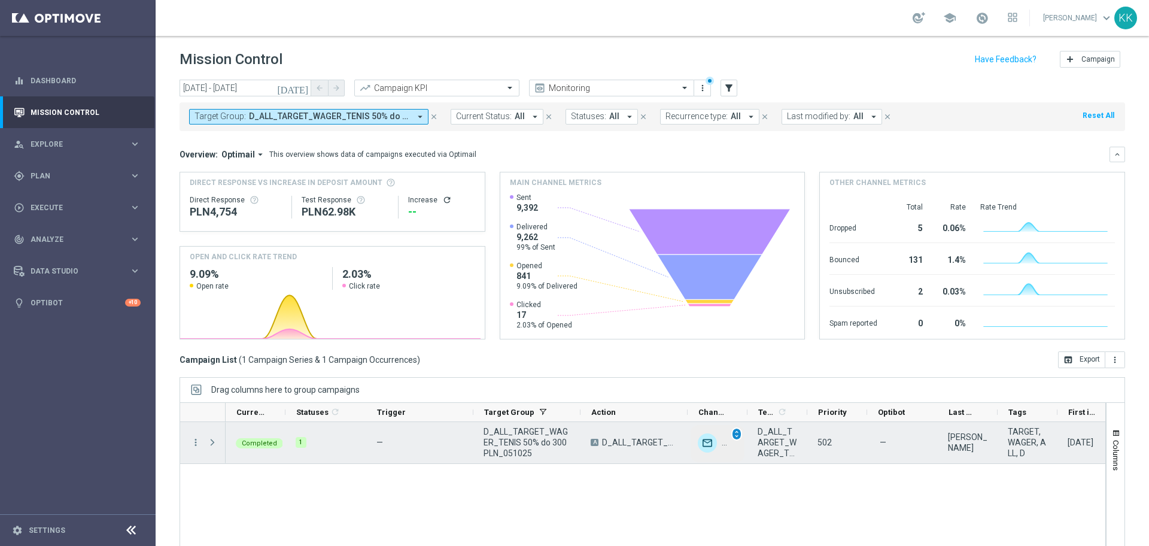
click at [738, 438] on span "unfold_more" at bounding box center [737, 434] width 8 height 8
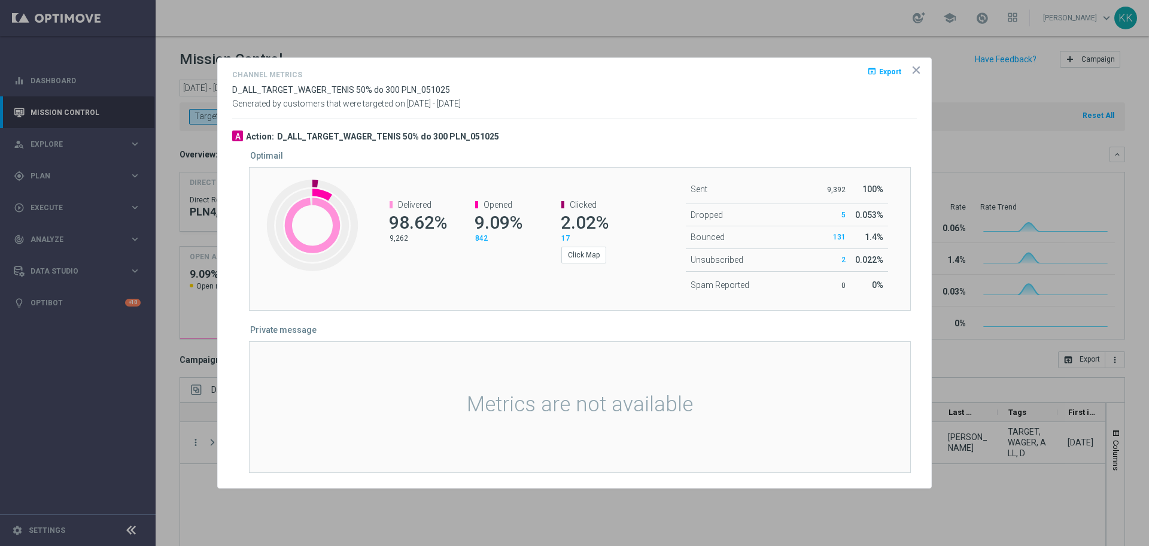
click at [919, 73] on icon "icon" at bounding box center [917, 70] width 6 height 6
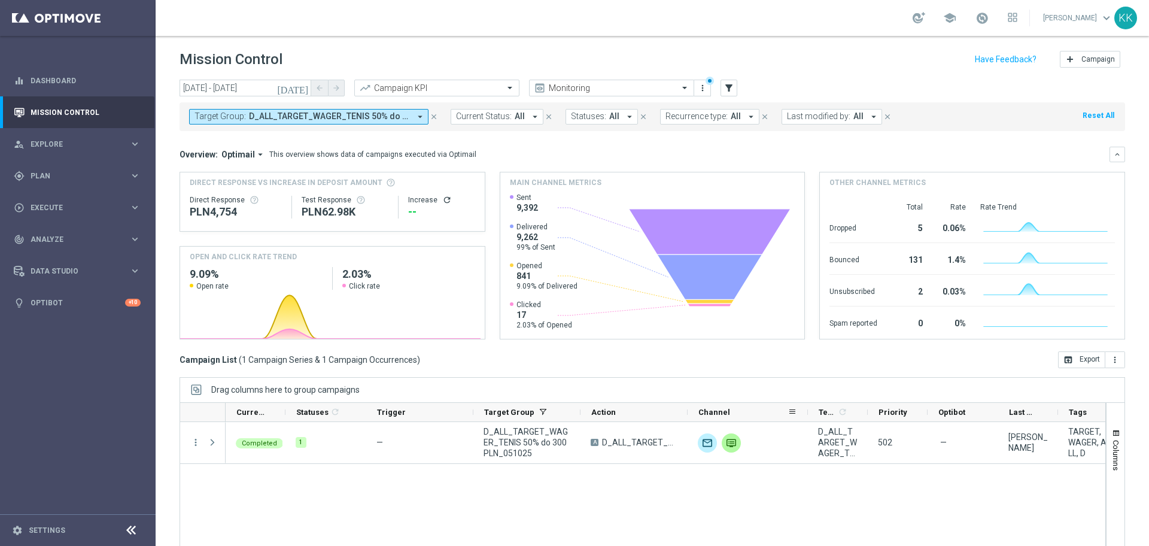
drag, startPoint x: 746, startPoint y: 412, endPoint x: 806, endPoint y: 412, distance: 60.5
click at [806, 412] on div at bounding box center [808, 412] width 5 height 19
